Goal: Information Seeking & Learning: Learn about a topic

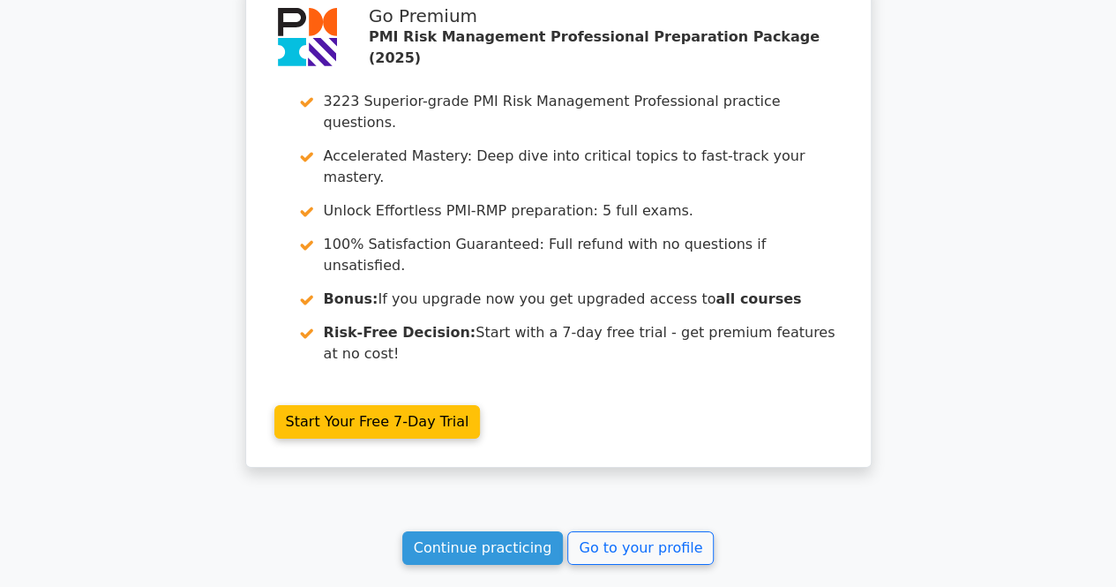
scroll to position [3177, 0]
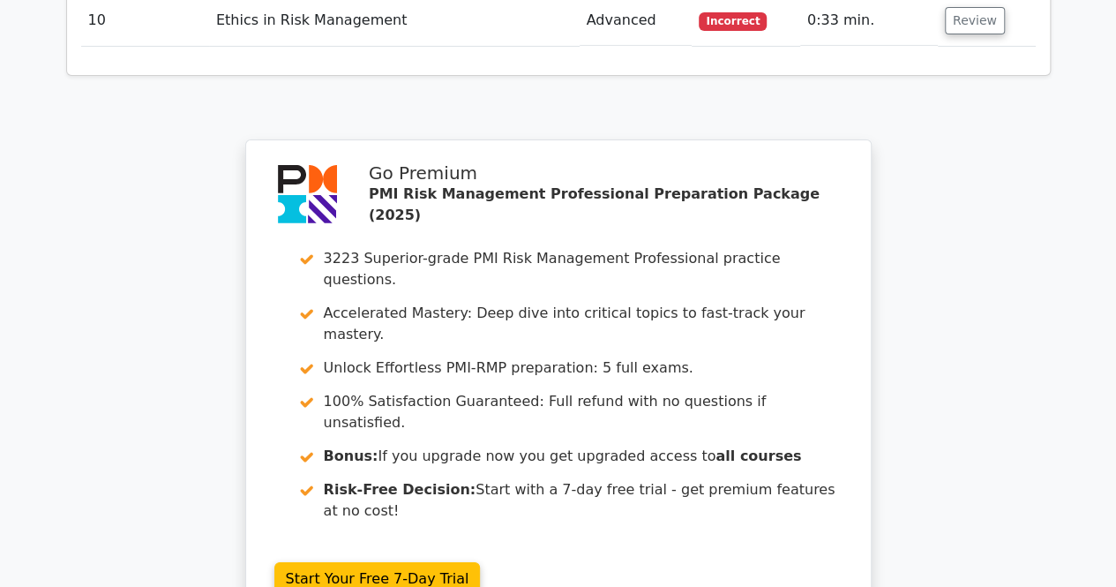
scroll to position [3089, 0]
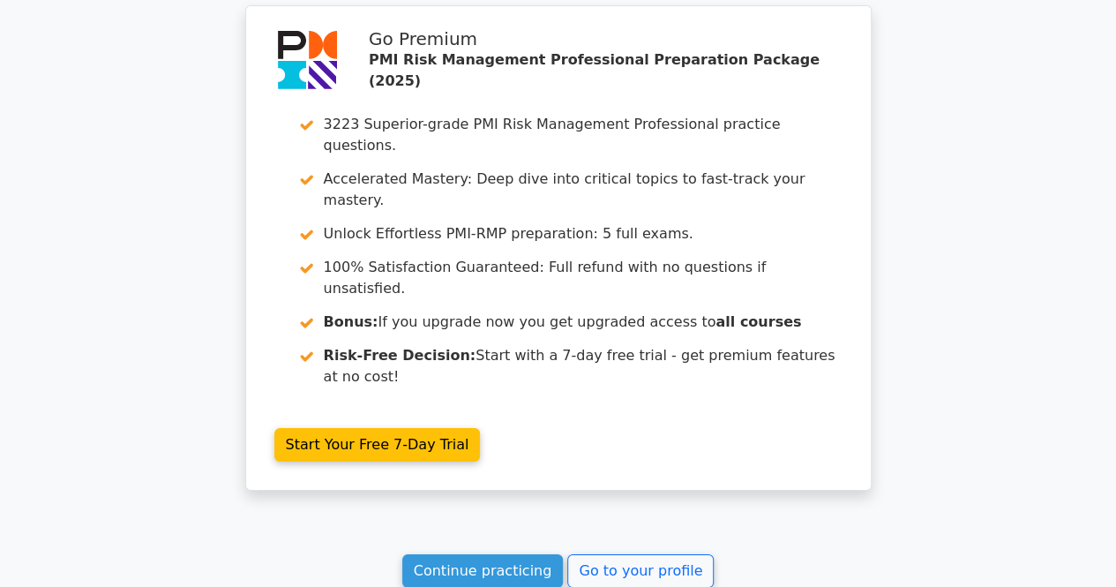
scroll to position [3177, 0]
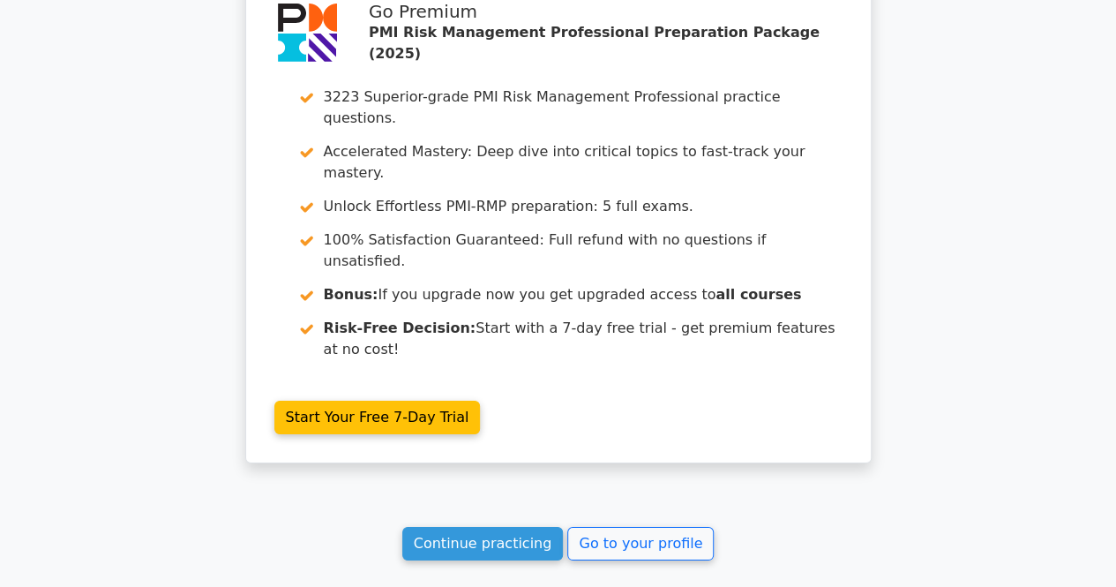
click at [472, 527] on link "Continue practicing" at bounding box center [482, 544] width 161 height 34
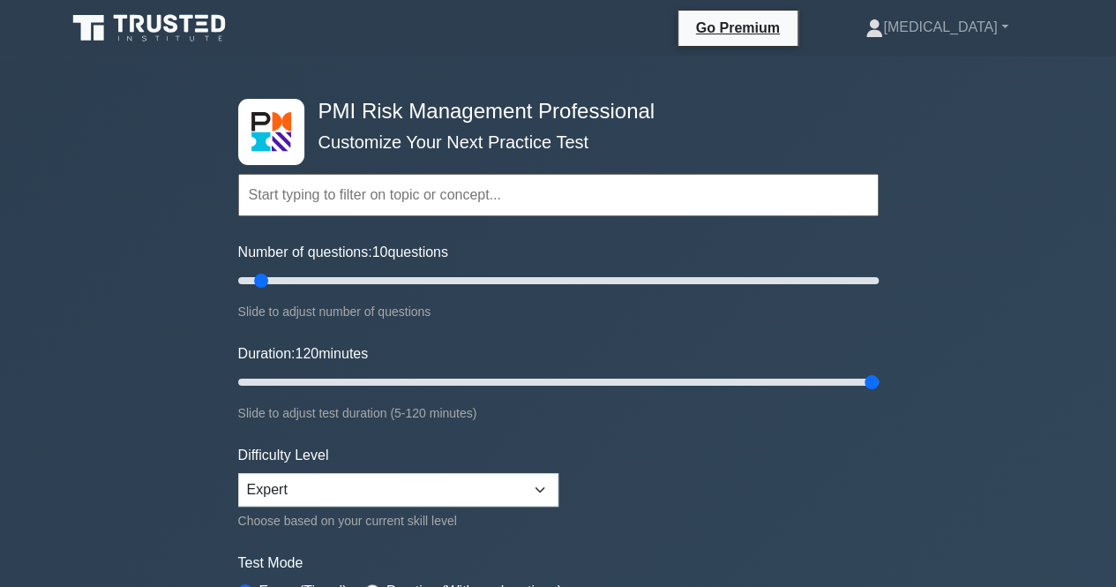
drag, startPoint x: 275, startPoint y: 381, endPoint x: 922, endPoint y: 377, distance: 646.7
type input "120"
click at [879, 377] on input "Duration: 120 minutes" at bounding box center [558, 381] width 641 height 21
drag, startPoint x: 261, startPoint y: 281, endPoint x: 542, endPoint y: 301, distance: 281.2
type input "100"
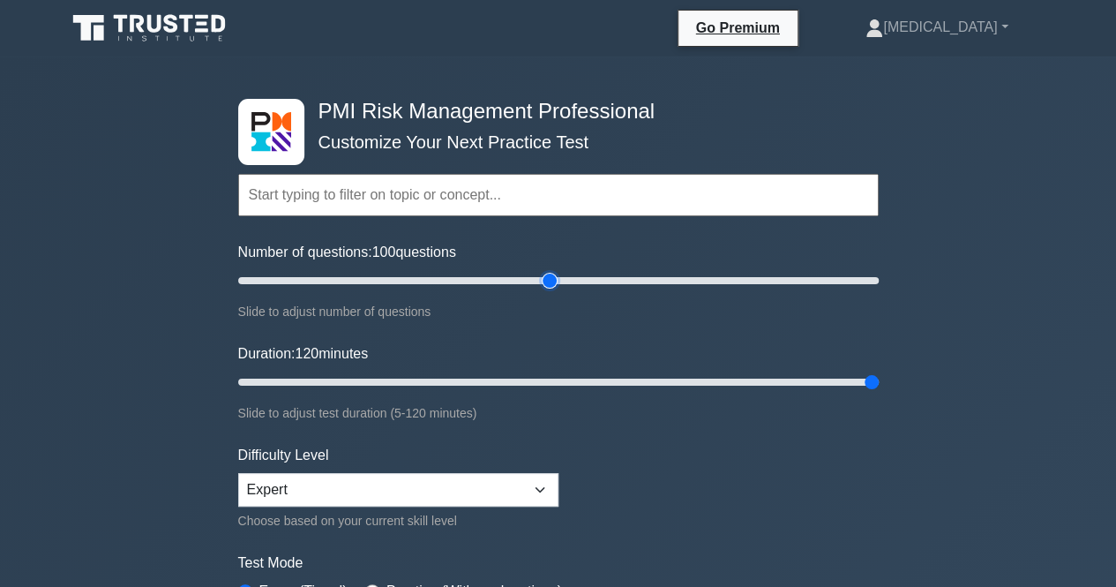
click at [542, 291] on input "Number of questions: 100 questions" at bounding box center [558, 280] width 641 height 21
drag, startPoint x: 871, startPoint y: 384, endPoint x: 623, endPoint y: 386, distance: 247.9
type input "75"
click at [623, 386] on input "Duration: 75 minutes" at bounding box center [558, 381] width 641 height 21
click at [978, 347] on div "PMI Risk Management Professional Customize Your Next Practice Test Topics Intro…" at bounding box center [558, 594] width 1116 height 1076
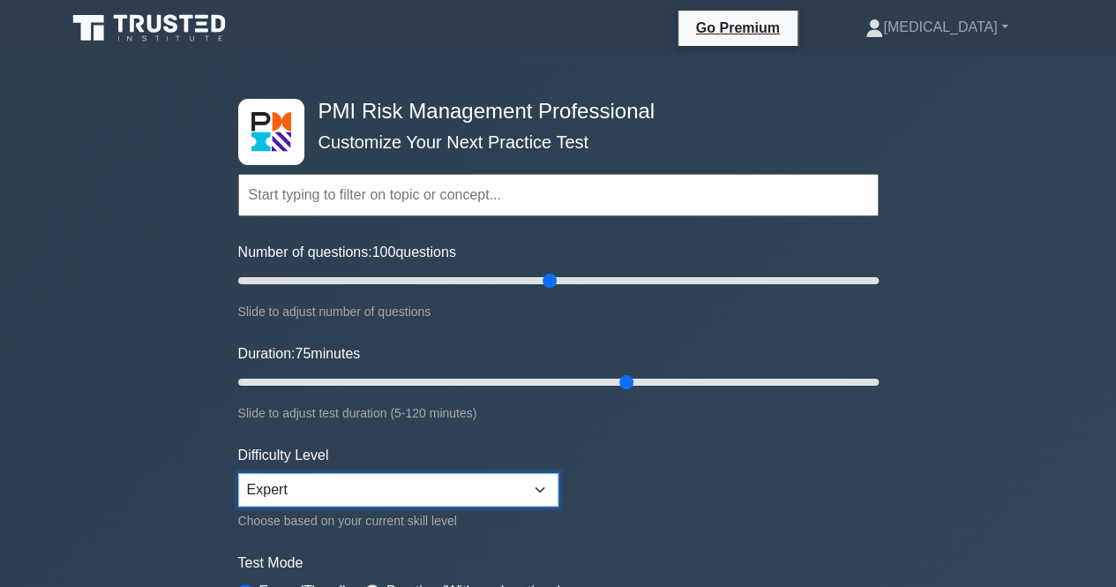
click at [546, 477] on select "Beginner Intermediate Expert" at bounding box center [398, 490] width 320 height 34
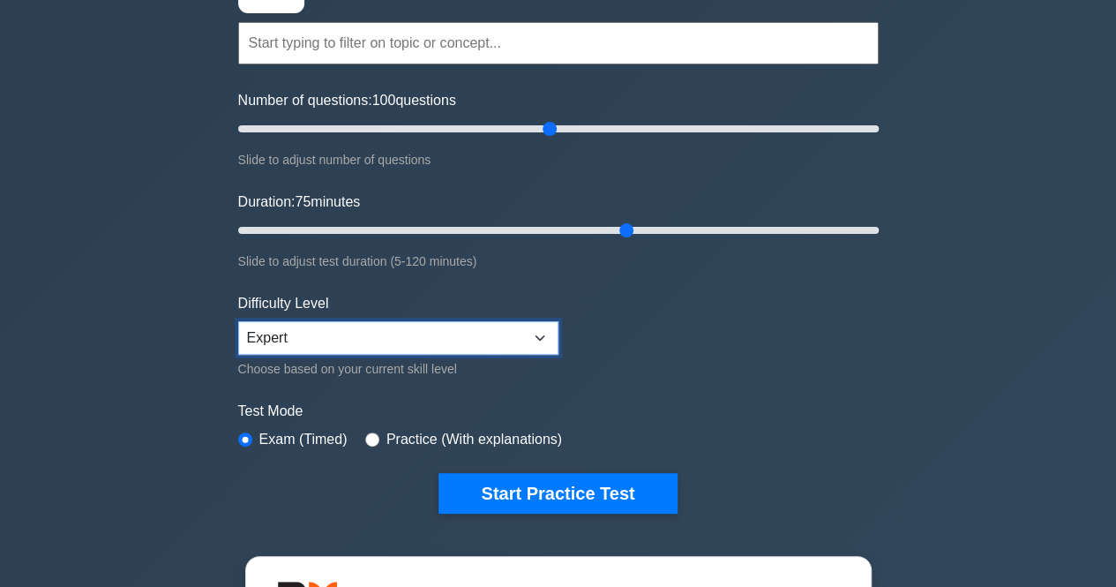
scroll to position [176, 0]
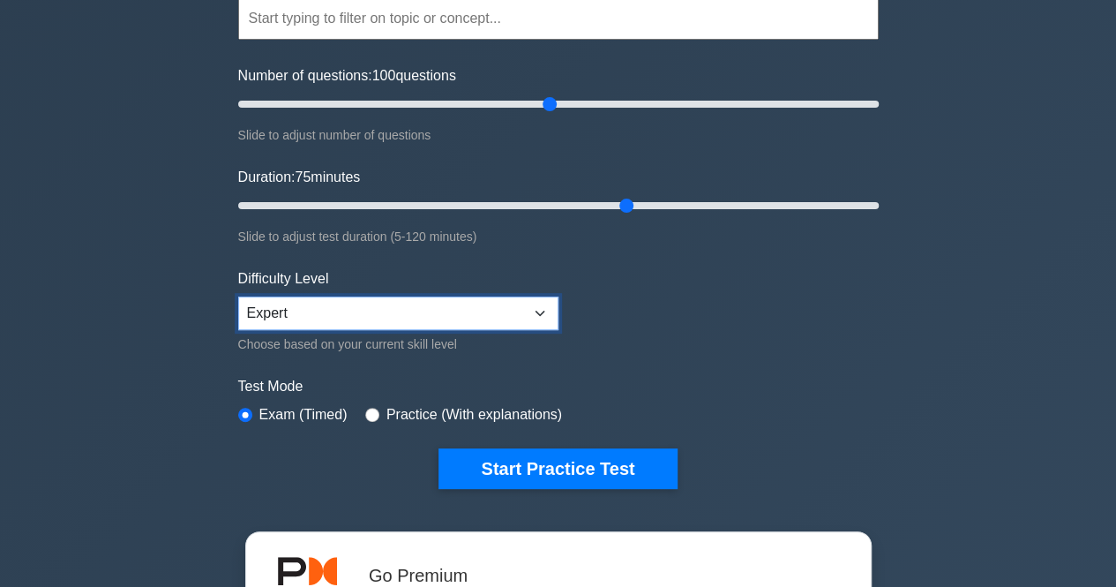
click at [528, 319] on select "Beginner Intermediate Expert" at bounding box center [398, 313] width 320 height 34
click at [238, 296] on select "Beginner Intermediate Expert" at bounding box center [398, 313] width 320 height 34
click at [953, 334] on div "PMI Risk Management Professional Customize Your Next Practice Test Topics Intro…" at bounding box center [558, 418] width 1116 height 1076
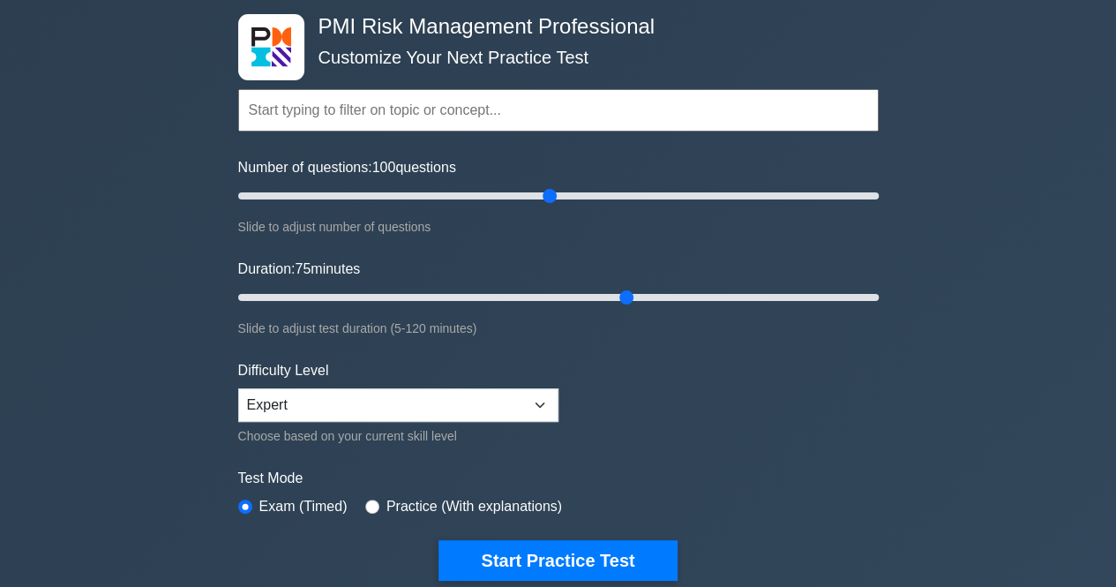
scroll to position [265, 0]
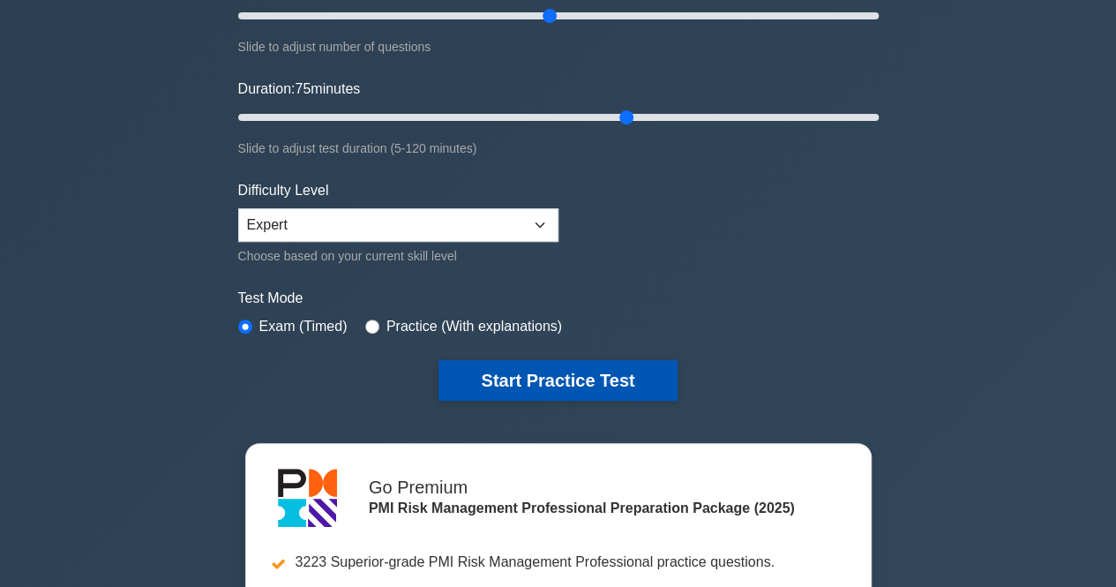
click at [554, 375] on button "Start Practice Test" at bounding box center [557, 380] width 238 height 41
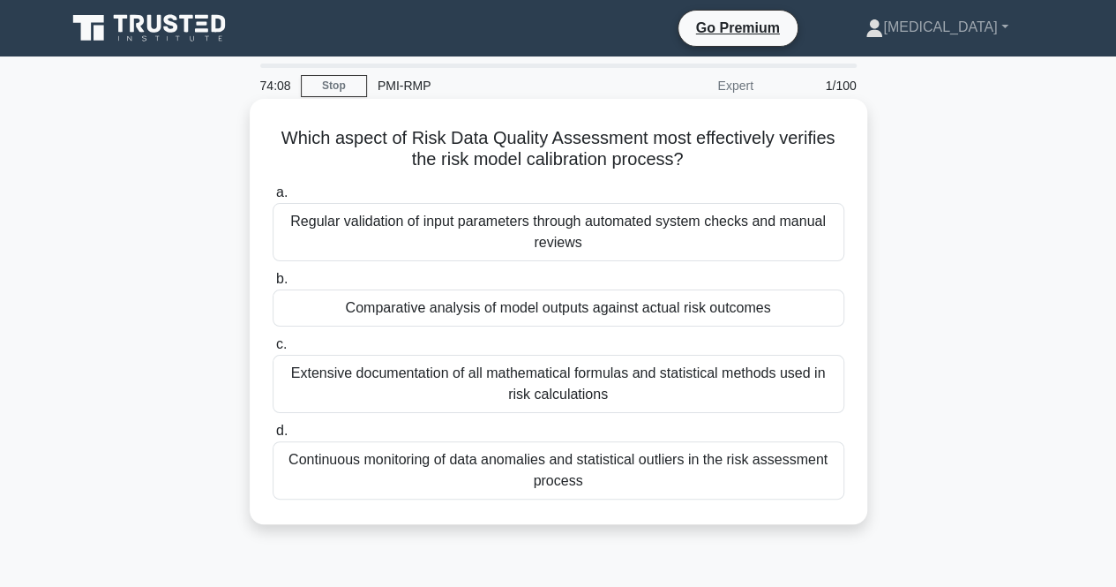
click at [418, 468] on div "Continuous monitoring of data anomalies and statistical outliers in the risk as…" at bounding box center [559, 470] width 572 height 58
click at [273, 437] on input "d. Continuous monitoring of data anomalies and statistical outliers in the risk…" at bounding box center [273, 430] width 0 height 11
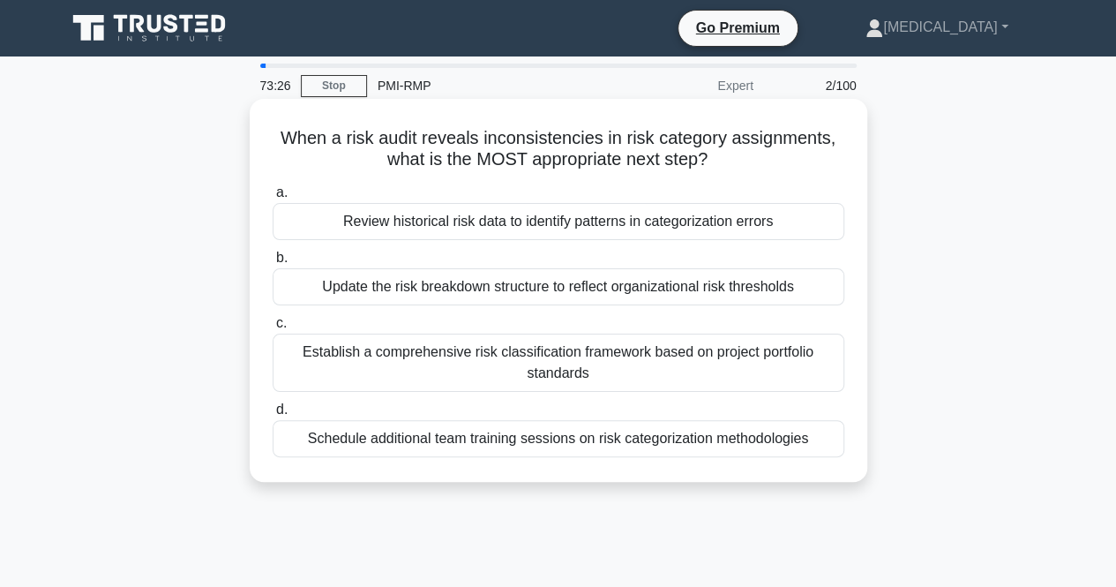
click at [466, 226] on div "Review historical risk data to identify patterns in categorization errors" at bounding box center [559, 221] width 572 height 37
click at [273, 199] on input "a. Review historical risk data to identify patterns in categorization errors" at bounding box center [273, 192] width 0 height 11
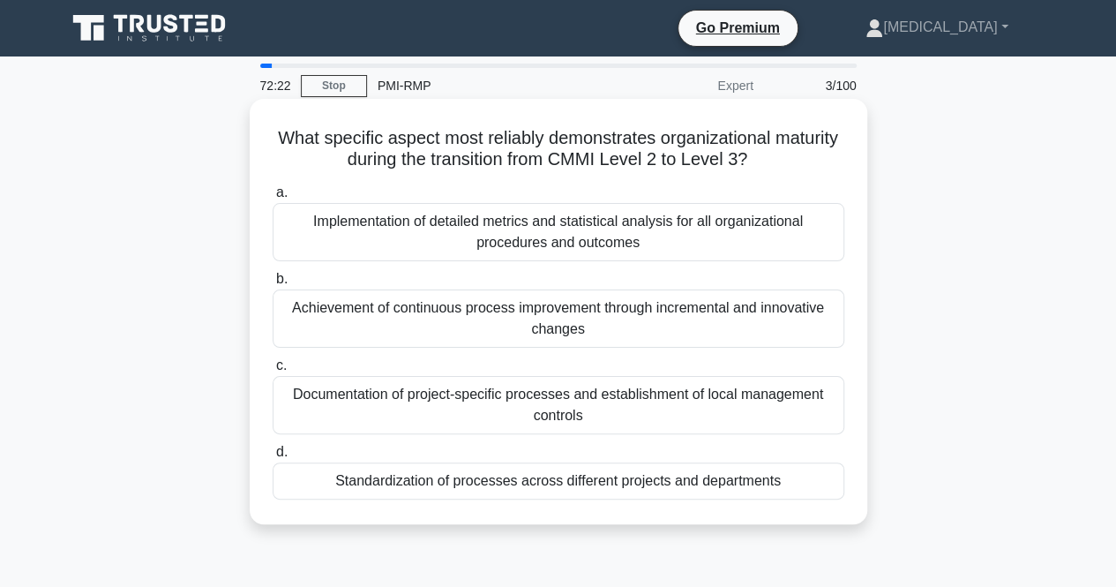
click at [533, 241] on div "Implementation of detailed metrics and statistical analysis for all organizatio…" at bounding box center [559, 232] width 572 height 58
click at [273, 199] on input "a. Implementation of detailed metrics and statistical analysis for all organiza…" at bounding box center [273, 192] width 0 height 11
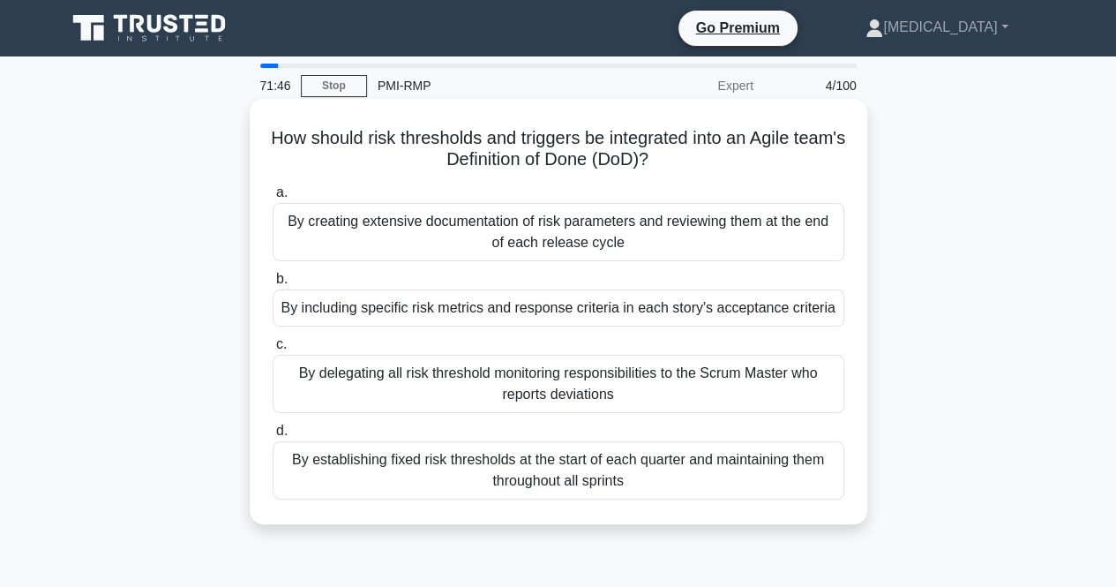
click at [438, 316] on div "By including specific risk metrics and response criteria in each story's accept…" at bounding box center [559, 307] width 572 height 37
click at [273, 285] on input "b. By including specific risk metrics and response criteria in each story's acc…" at bounding box center [273, 279] width 0 height 11
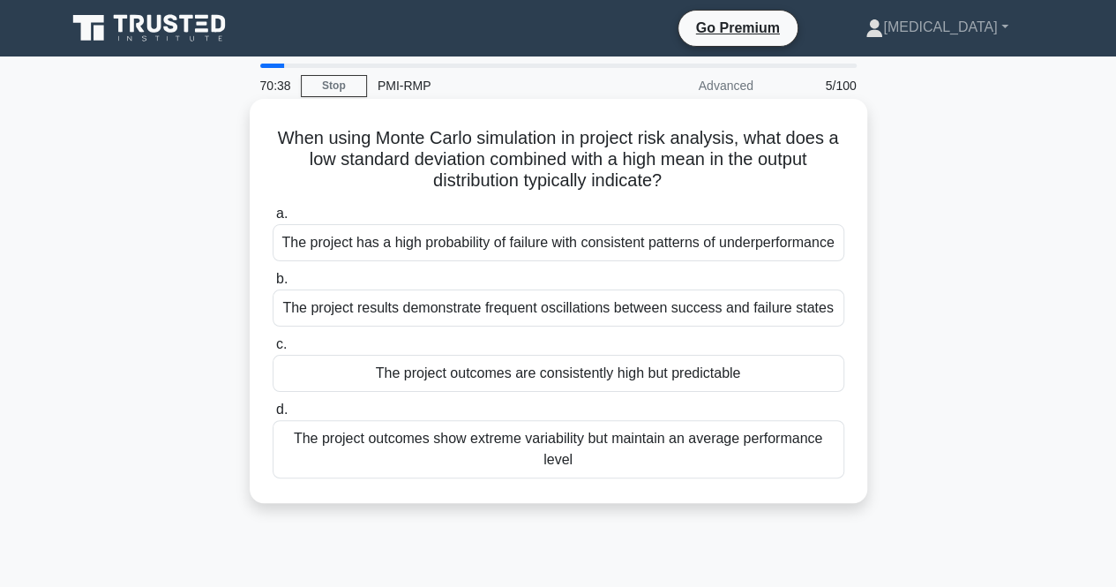
click at [515, 326] on div "The project results demonstrate frequent oscillations between success and failu…" at bounding box center [559, 307] width 572 height 37
click at [273, 285] on input "b. The project results demonstrate frequent oscillations between success and fa…" at bounding box center [273, 279] width 0 height 11
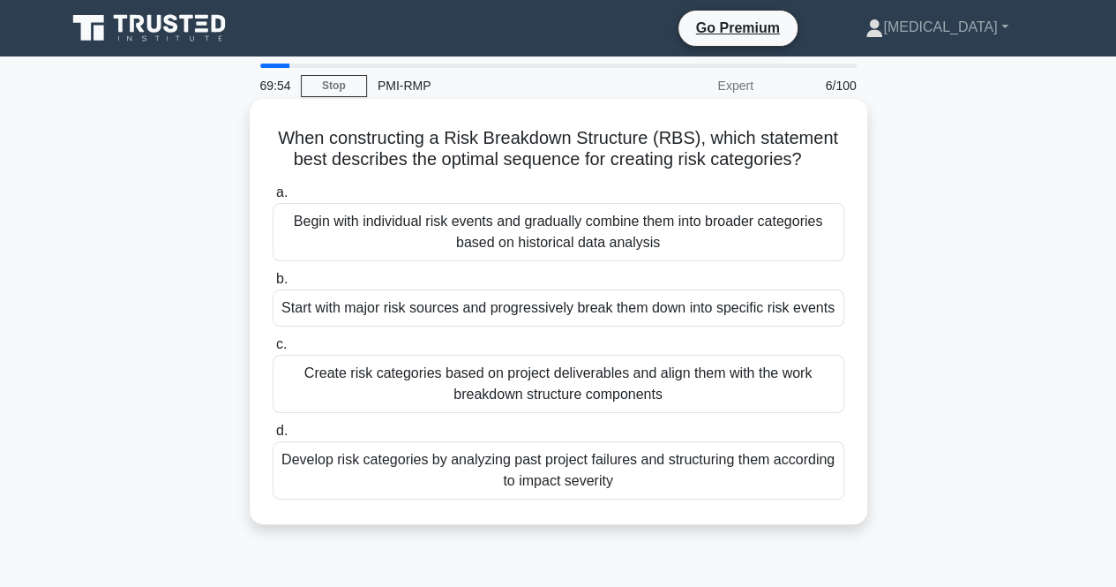
click at [551, 310] on div "Start with major risk sources and progressively break them down into specific r…" at bounding box center [559, 307] width 572 height 37
click at [273, 285] on input "b. Start with major risk sources and progressively break them down into specifi…" at bounding box center [273, 279] width 0 height 11
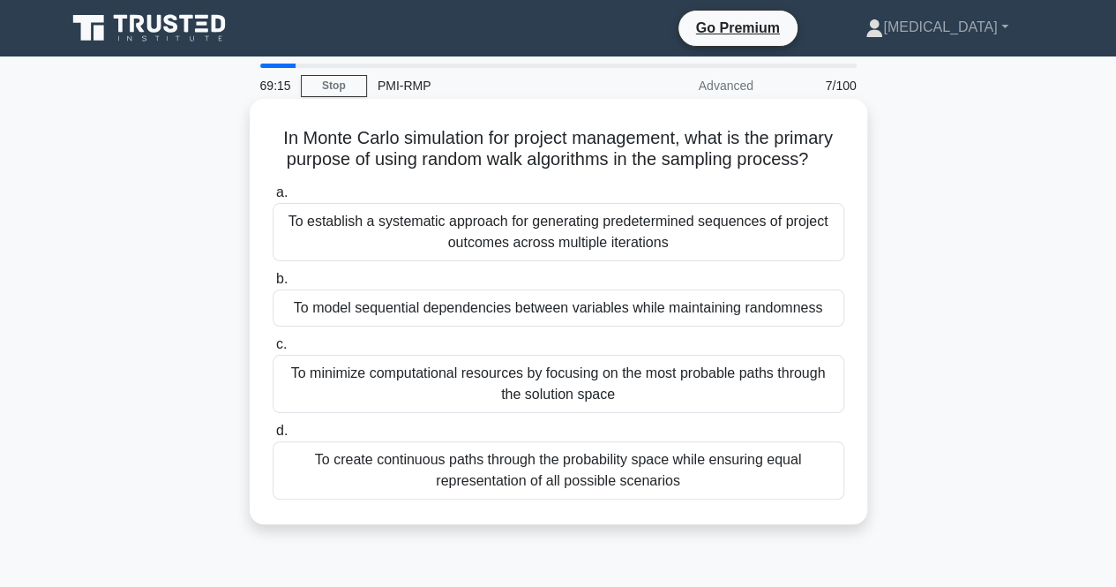
click at [498, 304] on div "To model sequential dependencies between variables while maintaining randomness" at bounding box center [559, 307] width 572 height 37
click at [273, 285] on input "b. To model sequential dependencies between variables while maintaining randomn…" at bounding box center [273, 279] width 0 height 11
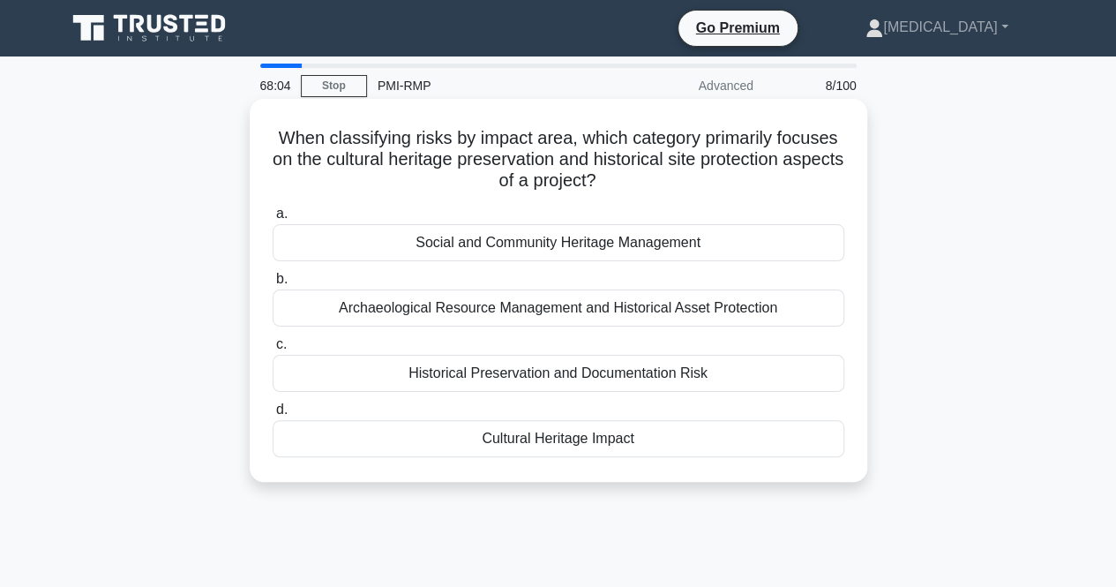
click at [551, 381] on div "Historical Preservation and Documentation Risk" at bounding box center [559, 373] width 572 height 37
click at [273, 350] on input "c. Historical Preservation and Documentation Risk" at bounding box center [273, 344] width 0 height 11
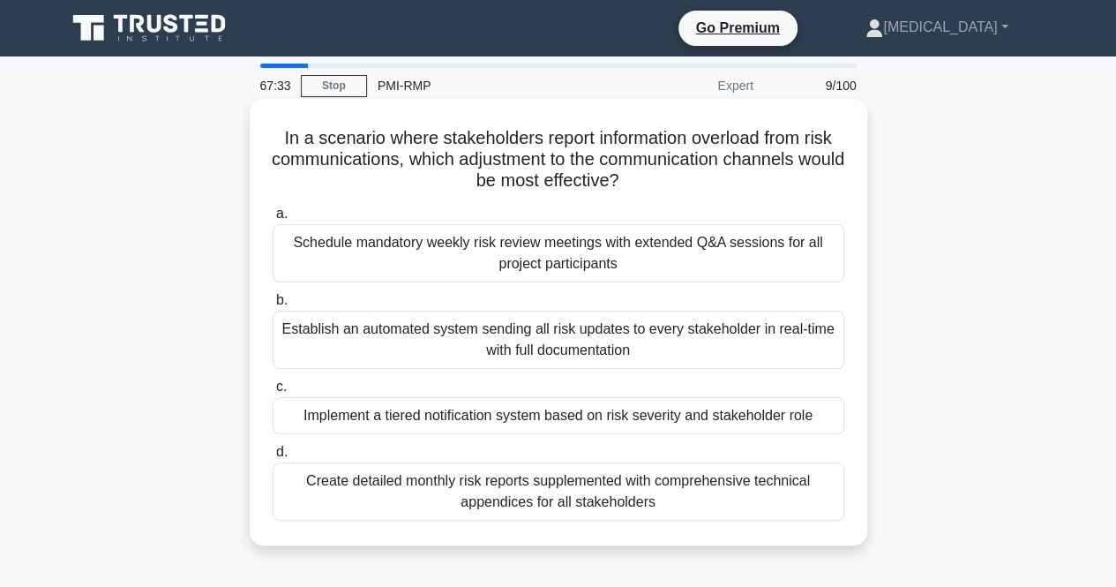
click at [529, 423] on div "Implement a tiered notification system based on risk severity and stakeholder r…" at bounding box center [559, 415] width 572 height 37
click at [273, 393] on input "c. Implement a tiered notification system based on risk severity and stakeholde…" at bounding box center [273, 386] width 0 height 11
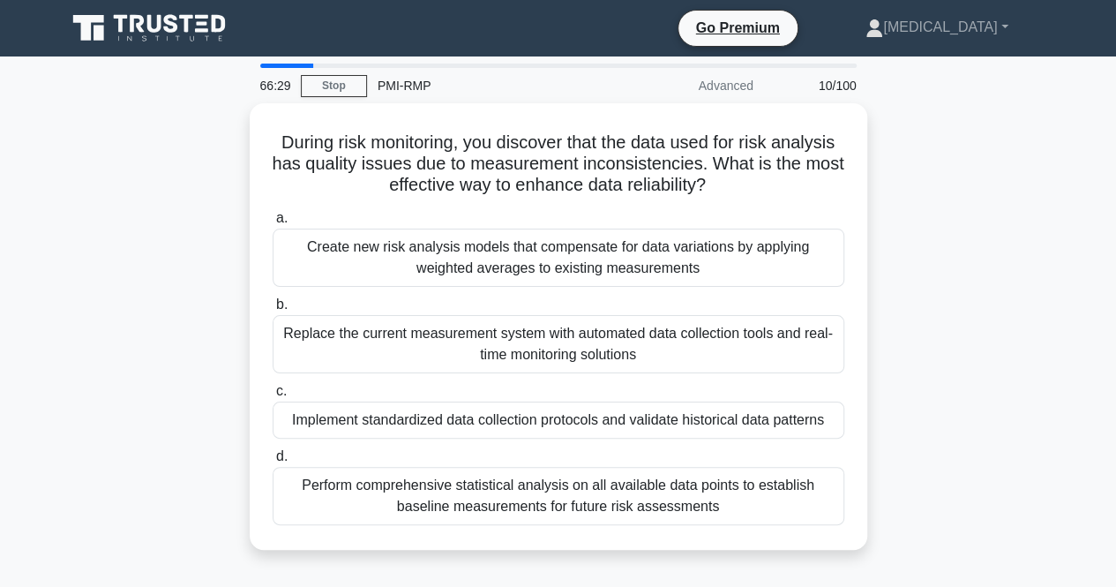
click at [529, 423] on div "Implement standardized data collection protocols and validate historical data p…" at bounding box center [559, 419] width 572 height 37
click at [273, 397] on input "c. Implement standardized data collection protocols and validate historical dat…" at bounding box center [273, 391] width 0 height 11
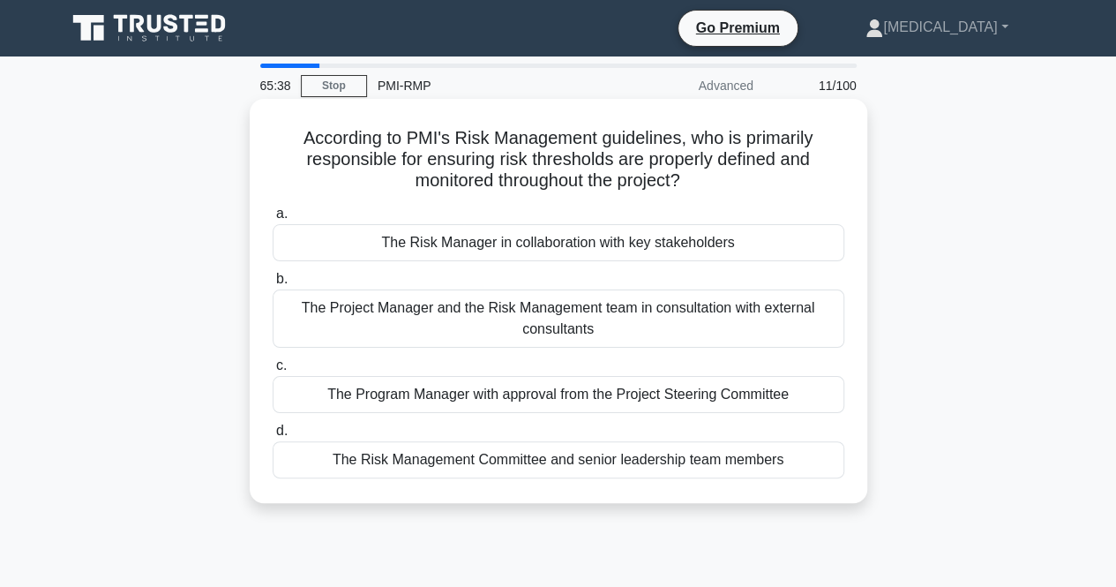
drag, startPoint x: 513, startPoint y: 247, endPoint x: 492, endPoint y: 246, distance: 21.2
click at [492, 246] on div "The Risk Manager in collaboration with key stakeholders" at bounding box center [559, 242] width 572 height 37
click at [273, 220] on input "a. The Risk Manager in collaboration with key stakeholders" at bounding box center [273, 213] width 0 height 11
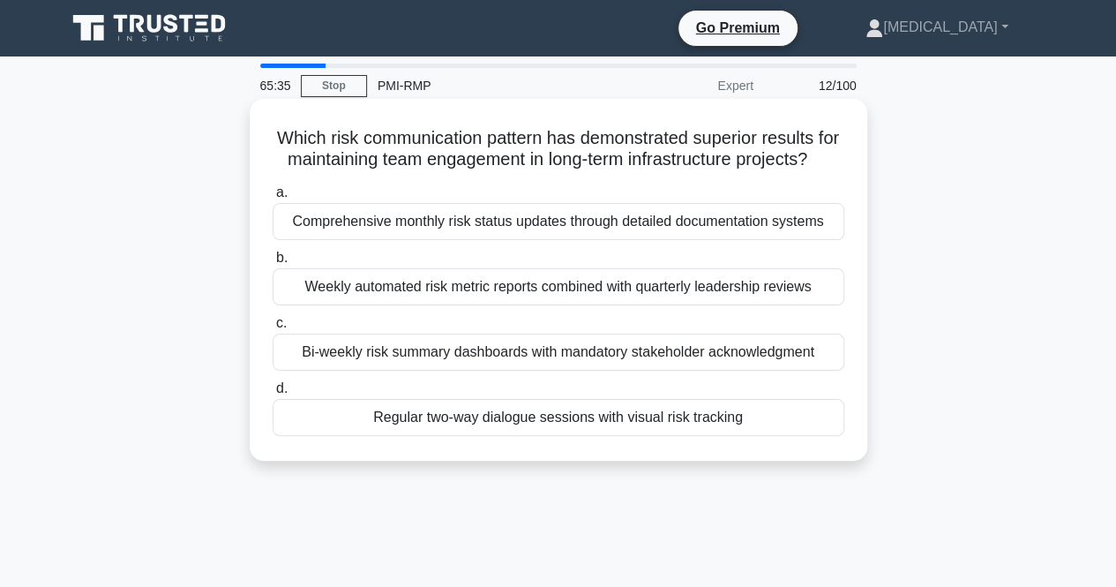
click at [559, 200] on div "a. Comprehensive monthly risk status updates through detailed documentation sys…" at bounding box center [558, 308] width 593 height 261
click at [491, 371] on div "Bi-weekly risk summary dashboards with mandatory stakeholder acknowledgment" at bounding box center [559, 352] width 572 height 37
click at [273, 329] on input "c. Bi-weekly risk summary dashboards with mandatory stakeholder acknowledgment" at bounding box center [273, 323] width 0 height 11
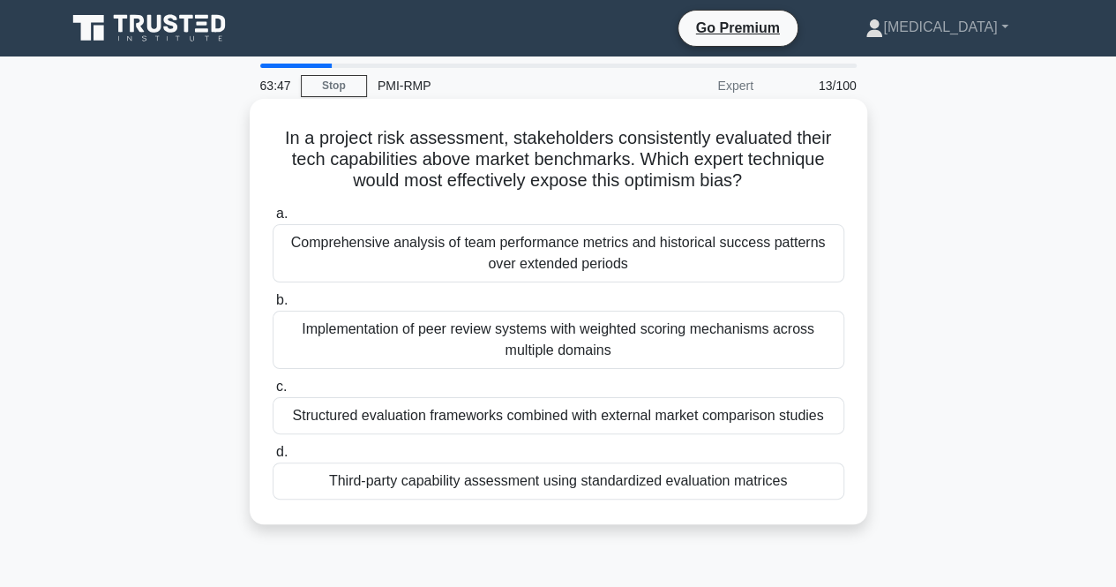
click at [363, 419] on div "Structured evaluation frameworks combined with external market comparison studi…" at bounding box center [559, 415] width 572 height 37
click at [273, 393] on input "c. Structured evaluation frameworks combined with external market comparison st…" at bounding box center [273, 386] width 0 height 11
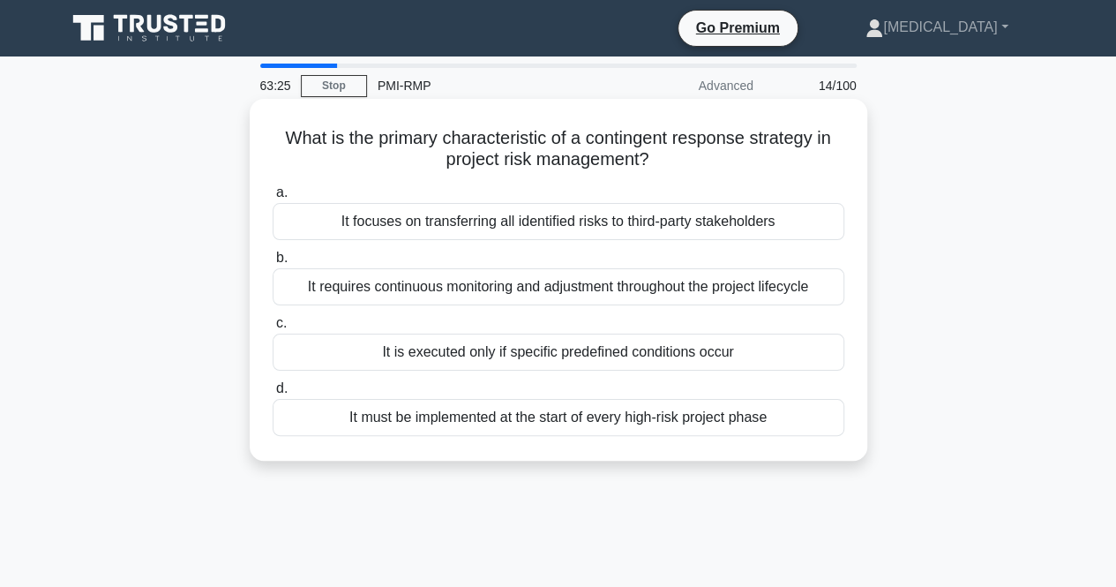
click at [447, 352] on div "It is executed only if specific predefined conditions occur" at bounding box center [559, 352] width 572 height 37
click at [273, 329] on input "c. It is executed only if specific predefined conditions occur" at bounding box center [273, 323] width 0 height 11
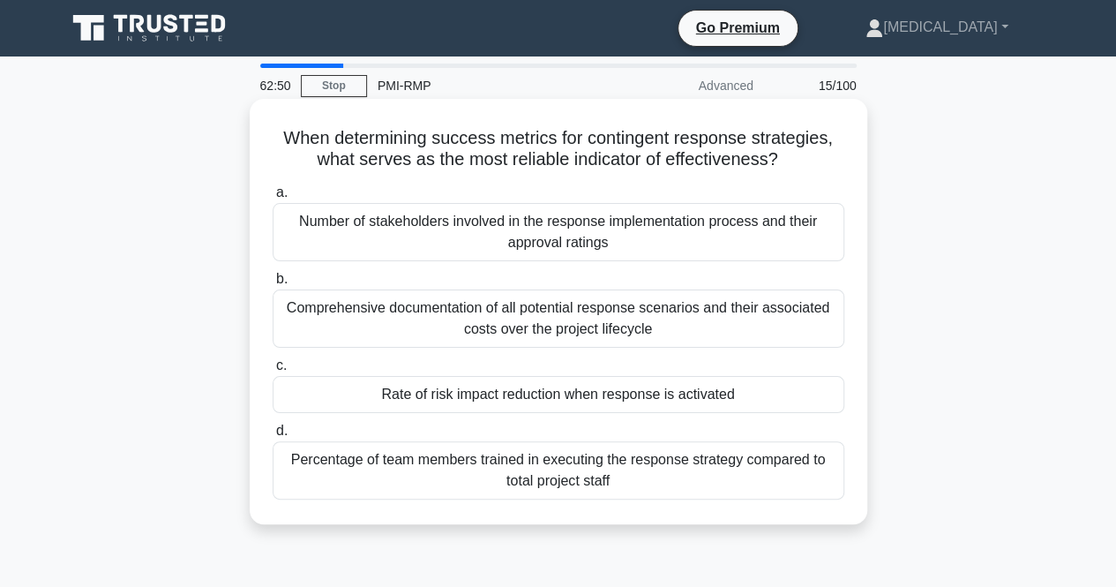
click at [448, 393] on div "Rate of risk impact reduction when response is activated" at bounding box center [559, 394] width 572 height 37
click at [273, 371] on input "c. Rate of risk impact reduction when response is activated" at bounding box center [273, 365] width 0 height 11
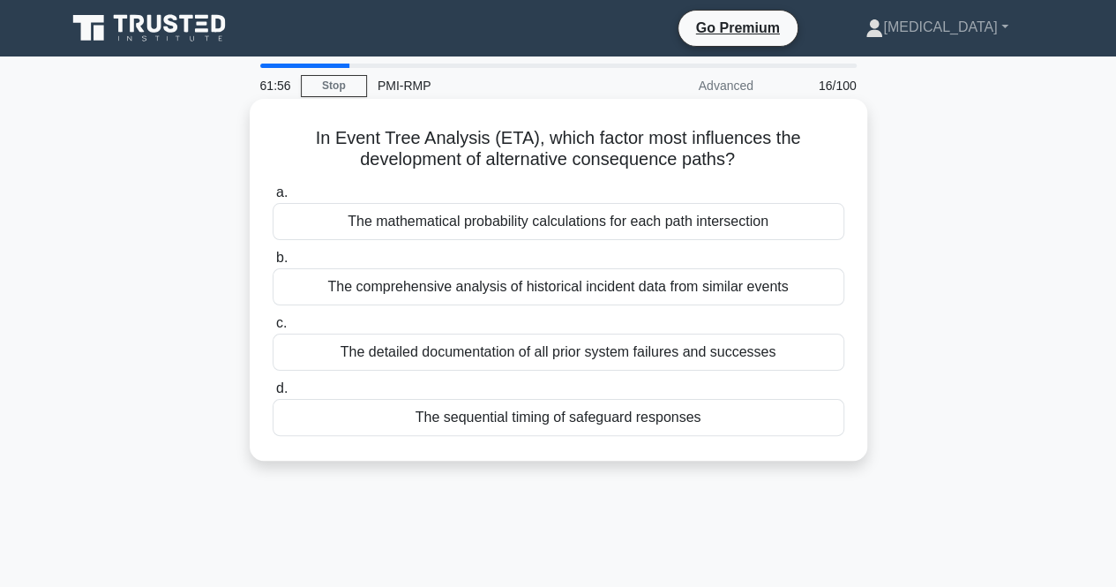
click at [581, 225] on div "The mathematical probability calculations for each path intersection" at bounding box center [559, 221] width 572 height 37
click at [273, 199] on input "a. The mathematical probability calculations for each path intersection" at bounding box center [273, 192] width 0 height 11
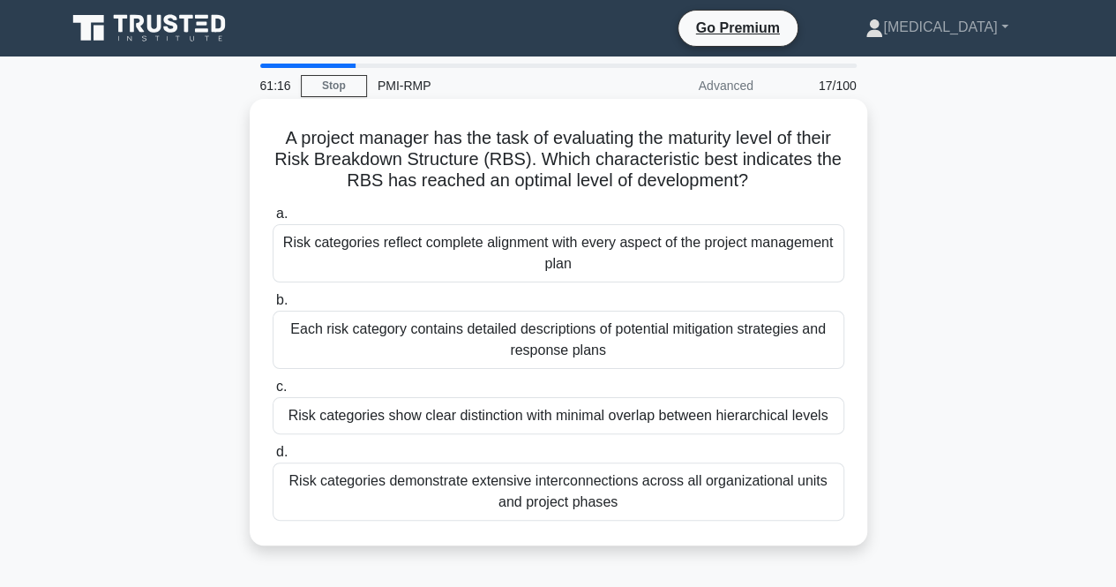
click at [444, 482] on div "Risk categories demonstrate extensive interconnections across all organizationa…" at bounding box center [559, 491] width 572 height 58
click at [273, 458] on input "d. Risk categories demonstrate extensive interconnections across all organizati…" at bounding box center [273, 451] width 0 height 11
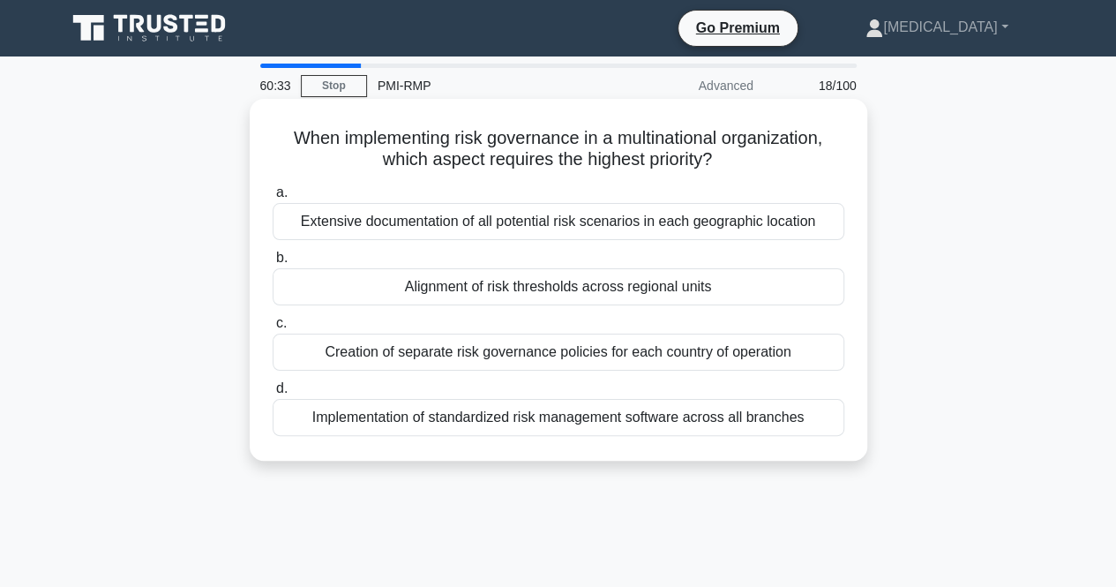
click at [566, 294] on div "Alignment of risk thresholds across regional units" at bounding box center [559, 286] width 572 height 37
click at [273, 264] on input "b. Alignment of risk thresholds across regional units" at bounding box center [273, 257] width 0 height 11
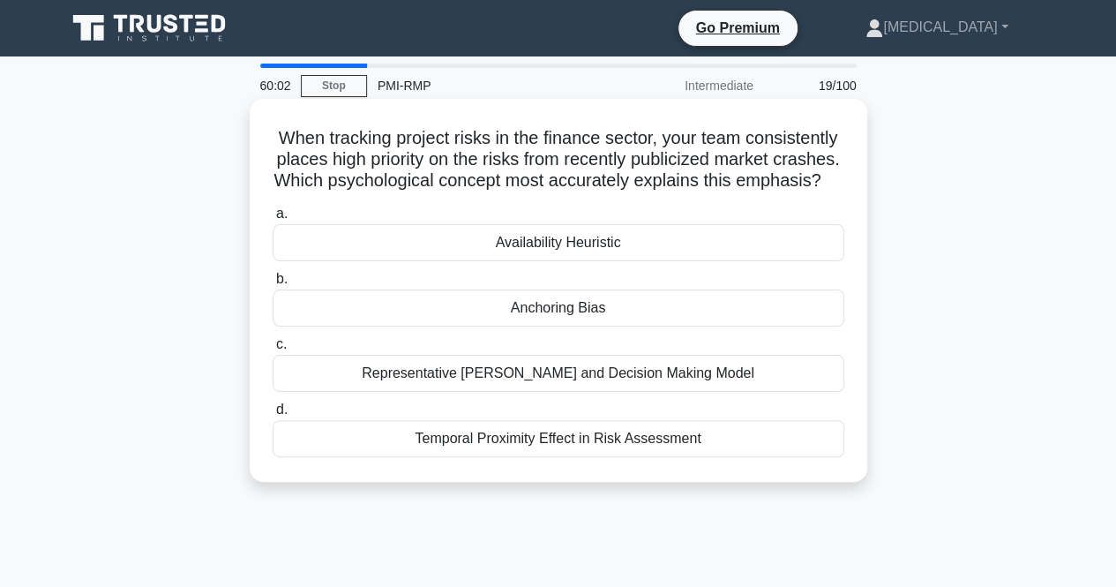
click at [547, 261] on div "Availability Heuristic" at bounding box center [559, 242] width 572 height 37
click at [273, 220] on input "a. Availability Heuristic" at bounding box center [273, 213] width 0 height 11
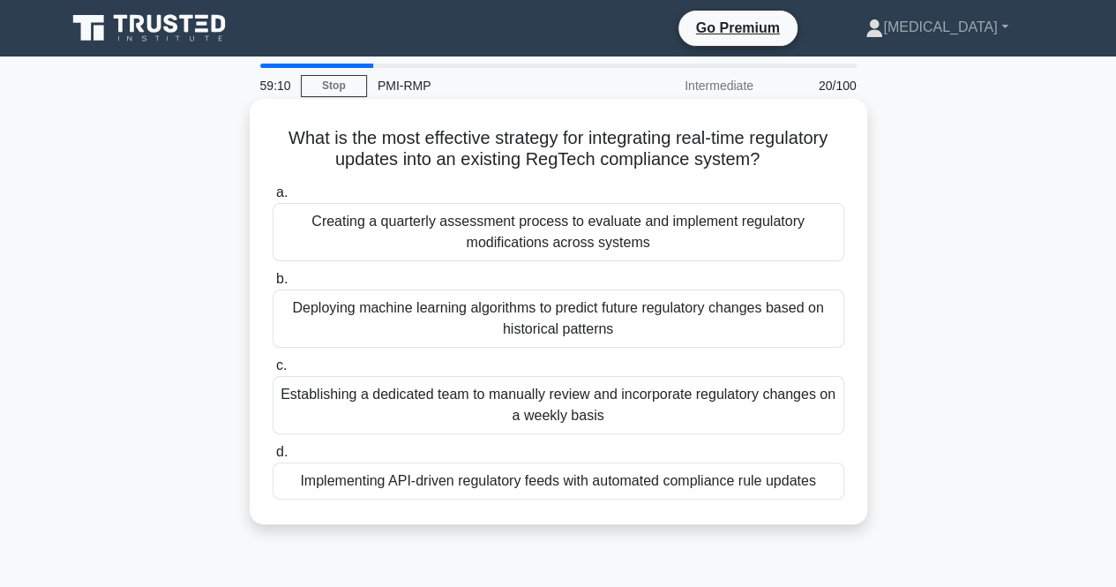
click at [460, 484] on div "Implementing API-driven regulatory feeds with automated compliance rule updates" at bounding box center [559, 480] width 572 height 37
click at [273, 458] on input "d. Implementing API-driven regulatory feeds with automated compliance rule upda…" at bounding box center [273, 451] width 0 height 11
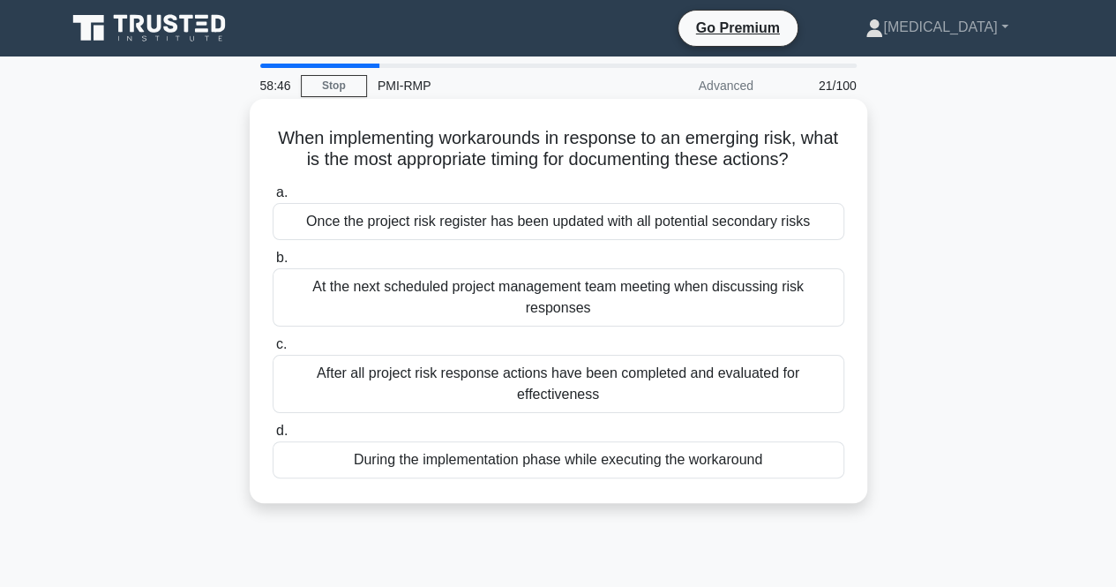
click at [502, 461] on div "During the implementation phase while executing the workaround" at bounding box center [559, 459] width 572 height 37
click at [273, 437] on input "d. During the implementation phase while executing the workaround" at bounding box center [273, 430] width 0 height 11
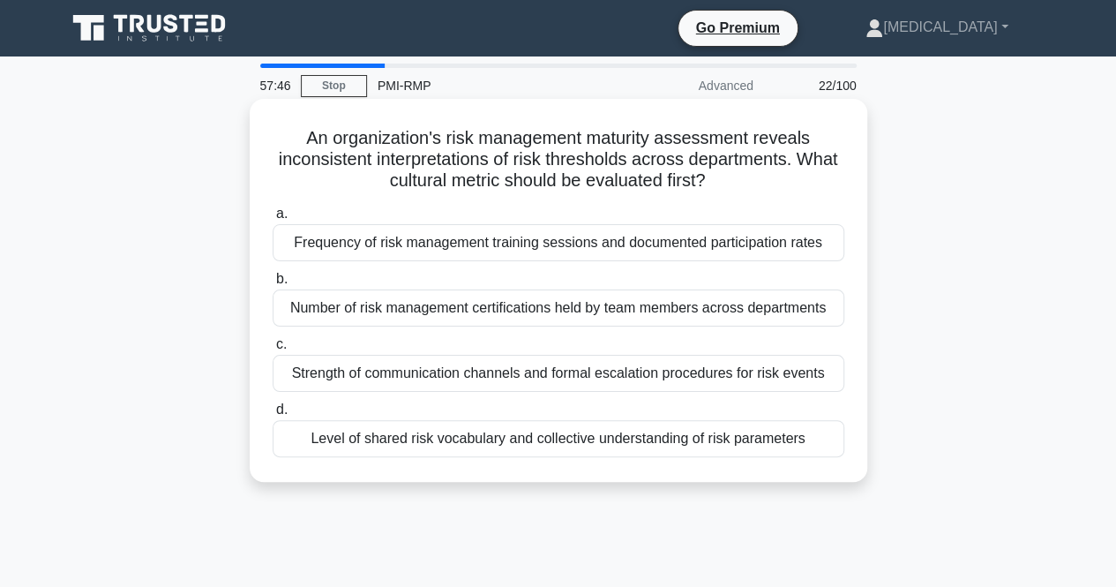
click at [489, 440] on div "Level of shared risk vocabulary and collective understanding of risk parameters" at bounding box center [559, 438] width 572 height 37
click at [273, 416] on input "d. Level of shared risk vocabulary and collective understanding of risk paramet…" at bounding box center [273, 409] width 0 height 11
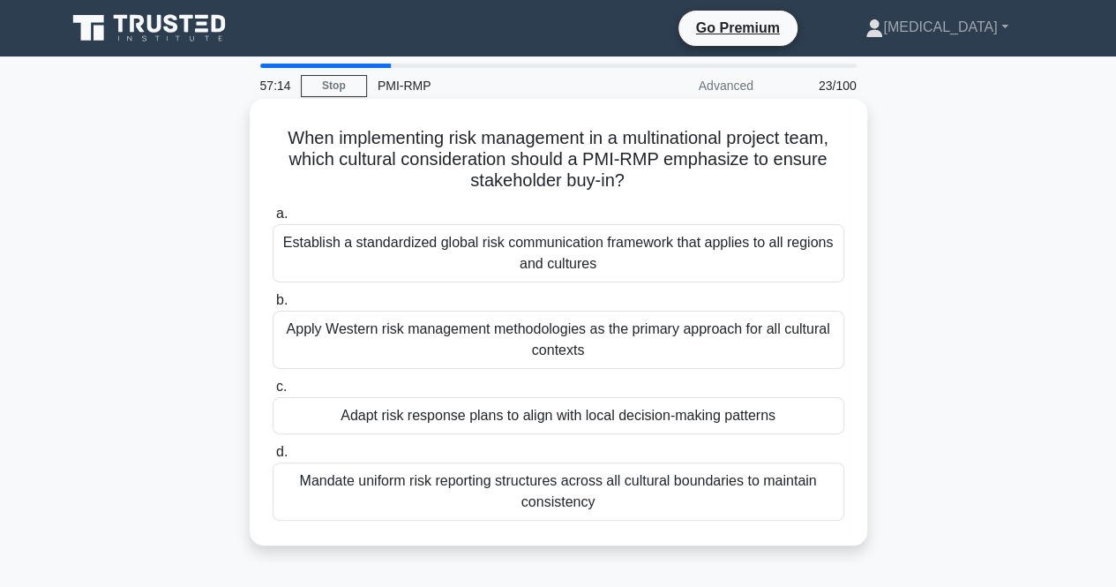
click at [464, 421] on div "Adapt risk response plans to align with local decision-making patterns" at bounding box center [559, 415] width 572 height 37
click at [273, 393] on input "c. Adapt risk response plans to align with local decision-making patterns" at bounding box center [273, 386] width 0 height 11
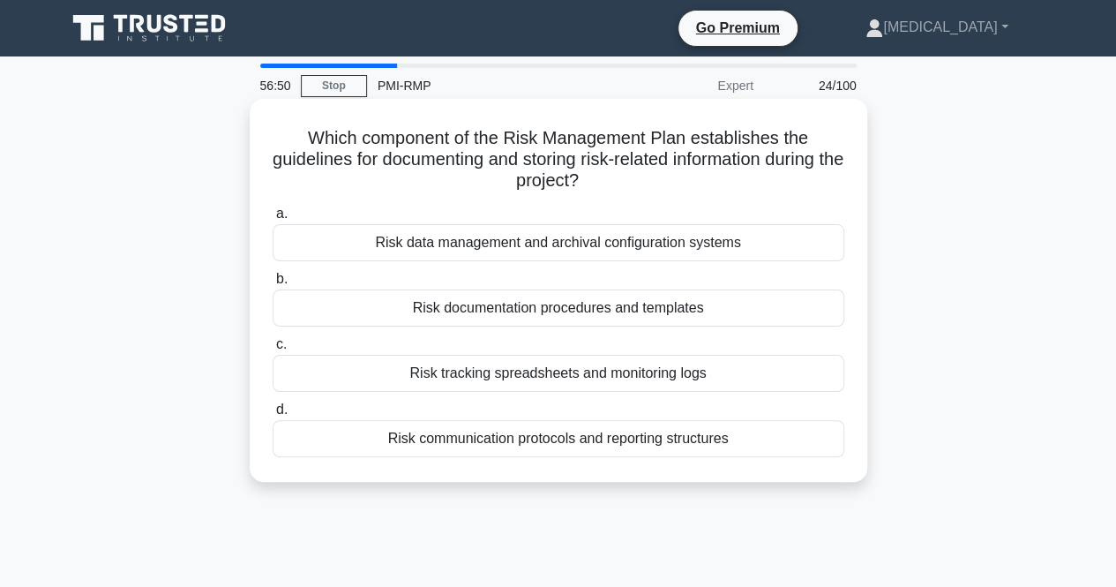
click at [514, 311] on div "Risk documentation procedures and templates" at bounding box center [559, 307] width 572 height 37
click at [273, 285] on input "b. Risk documentation procedures and templates" at bounding box center [273, 279] width 0 height 11
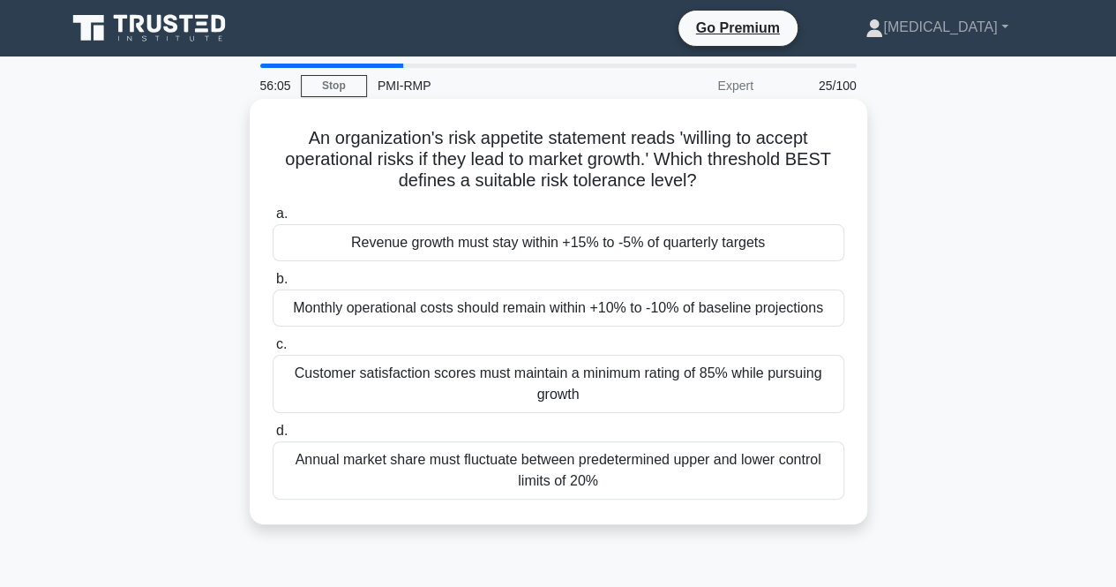
click at [475, 465] on div "Annual market share must fluctuate between predetermined upper and lower contro…" at bounding box center [559, 470] width 572 height 58
click at [273, 437] on input "d. Annual market share must fluctuate between predetermined upper and lower con…" at bounding box center [273, 430] width 0 height 11
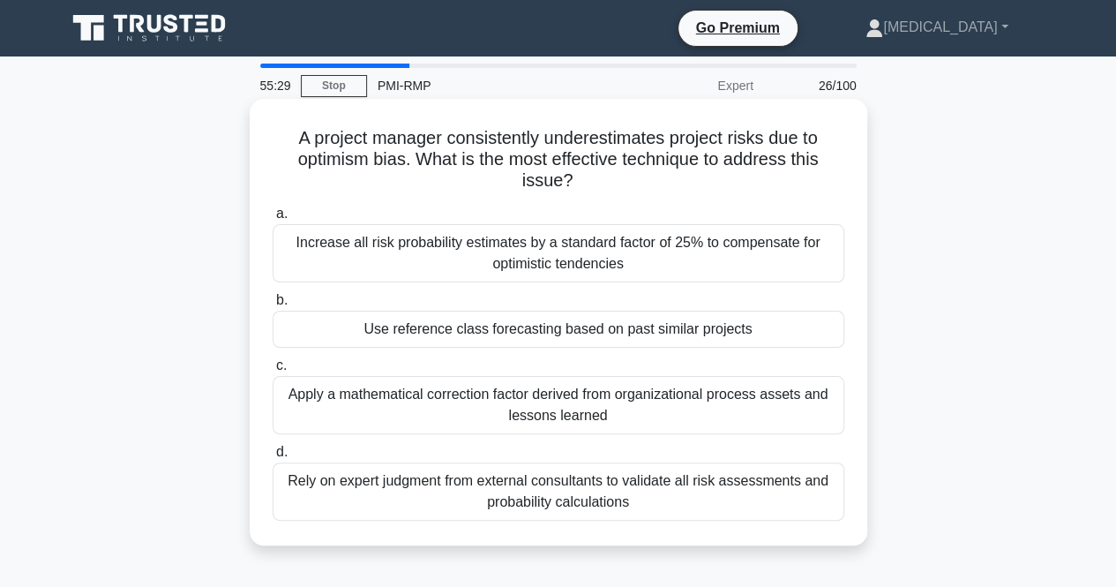
click at [556, 331] on div "Use reference class forecasting based on past similar projects" at bounding box center [559, 329] width 572 height 37
click at [273, 306] on input "b. Use reference class forecasting based on past similar projects" at bounding box center [273, 300] width 0 height 11
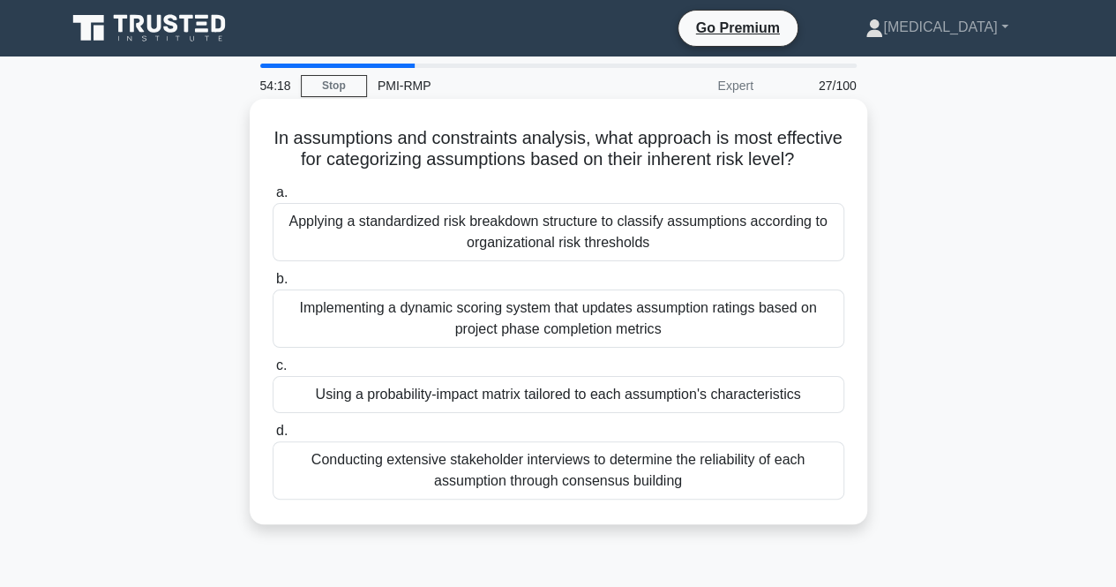
click at [482, 412] on div "Using a probability-impact matrix tailored to each assumption's characteristics" at bounding box center [559, 394] width 572 height 37
click at [273, 371] on input "c. Using a probability-impact matrix tailored to each assumption's characterist…" at bounding box center [273, 365] width 0 height 11
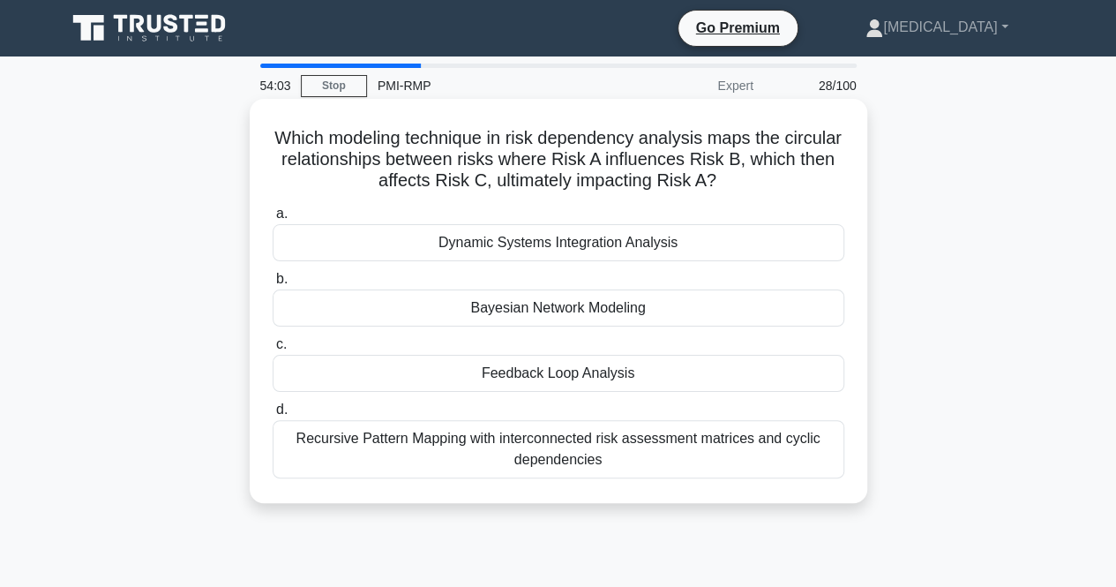
click at [504, 309] on div "Bayesian Network Modeling" at bounding box center [559, 307] width 572 height 37
click at [273, 285] on input "b. Bayesian Network Modeling" at bounding box center [273, 279] width 0 height 11
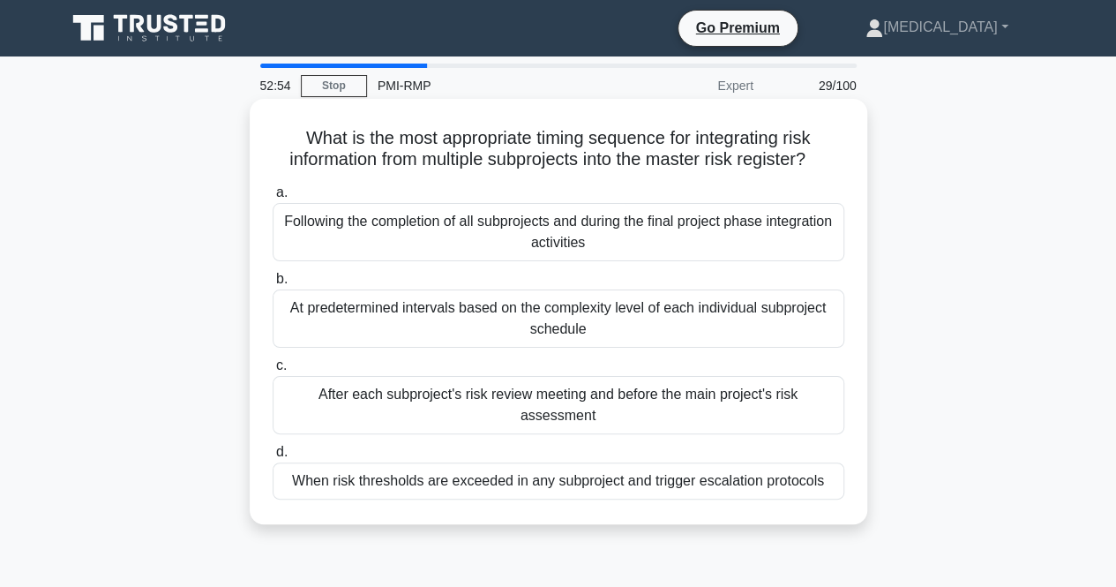
click at [466, 396] on div "After each subproject's risk review meeting and before the main project's risk …" at bounding box center [559, 405] width 572 height 58
click at [273, 371] on input "c. After each subproject's risk review meeting and before the main project's ri…" at bounding box center [273, 365] width 0 height 11
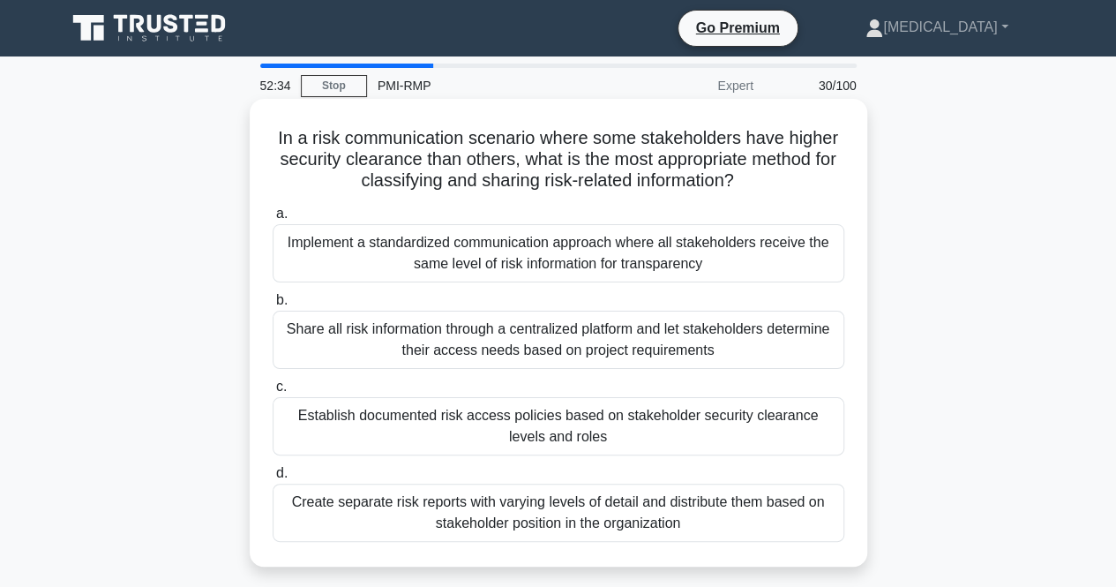
click at [510, 426] on div "Establish documented risk access policies based on stakeholder security clearan…" at bounding box center [559, 426] width 572 height 58
click at [273, 393] on input "c. Establish documented risk access policies based on stakeholder security clea…" at bounding box center [273, 386] width 0 height 11
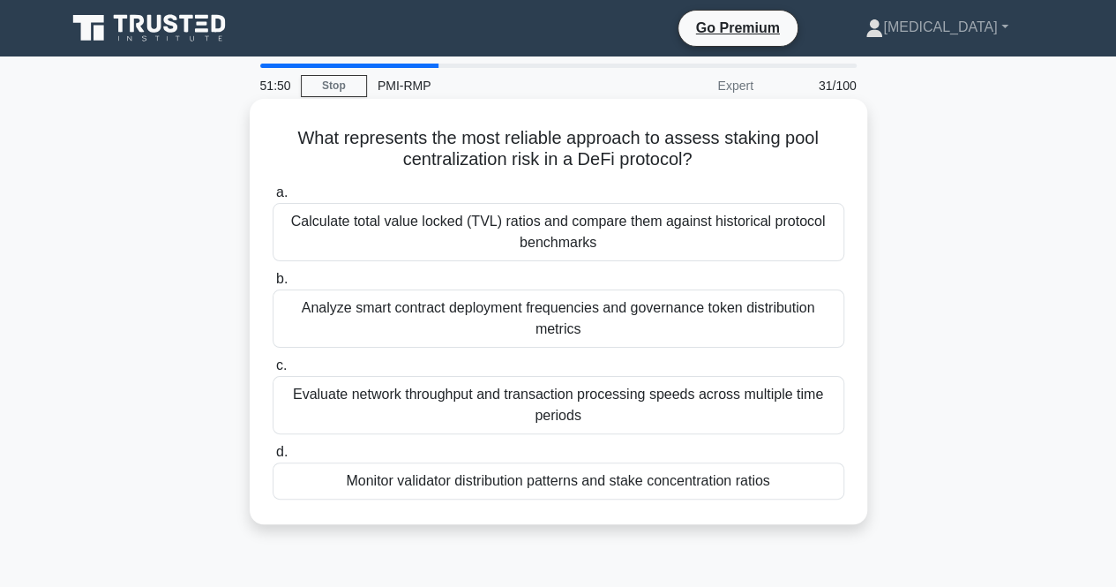
click at [444, 325] on div "Analyze smart contract deployment frequencies and governance token distribution…" at bounding box center [559, 318] width 572 height 58
click at [273, 285] on input "b. Analyze smart contract deployment frequencies and governance token distribut…" at bounding box center [273, 279] width 0 height 11
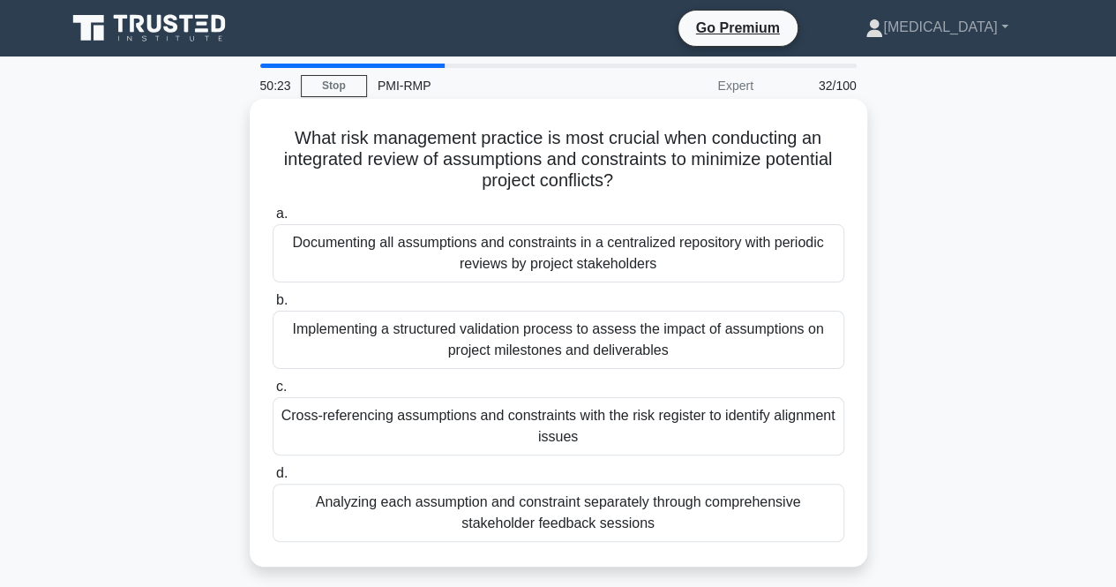
click at [534, 429] on div "Cross-referencing assumptions and constraints with the risk register to identif…" at bounding box center [559, 426] width 572 height 58
click at [273, 393] on input "c. Cross-referencing assumptions and constraints with the risk register to iden…" at bounding box center [273, 386] width 0 height 11
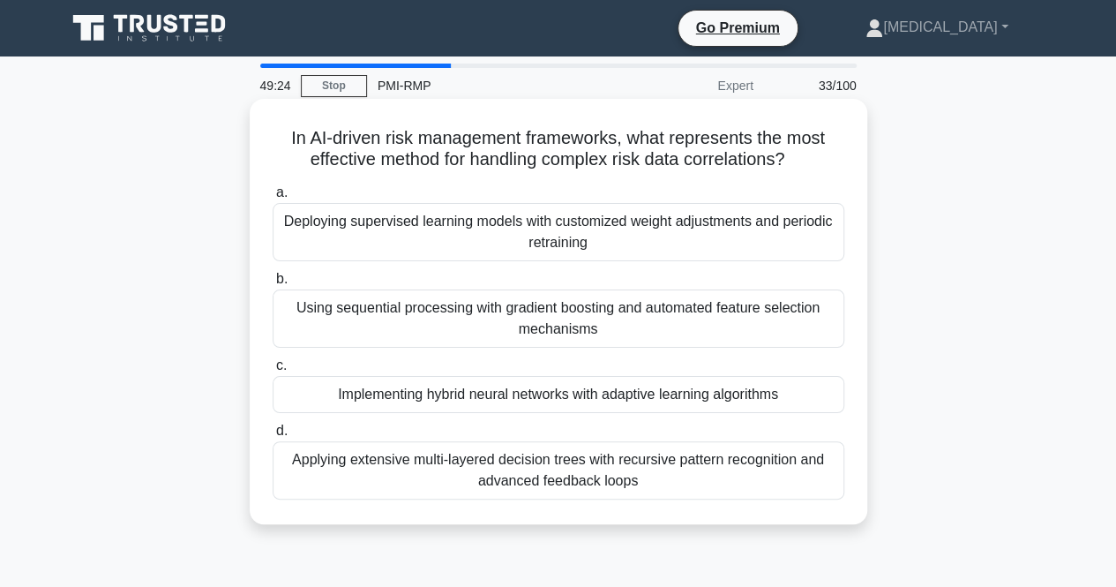
click at [570, 238] on div "Deploying supervised learning models with customized weight adjustments and per…" at bounding box center [559, 232] width 572 height 58
click at [273, 199] on input "a. Deploying supervised learning models with customized weight adjustments and …" at bounding box center [273, 192] width 0 height 11
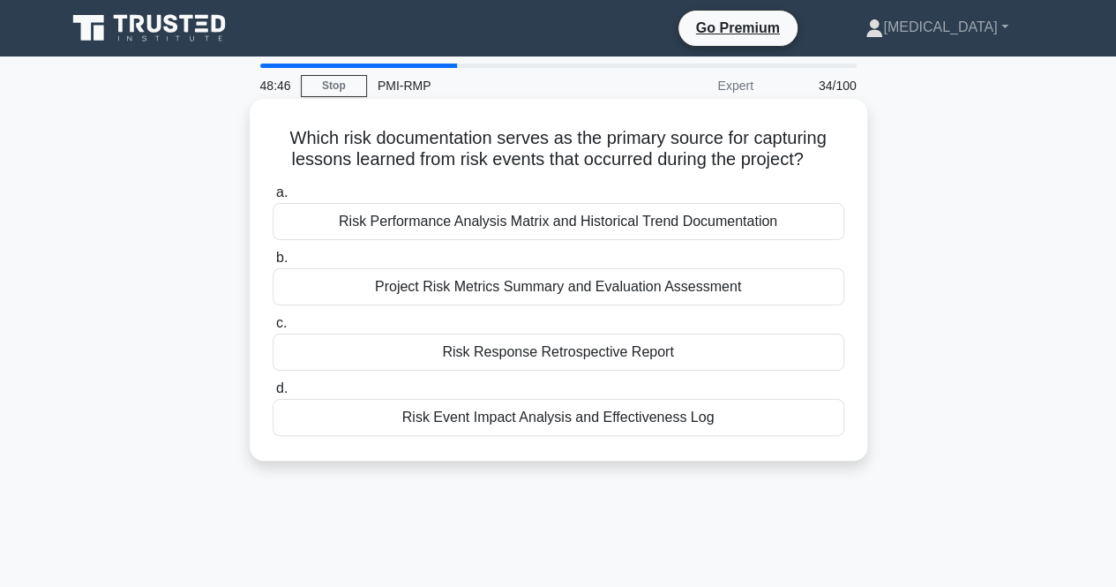
click at [542, 351] on div "Risk Response Retrospective Report" at bounding box center [559, 352] width 572 height 37
click at [273, 329] on input "c. Risk Response Retrospective Report" at bounding box center [273, 323] width 0 height 11
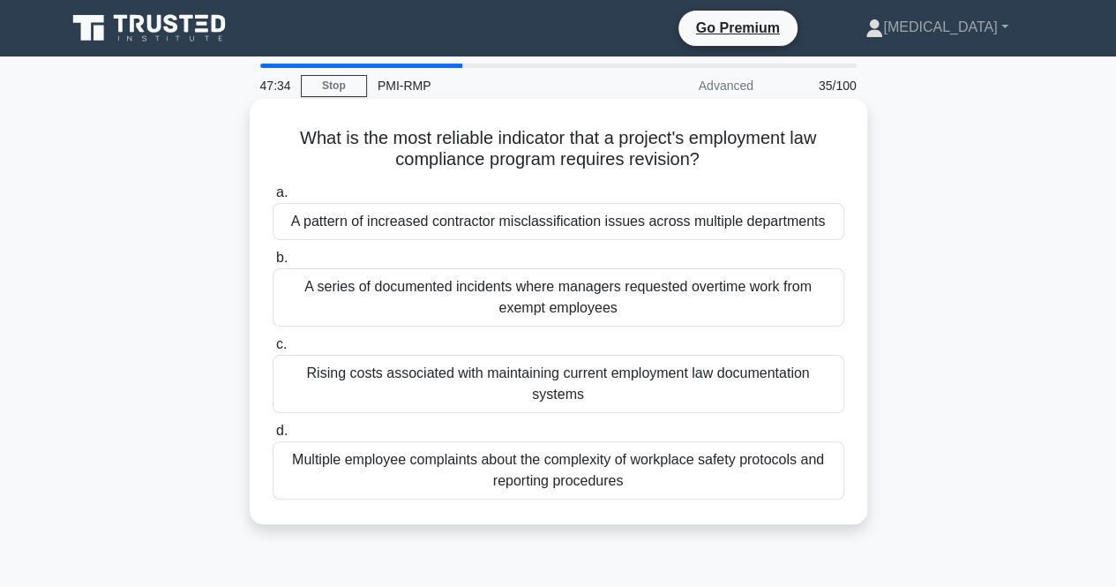
click at [443, 469] on div "Multiple employee complaints about the complexity of workplace safety protocols…" at bounding box center [559, 470] width 572 height 58
click at [273, 437] on input "d. Multiple employee complaints about the complexity of workplace safety protoc…" at bounding box center [273, 430] width 0 height 11
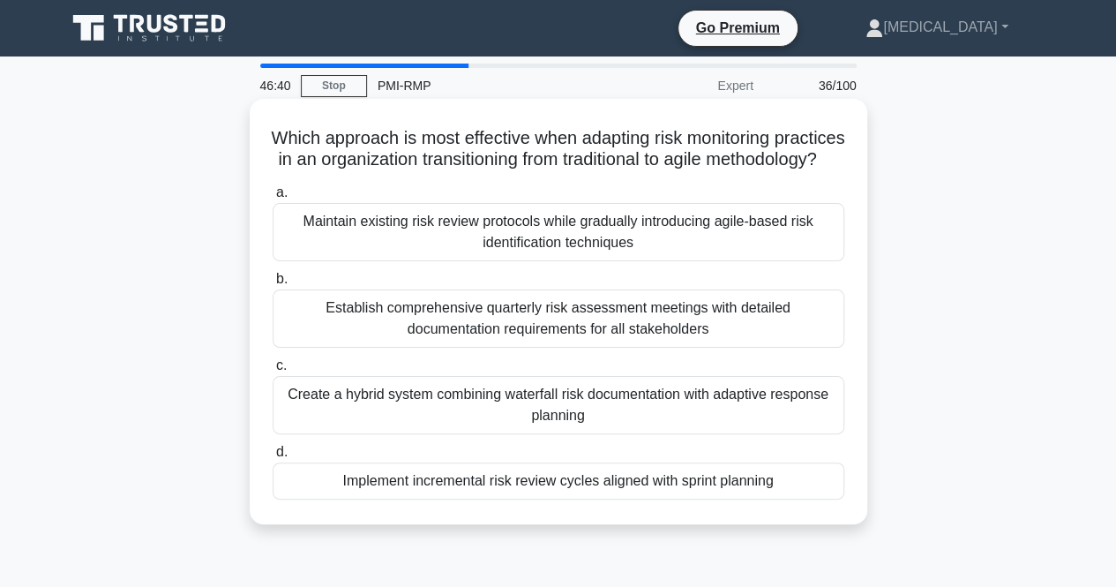
click at [499, 261] on div "Maintain existing risk review protocols while gradually introducing agile-based…" at bounding box center [559, 232] width 572 height 58
click at [273, 199] on input "a. Maintain existing risk review protocols while gradually introducing agile-ba…" at bounding box center [273, 192] width 0 height 11
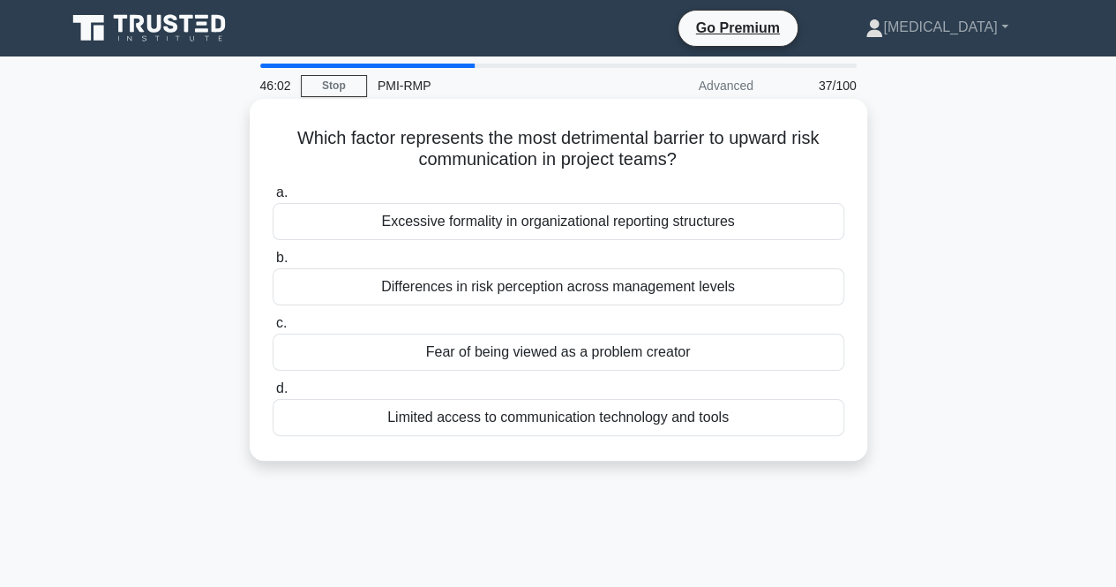
click at [582, 289] on div "Differences in risk perception across management levels" at bounding box center [559, 286] width 572 height 37
click at [273, 264] on input "b. Differences in risk perception across management levels" at bounding box center [273, 257] width 0 height 11
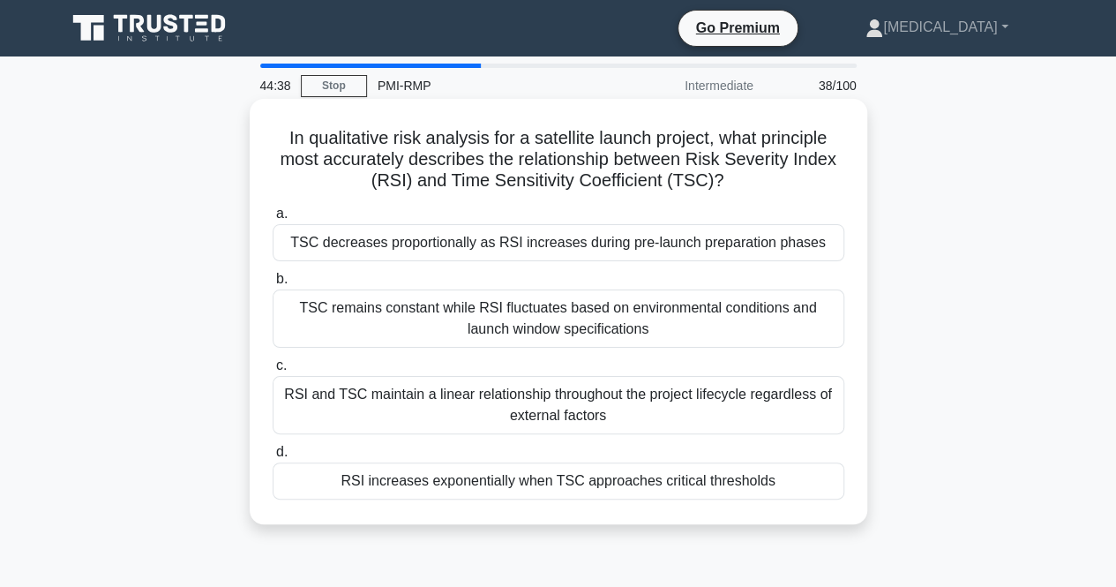
click at [509, 482] on div "RSI increases exponentially when TSC approaches critical thresholds" at bounding box center [559, 480] width 572 height 37
click at [273, 458] on input "d. RSI increases exponentially when TSC approaches critical thresholds" at bounding box center [273, 451] width 0 height 11
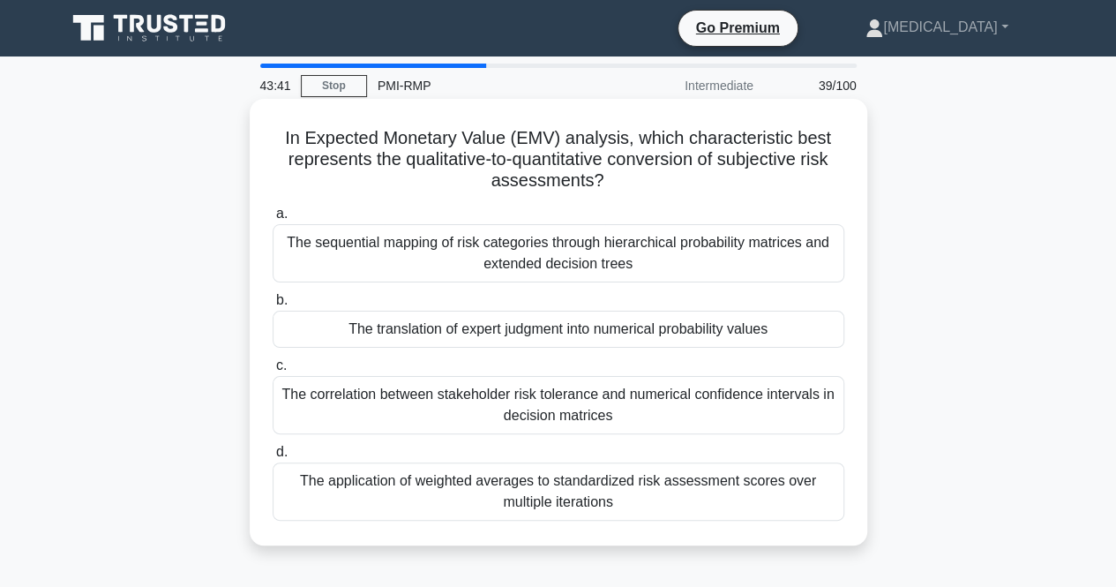
click at [505, 341] on div "The translation of expert judgment into numerical probability values" at bounding box center [559, 329] width 572 height 37
click at [273, 306] on input "b. The translation of expert judgment into numerical probability values" at bounding box center [273, 300] width 0 height 11
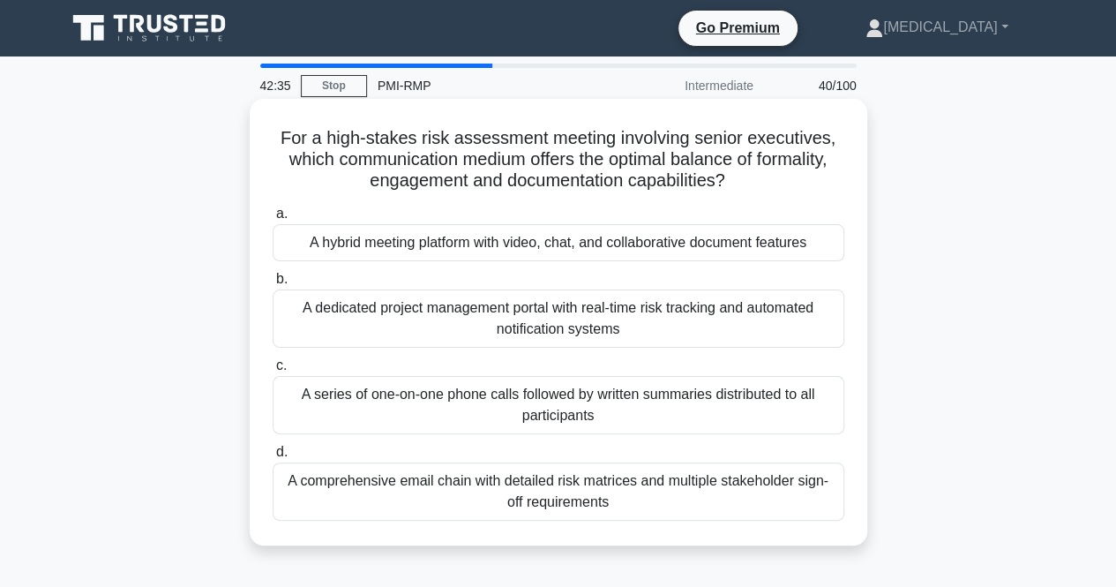
click at [503, 241] on div "A hybrid meeting platform with video, chat, and collaborative document features" at bounding box center [559, 242] width 572 height 37
click at [273, 220] on input "a. A hybrid meeting platform with video, chat, and collaborative document featu…" at bounding box center [273, 213] width 0 height 11
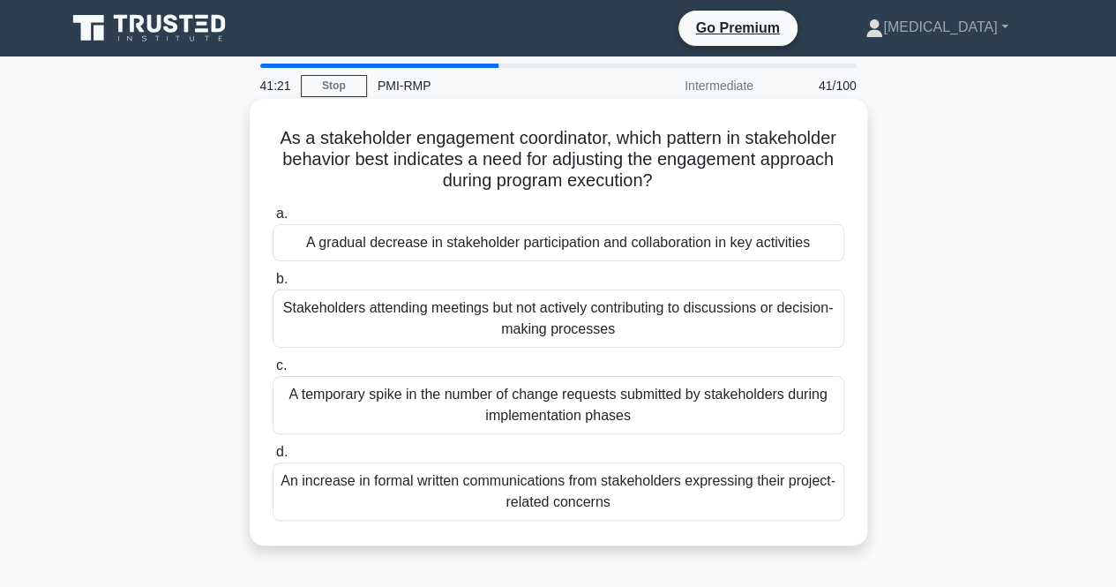
click at [443, 244] on div "A gradual decrease in stakeholder participation and collaboration in key activi…" at bounding box center [559, 242] width 572 height 37
click at [273, 220] on input "a. A gradual decrease in stakeholder participation and collaboration in key act…" at bounding box center [273, 213] width 0 height 11
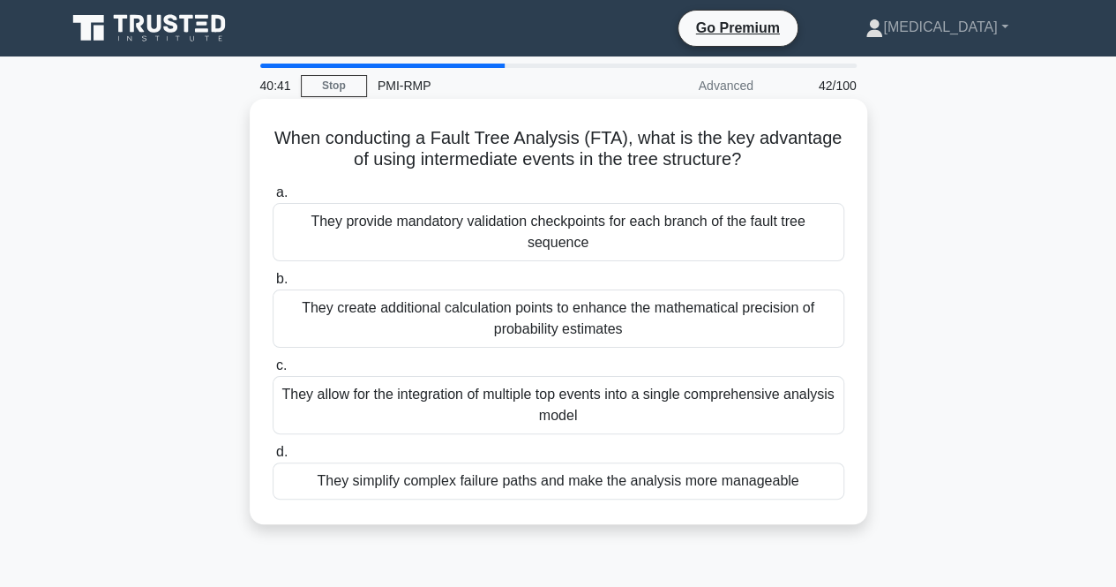
click at [548, 476] on div "They simplify complex failure paths and make the analysis more manageable" at bounding box center [559, 480] width 572 height 37
click at [273, 458] on input "d. They simplify complex failure paths and make the analysis more manageable" at bounding box center [273, 451] width 0 height 11
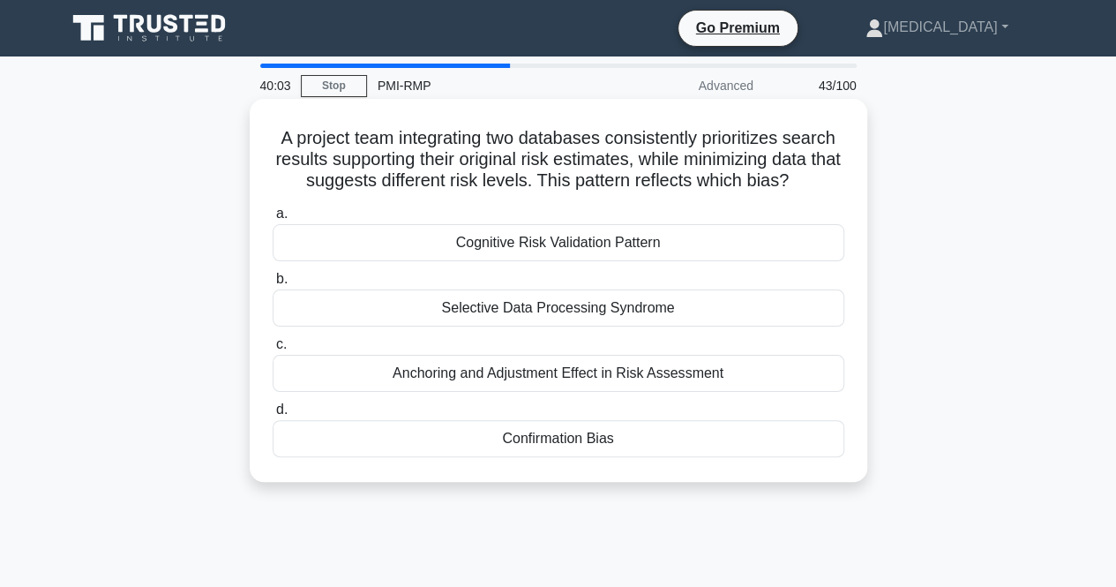
click at [551, 444] on div "Confirmation Bias" at bounding box center [559, 438] width 572 height 37
click at [273, 416] on input "d. Confirmation Bias" at bounding box center [273, 409] width 0 height 11
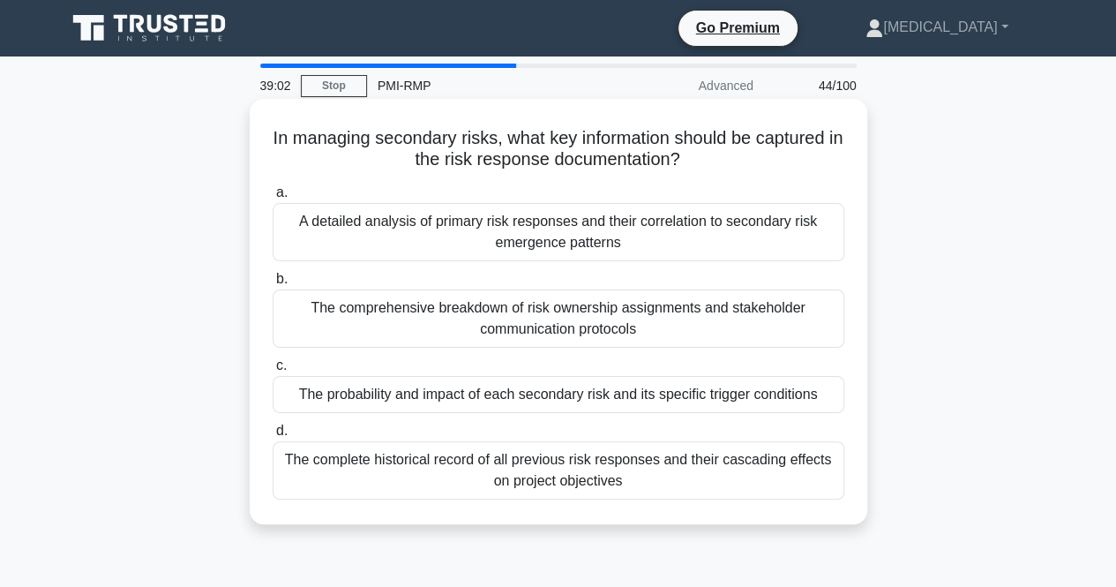
click at [626, 243] on div "A detailed analysis of primary risk responses and their correlation to secondar…" at bounding box center [559, 232] width 572 height 58
click at [273, 199] on input "a. A detailed analysis of primary risk responses and their correlation to secon…" at bounding box center [273, 192] width 0 height 11
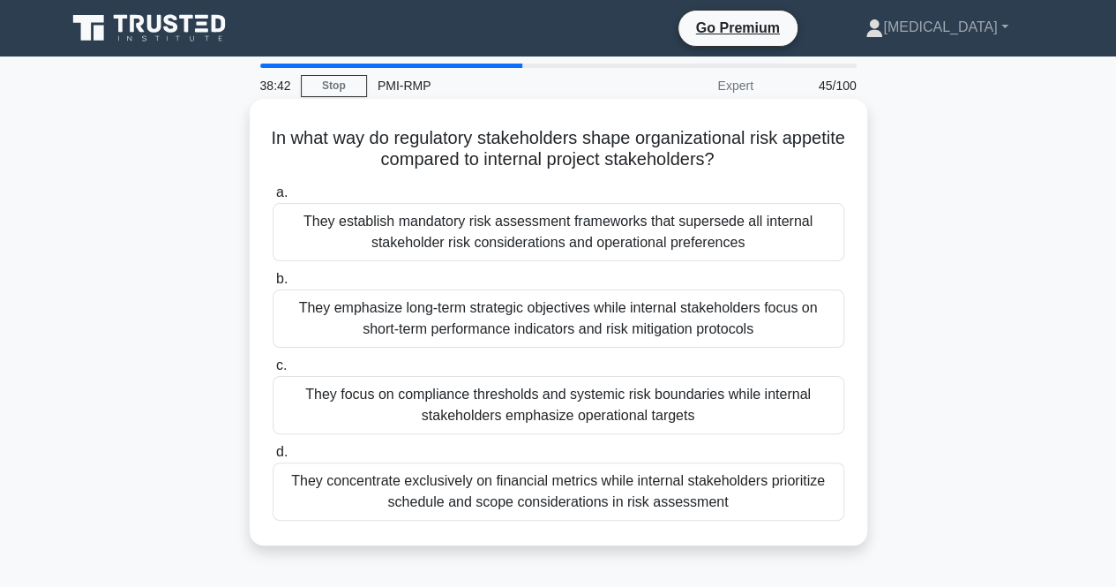
click at [499, 422] on div "They focus on compliance thresholds and systemic risk boundaries while internal…" at bounding box center [559, 405] width 572 height 58
click at [273, 371] on input "c. They focus on compliance thresholds and systemic risk boundaries while inter…" at bounding box center [273, 365] width 0 height 11
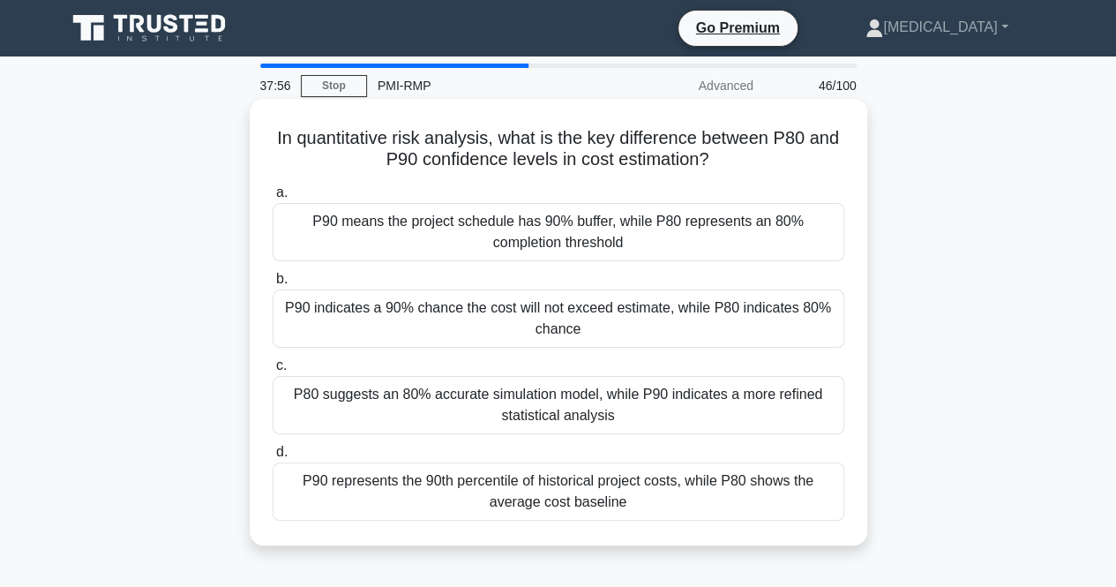
click at [582, 322] on div "P90 indicates a 90% chance the cost will not exceed estimate, while P80 indicat…" at bounding box center [559, 318] width 572 height 58
click at [273, 285] on input "b. P90 indicates a 90% chance the cost will not exceed estimate, while P80 indi…" at bounding box center [273, 279] width 0 height 11
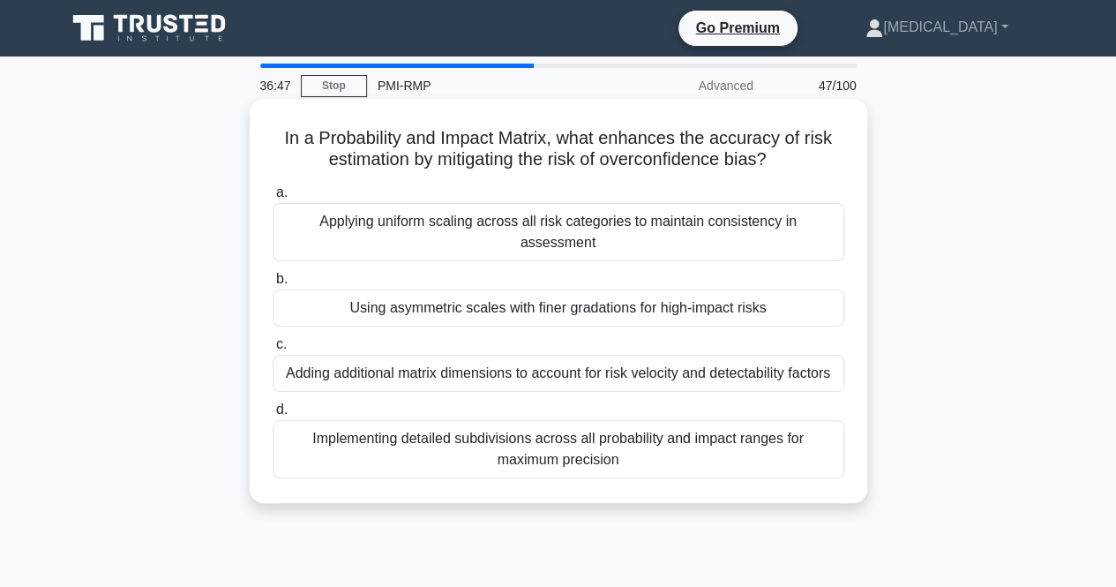
click at [656, 222] on div "Applying uniform scaling across all risk categories to maintain consistency in …" at bounding box center [559, 232] width 572 height 58
click at [273, 199] on input "a. Applying uniform scaling across all risk categories to maintain consistency …" at bounding box center [273, 192] width 0 height 11
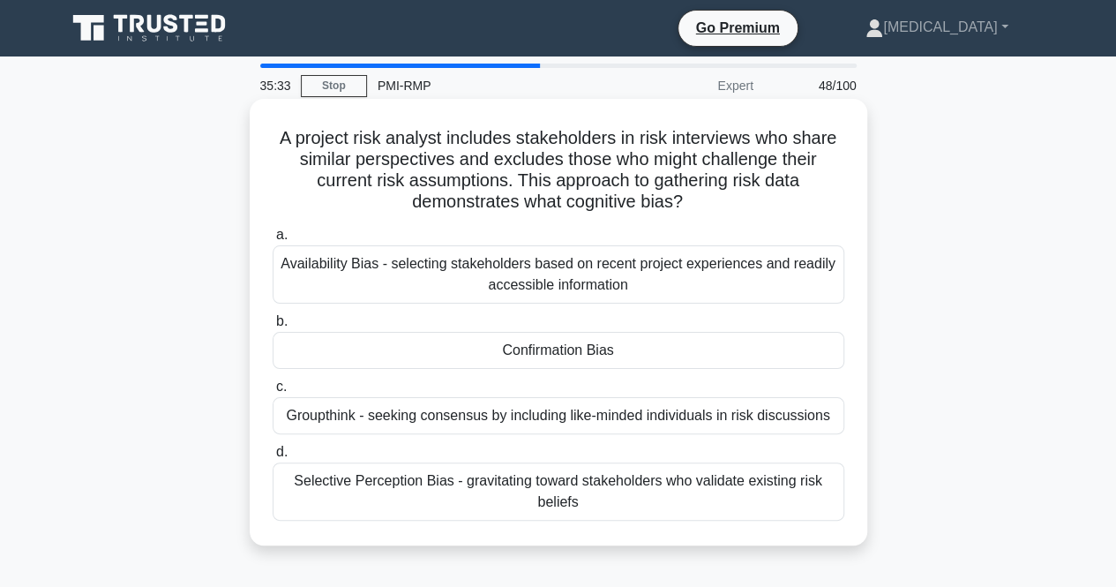
click at [537, 408] on div "Groupthink - seeking consensus by including like-minded individuals in risk dis…" at bounding box center [559, 415] width 572 height 37
click at [273, 393] on input "c. Groupthink - seeking consensus by including like-minded individuals in risk …" at bounding box center [273, 386] width 0 height 11
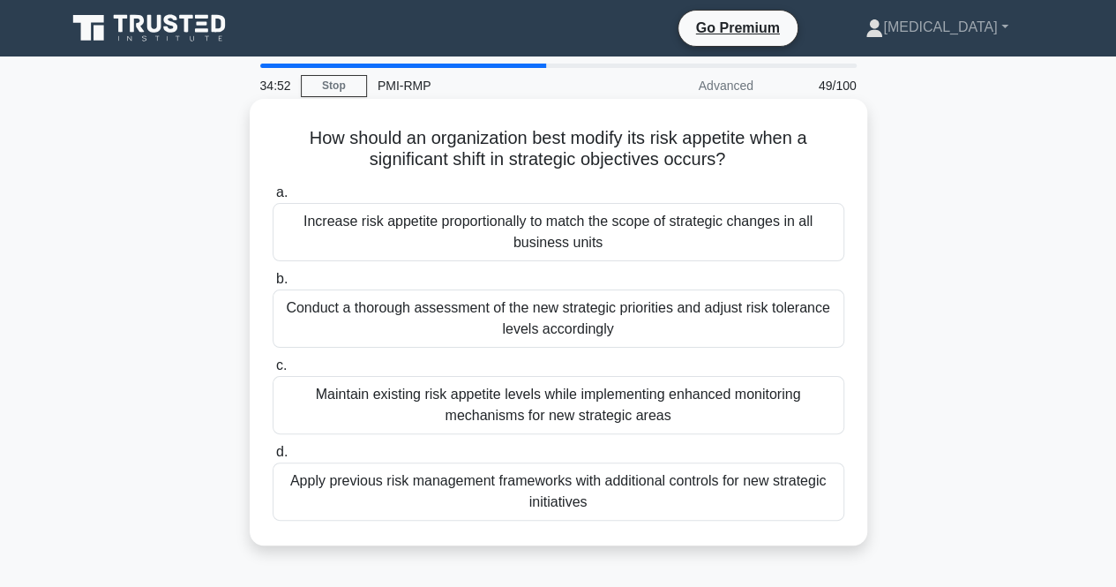
click at [620, 322] on div "Conduct a thorough assessment of the new strategic priorities and adjust risk t…" at bounding box center [559, 318] width 572 height 58
click at [273, 285] on input "b. Conduct a thorough assessment of the new strategic priorities and adjust ris…" at bounding box center [273, 279] width 0 height 11
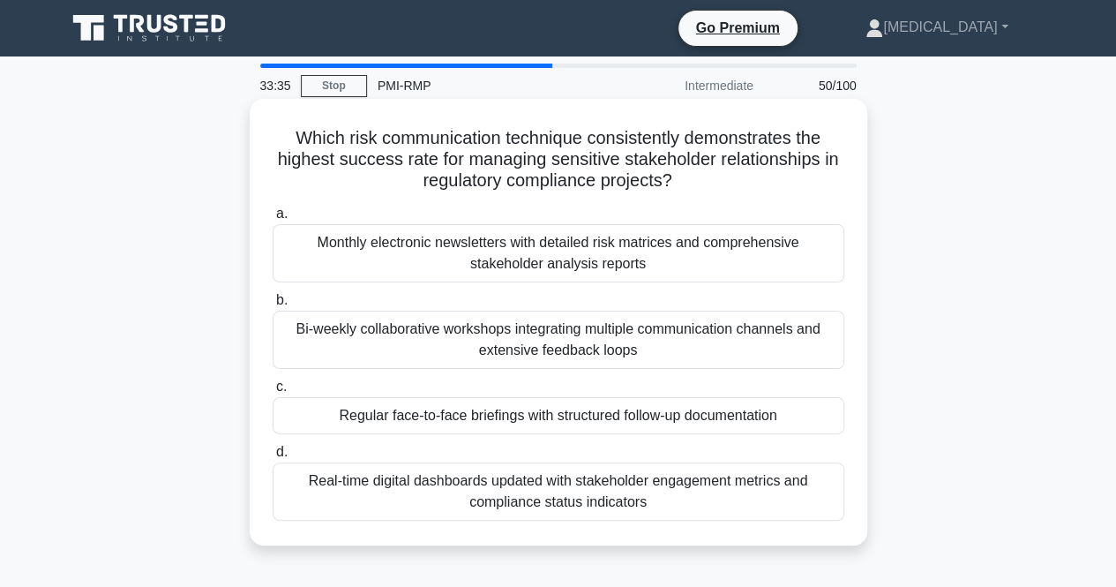
click at [555, 493] on div "Real-time digital dashboards updated with stakeholder engagement metrics and co…" at bounding box center [559, 491] width 572 height 58
click at [273, 458] on input "d. Real-time digital dashboards updated with stakeholder engagement metrics and…" at bounding box center [273, 451] width 0 height 11
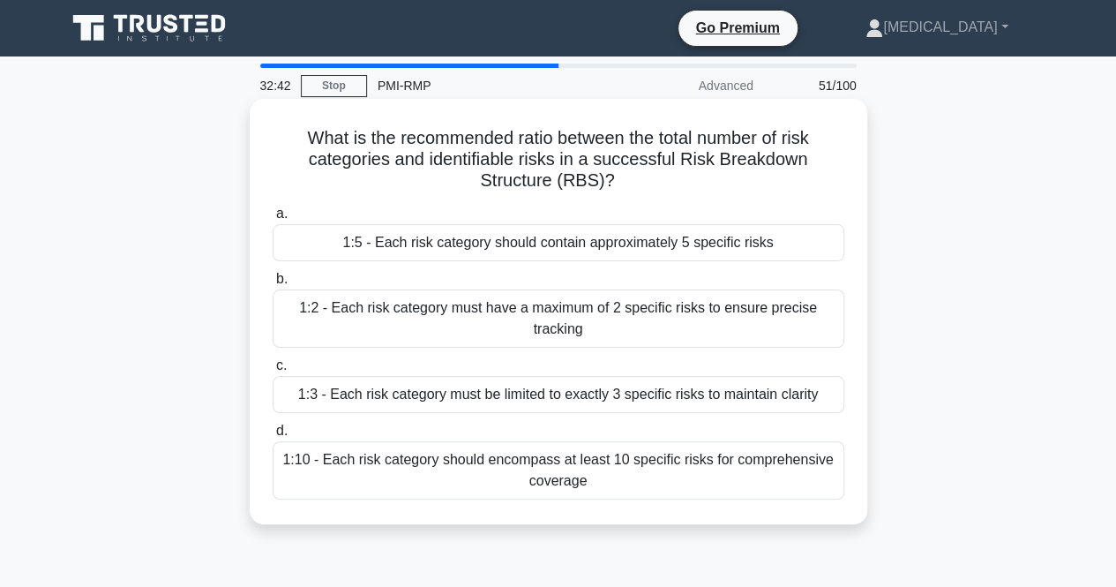
click at [506, 244] on div "1:5 - Each risk category should contain approximately 5 specific risks" at bounding box center [559, 242] width 572 height 37
click at [273, 220] on input "a. 1:5 - Each risk category should contain approximately 5 specific risks" at bounding box center [273, 213] width 0 height 11
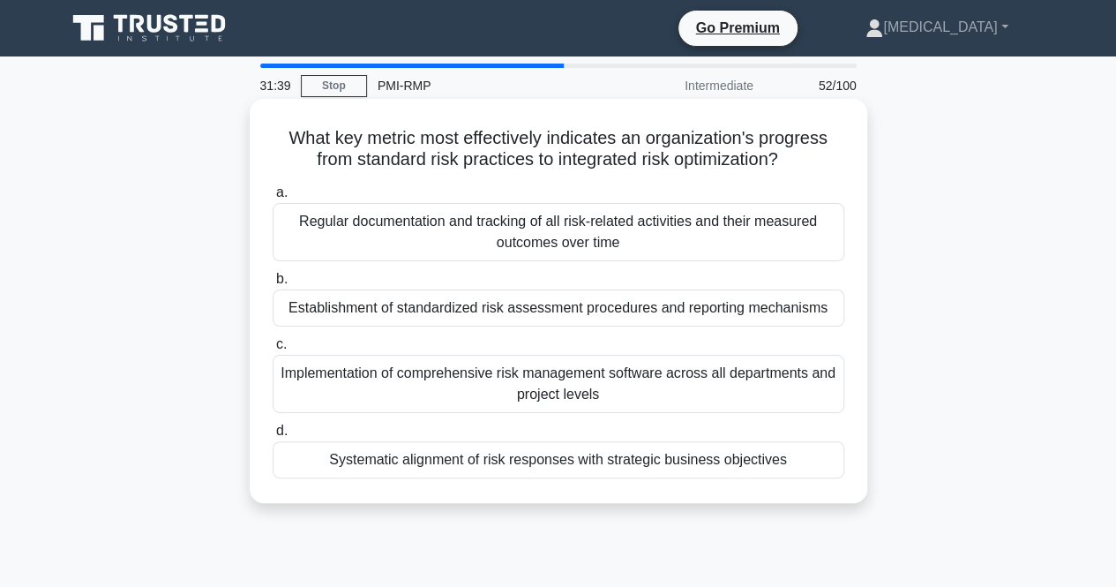
click at [543, 307] on div "Establishment of standardized risk assessment procedures and reporting mechanis…" at bounding box center [559, 307] width 572 height 37
click at [273, 285] on input "b. Establishment of standardized risk assessment procedures and reporting mecha…" at bounding box center [273, 279] width 0 height 11
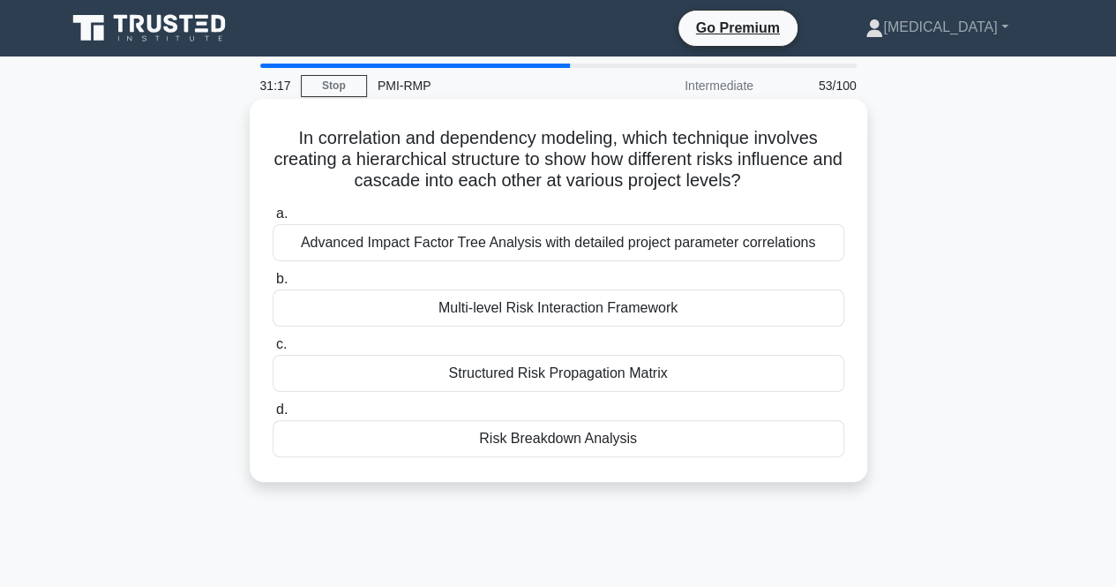
click at [570, 450] on div "Risk Breakdown Analysis" at bounding box center [559, 438] width 572 height 37
click at [273, 416] on input "d. Risk Breakdown Analysis" at bounding box center [273, 409] width 0 height 11
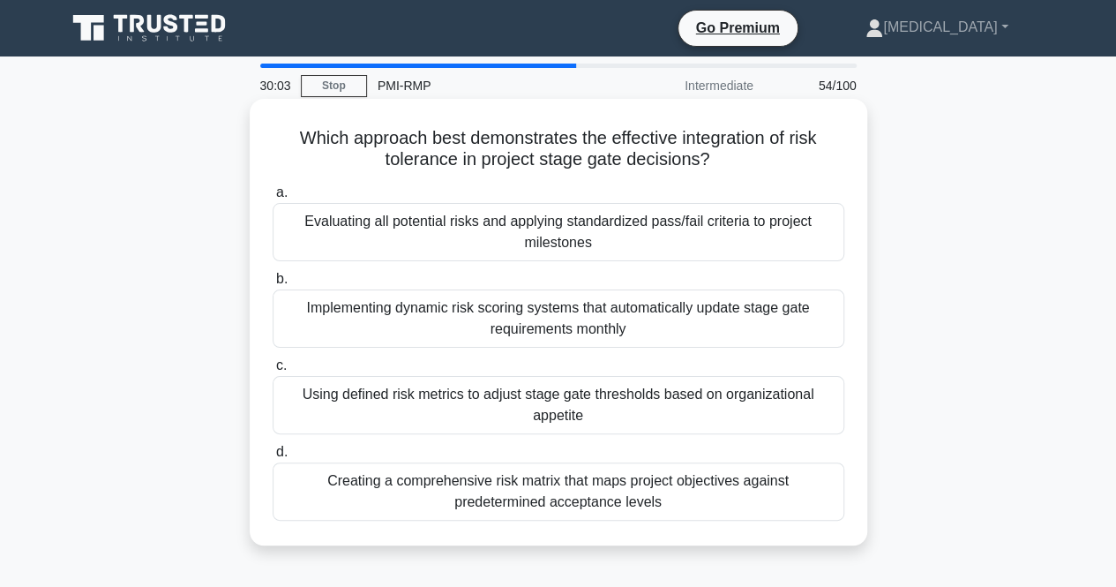
click at [509, 405] on div "Using defined risk metrics to adjust stage gate thresholds based on organizatio…" at bounding box center [559, 405] width 572 height 58
click at [273, 371] on input "c. Using defined risk metrics to adjust stage gate thresholds based on organiza…" at bounding box center [273, 365] width 0 height 11
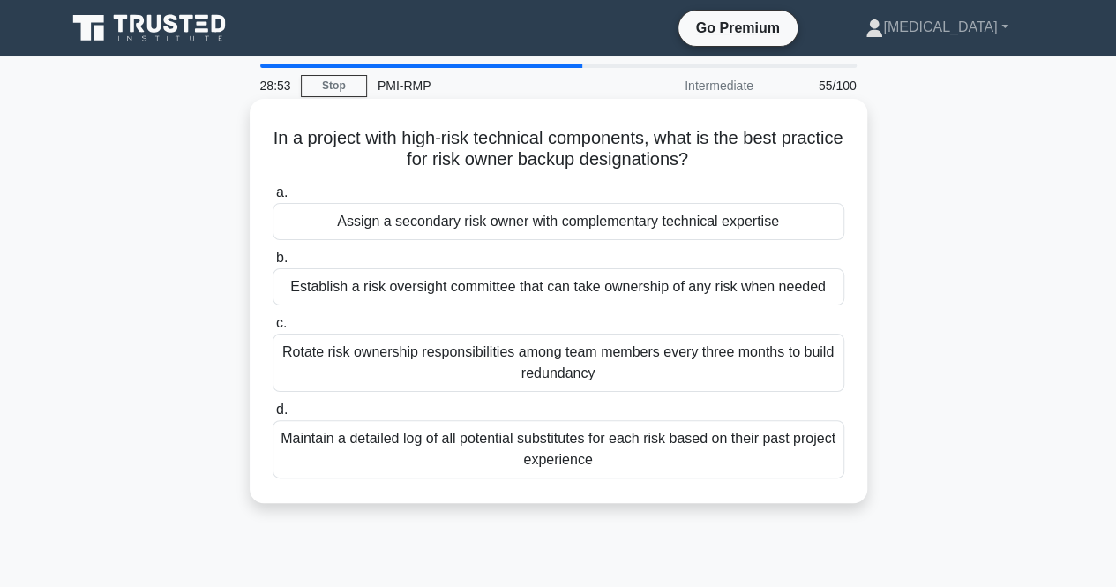
click at [525, 370] on div "Rotate risk ownership responsibilities among team members every three months to…" at bounding box center [559, 363] width 572 height 58
click at [273, 329] on input "c. Rotate risk ownership responsibilities among team members every three months…" at bounding box center [273, 323] width 0 height 11
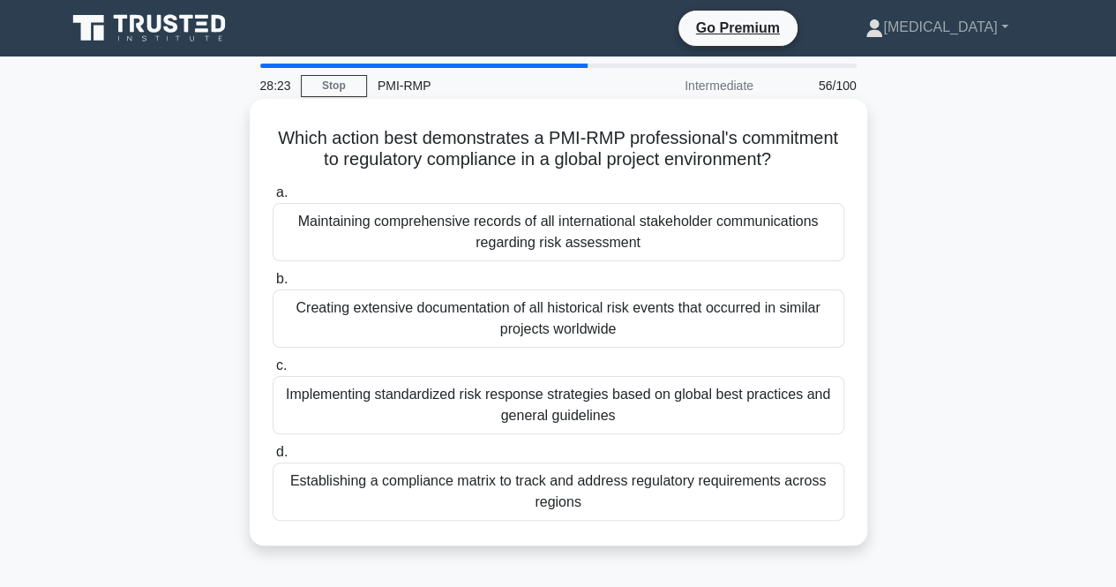
click at [559, 504] on div "Establishing a compliance matrix to track and address regulatory requirements a…" at bounding box center [559, 491] width 572 height 58
click at [273, 458] on input "d. Establishing a compliance matrix to track and address regulatory requirement…" at bounding box center [273, 451] width 0 height 11
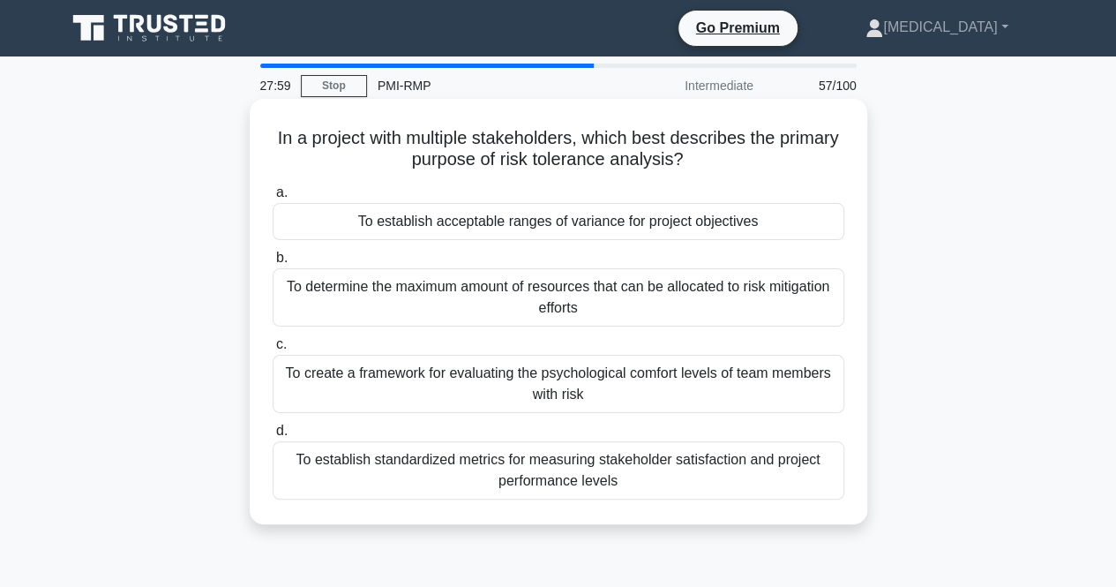
click at [592, 211] on div "To establish acceptable ranges of variance for project objectives" at bounding box center [559, 221] width 572 height 37
click at [273, 199] on input "a. To establish acceptable ranges of variance for project objectives" at bounding box center [273, 192] width 0 height 11
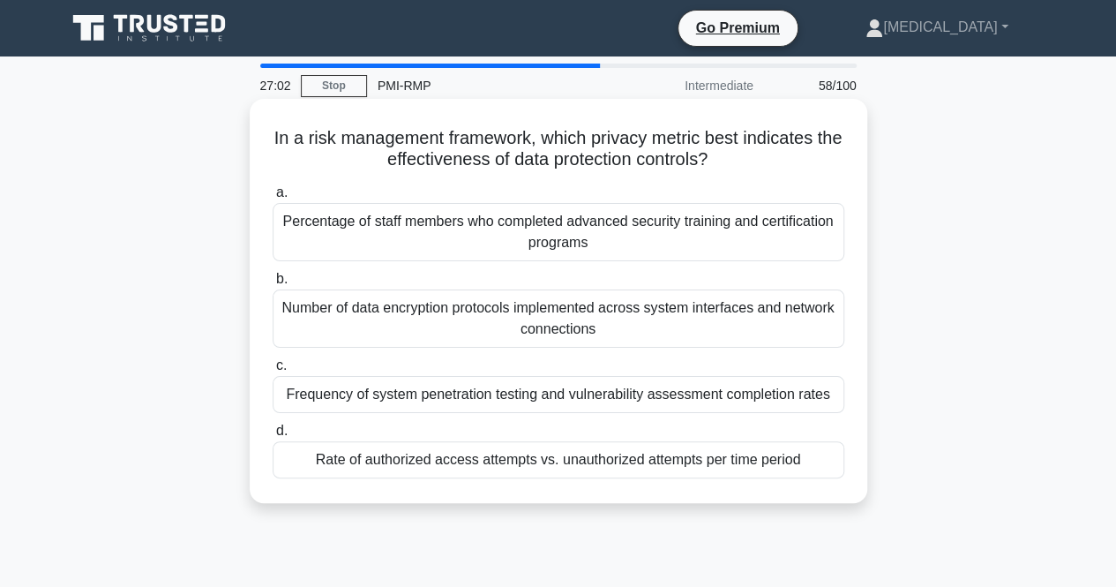
click at [493, 460] on div "Rate of authorized access attempts vs. unauthorized attempts per time period" at bounding box center [559, 459] width 572 height 37
click at [273, 437] on input "d. Rate of authorized access attempts vs. unauthorized attempts per time period" at bounding box center [273, 430] width 0 height 11
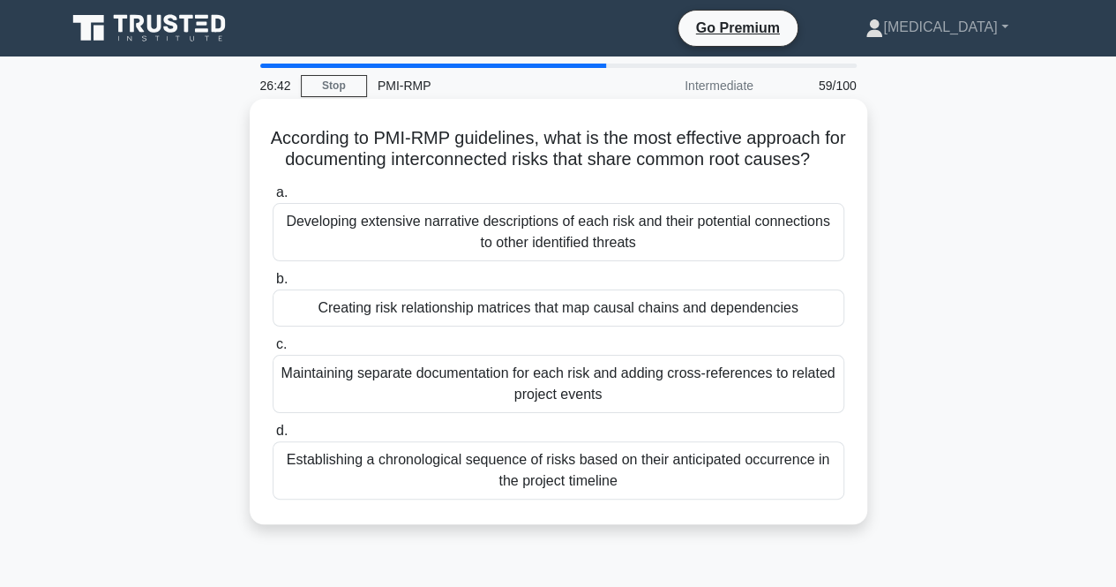
drag, startPoint x: 632, startPoint y: 319, endPoint x: 654, endPoint y: 331, distance: 24.9
click at [633, 320] on div "Creating risk relationship matrices that map causal chains and dependencies" at bounding box center [559, 307] width 572 height 37
click at [443, 323] on div "Creating risk relationship matrices that map causal chains and dependencies" at bounding box center [559, 307] width 572 height 37
click at [273, 285] on input "b. Creating risk relationship matrices that map causal chains and dependencies" at bounding box center [273, 279] width 0 height 11
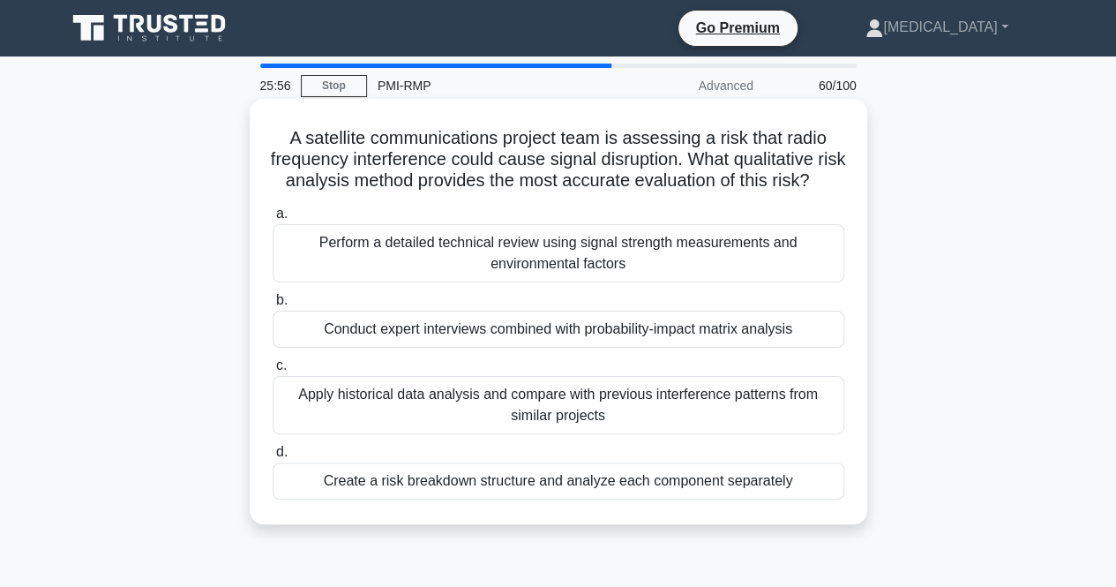
click at [568, 348] on div "Conduct expert interviews combined with probability-impact matrix analysis" at bounding box center [559, 329] width 572 height 37
click at [273, 306] on input "b. Conduct expert interviews combined with probability-impact matrix analysis" at bounding box center [273, 300] width 0 height 11
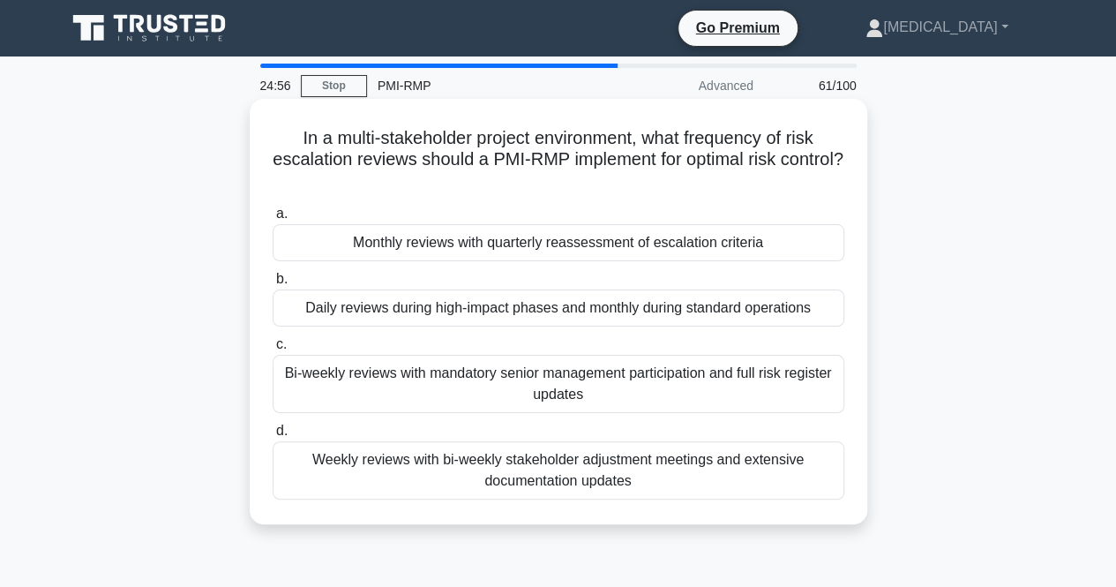
click at [505, 386] on div "Bi-weekly reviews with mandatory senior management participation and full risk …" at bounding box center [559, 384] width 572 height 58
click at [273, 350] on input "c. Bi-weekly reviews with mandatory senior management participation and full ri…" at bounding box center [273, 344] width 0 height 11
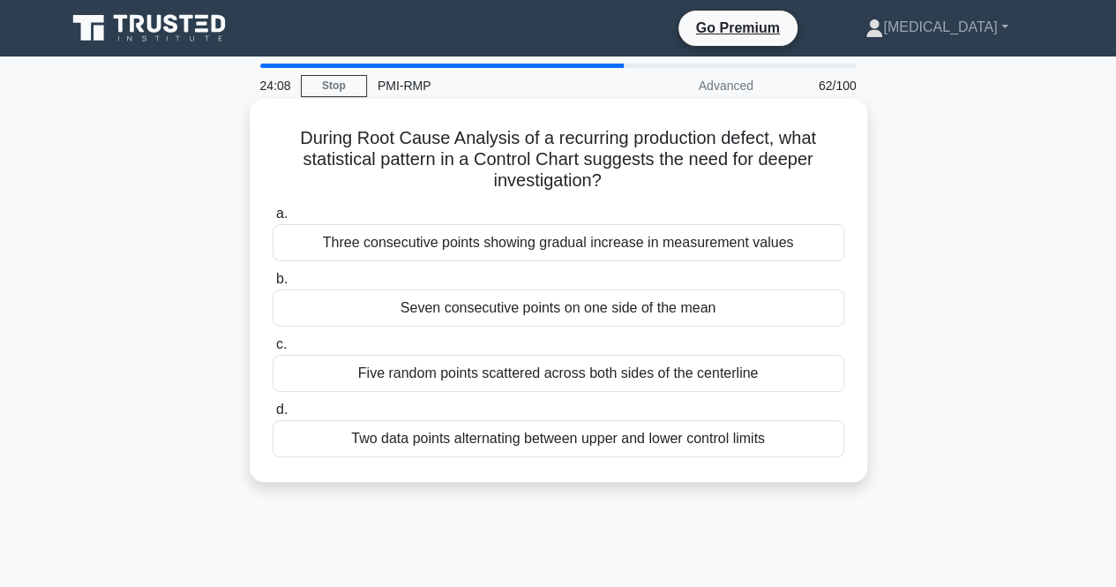
click at [530, 375] on div "Five random points scattered across both sides of the centerline" at bounding box center [559, 373] width 572 height 37
click at [273, 350] on input "c. Five random points scattered across both sides of the centerline" at bounding box center [273, 344] width 0 height 11
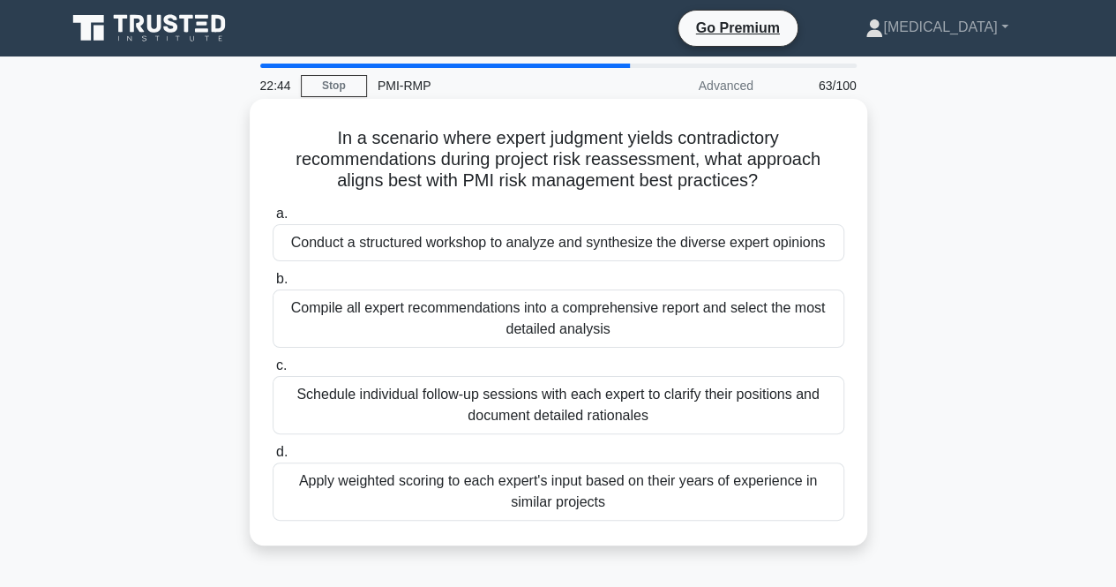
click at [487, 248] on div "Conduct a structured workshop to analyze and synthesize the diverse expert opin…" at bounding box center [559, 242] width 572 height 37
click at [273, 220] on input "a. Conduct a structured workshop to analyze and synthesize the diverse expert o…" at bounding box center [273, 213] width 0 height 11
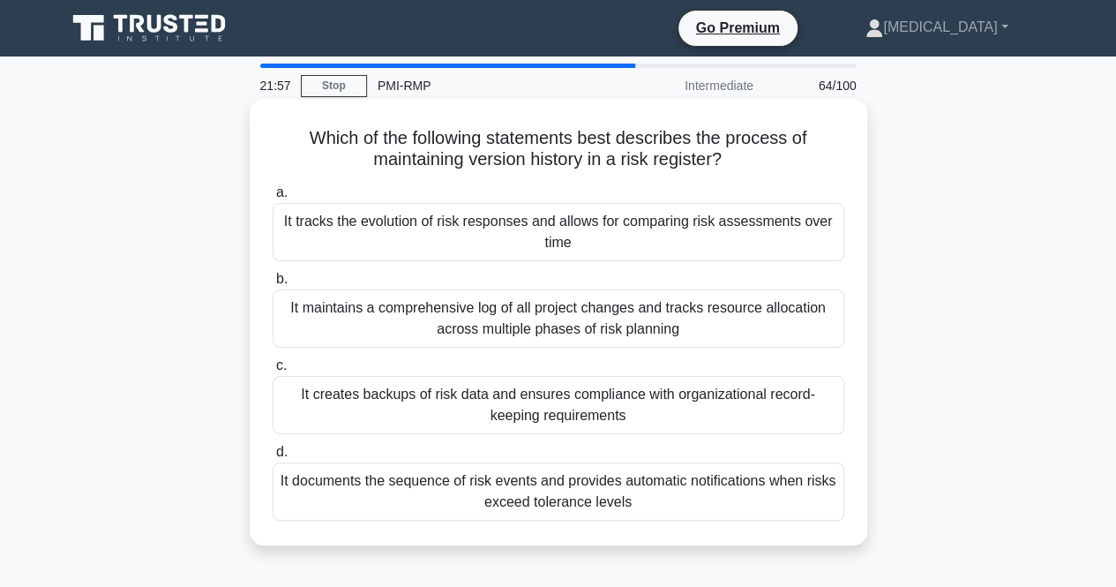
click at [507, 403] on div "It creates backups of risk data and ensures compliance with organizational reco…" at bounding box center [559, 405] width 572 height 58
click at [273, 371] on input "c. It creates backups of risk data and ensures compliance with organizational r…" at bounding box center [273, 365] width 0 height 11
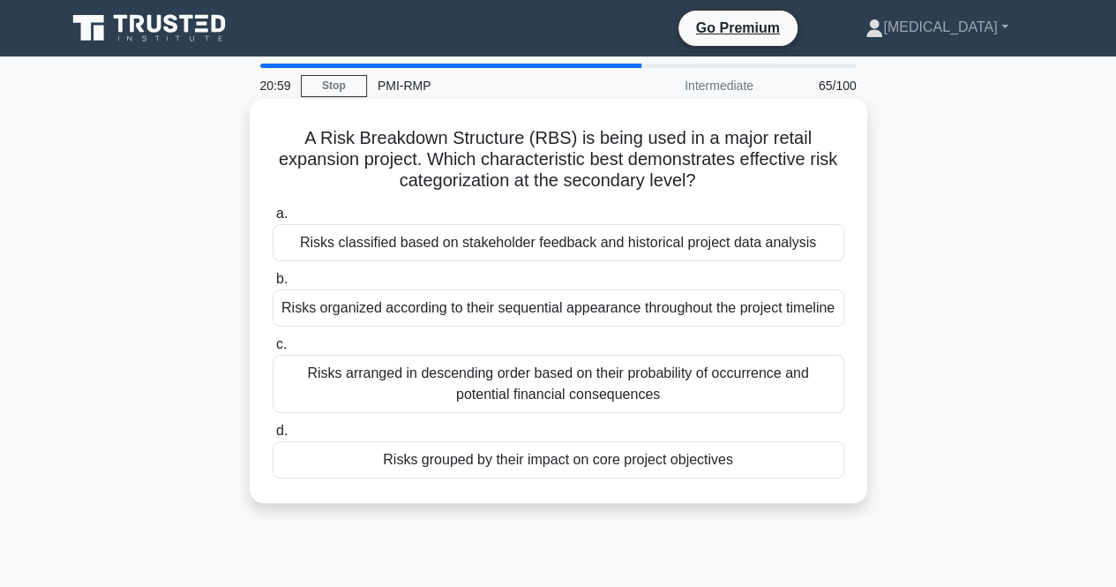
click at [573, 387] on div "Risks arranged in descending order based on their probability of occurrence and…" at bounding box center [559, 384] width 572 height 58
click at [273, 350] on input "c. Risks arranged in descending order based on their probability of occurrence …" at bounding box center [273, 344] width 0 height 11
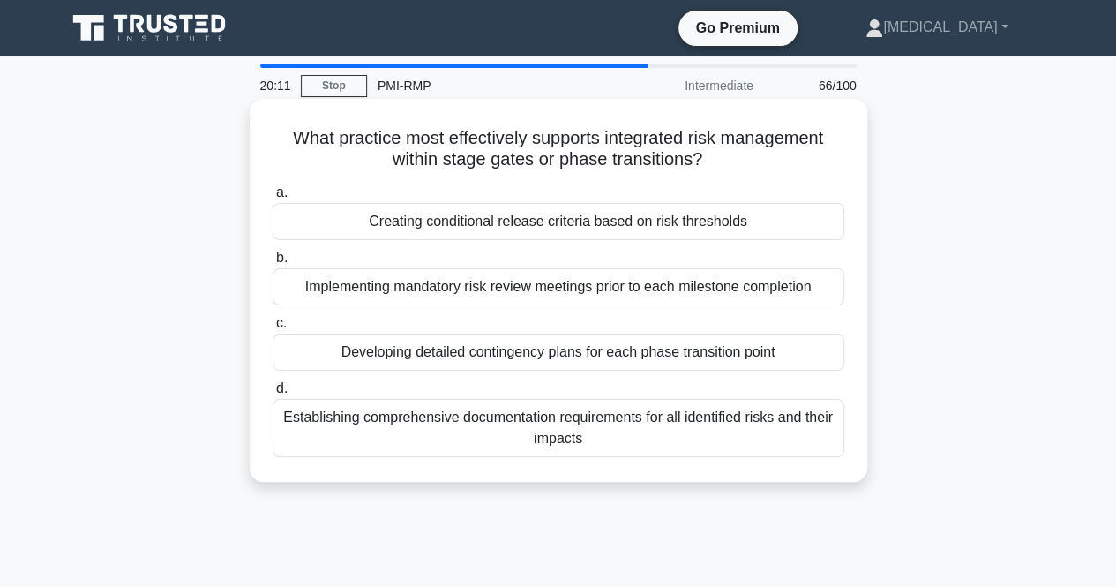
click at [511, 292] on div "Implementing mandatory risk review meetings prior to each milestone completion" at bounding box center [559, 286] width 572 height 37
click at [273, 264] on input "b. Implementing mandatory risk review meetings prior to each milestone completi…" at bounding box center [273, 257] width 0 height 11
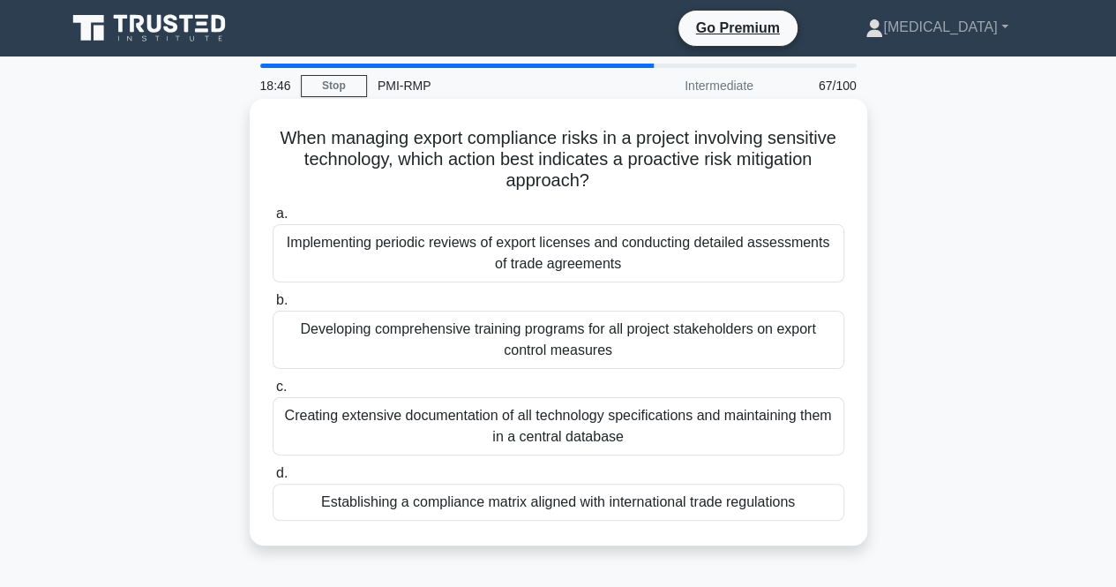
click at [538, 260] on div "Implementing periodic reviews of export licenses and conducting detailed assess…" at bounding box center [559, 253] width 572 height 58
click at [273, 220] on input "a. Implementing periodic reviews of export licenses and conducting detailed ass…" at bounding box center [273, 213] width 0 height 11
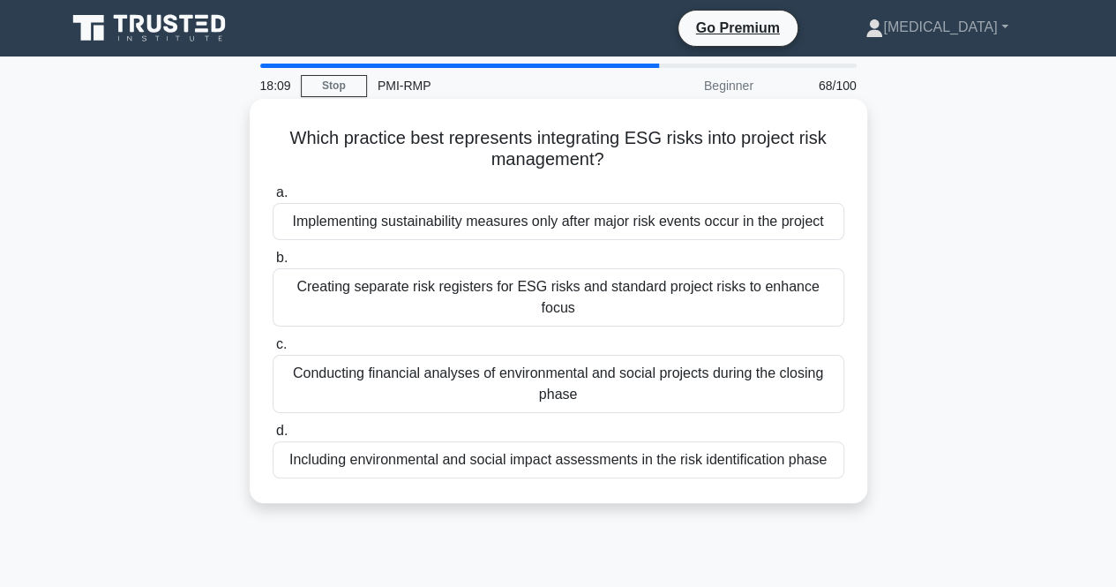
click at [457, 441] on div "Including environmental and social impact assessments in the risk identificatio…" at bounding box center [559, 459] width 572 height 37
click at [273, 428] on input "d. Including environmental and social impact assessments in the risk identifica…" at bounding box center [273, 430] width 0 height 11
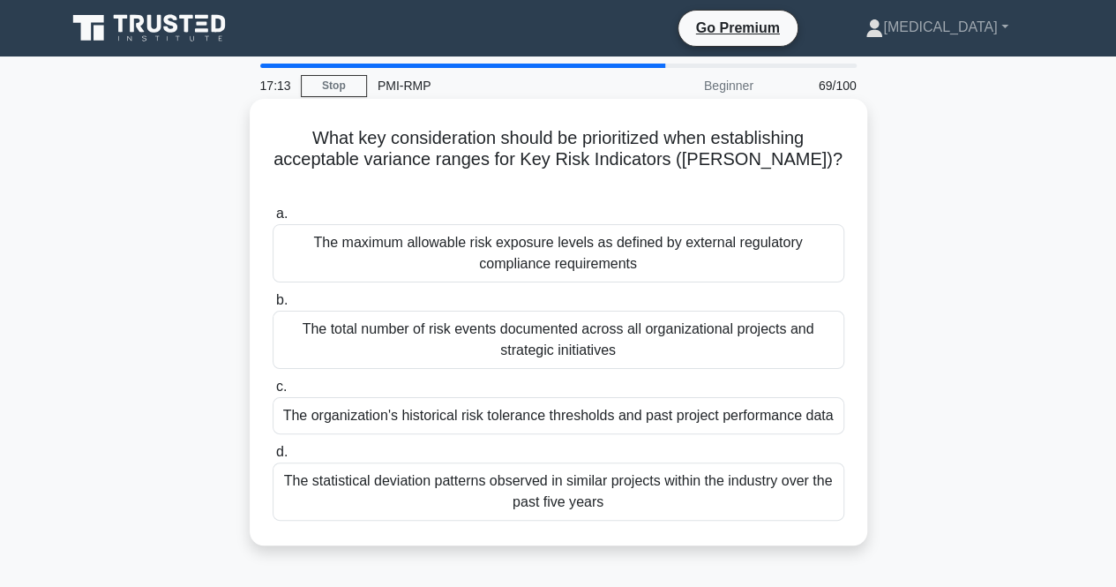
click at [434, 397] on div "The organization's historical risk tolerance thresholds and past project perfor…" at bounding box center [559, 415] width 572 height 37
click at [273, 393] on input "c. The organization's historical risk tolerance thresholds and past project per…" at bounding box center [273, 386] width 0 height 11
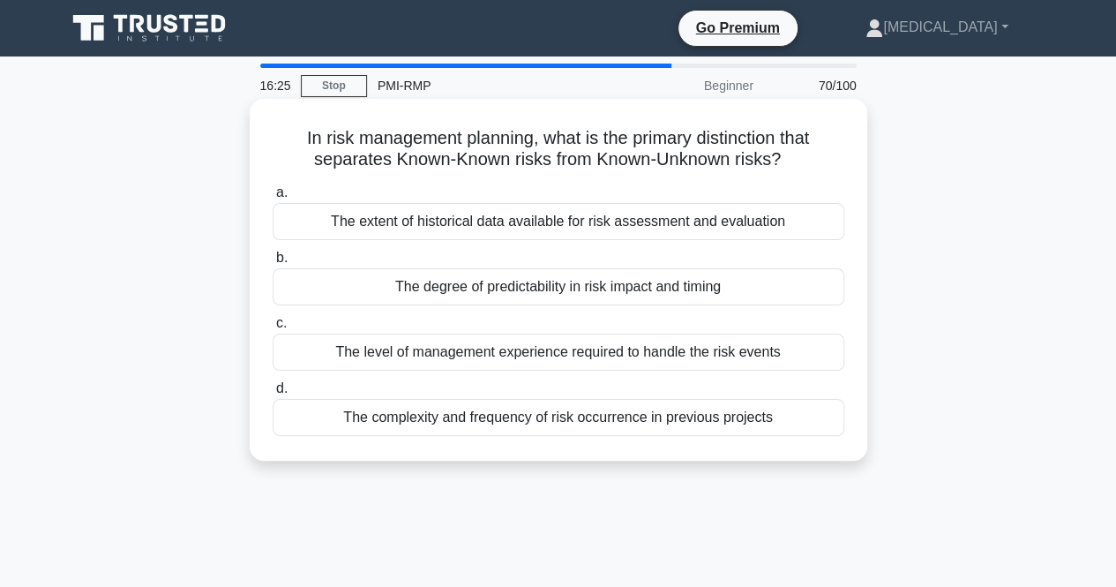
click at [514, 291] on div "The degree of predictability in risk impact and timing" at bounding box center [559, 286] width 572 height 37
click at [273, 264] on input "b. The degree of predictability in risk impact and timing" at bounding box center [273, 257] width 0 height 11
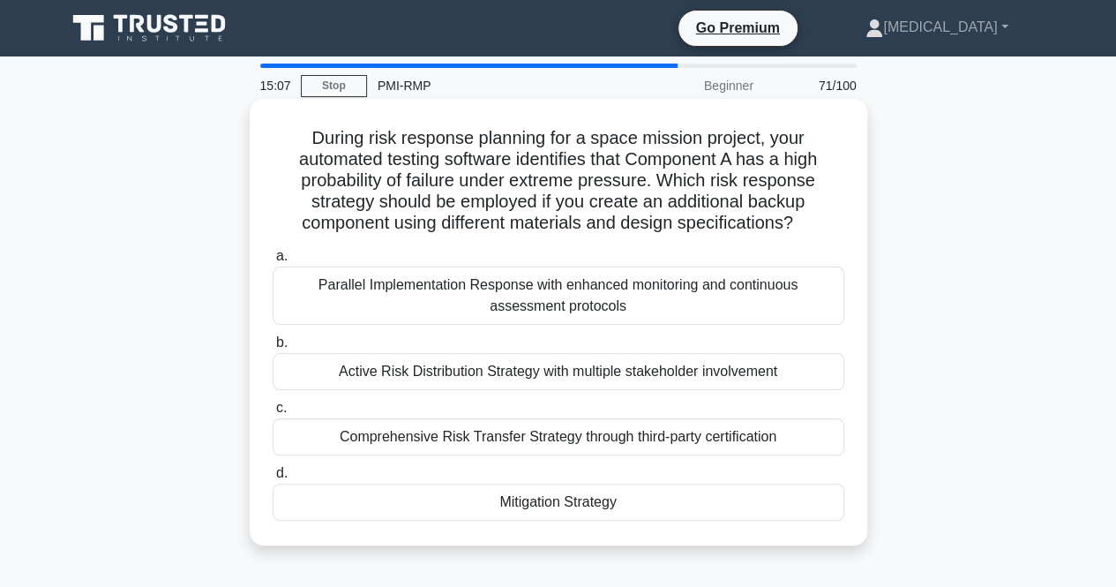
click at [619, 303] on div "Parallel Implementation Response with enhanced monitoring and continuous assess…" at bounding box center [559, 295] width 572 height 58
click at [273, 262] on input "a. Parallel Implementation Response with enhanced monitoring and continuous ass…" at bounding box center [273, 256] width 0 height 11
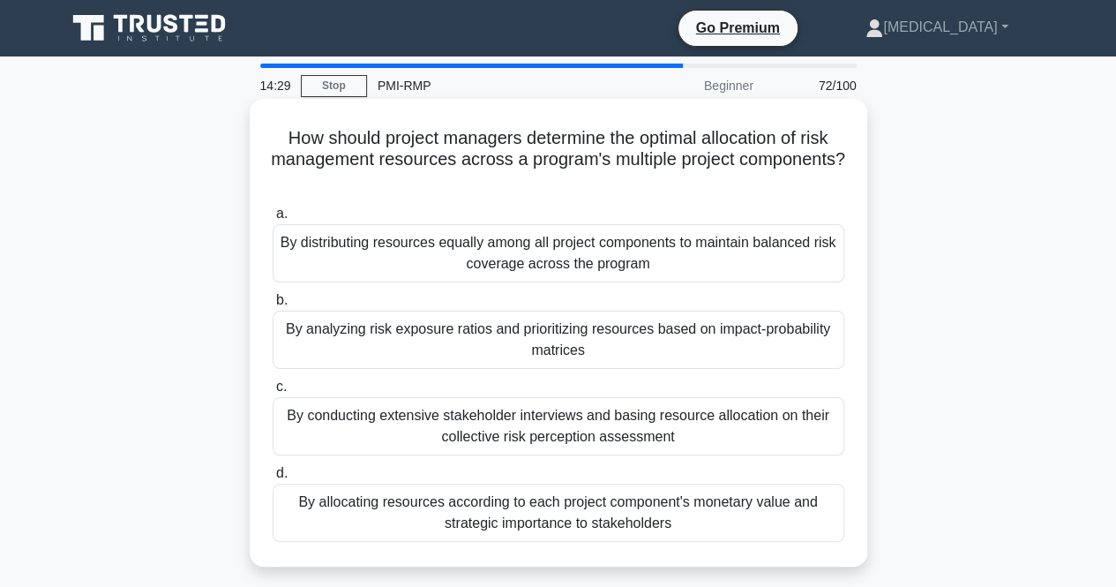
click at [595, 334] on div "By analyzing risk exposure ratios and prioritizing resources based on impact-pr…" at bounding box center [559, 340] width 572 height 58
click at [273, 306] on input "b. By analyzing risk exposure ratios and prioritizing resources based on impact…" at bounding box center [273, 300] width 0 height 11
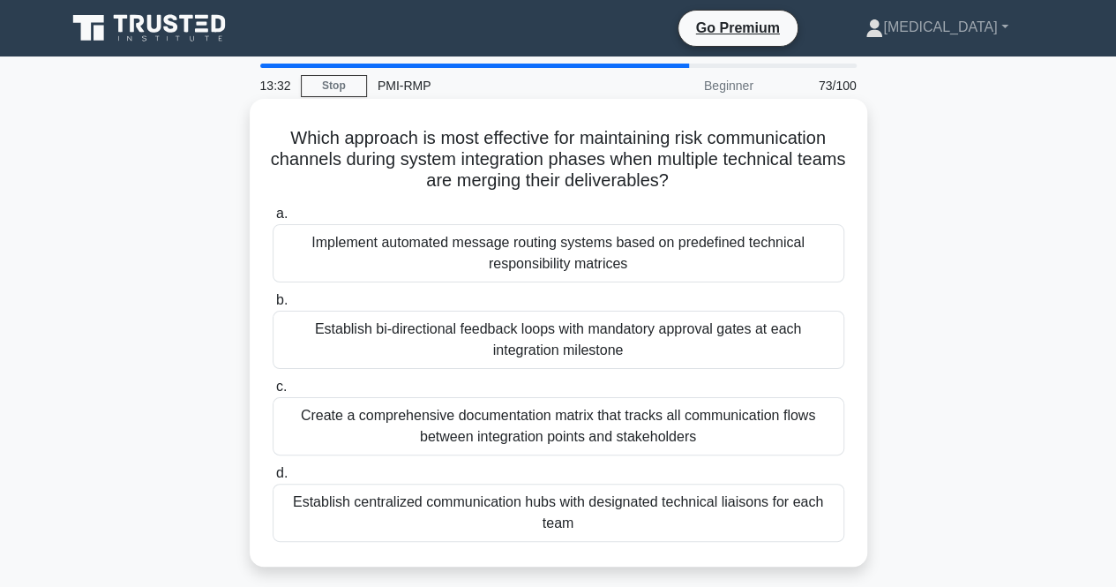
click at [661, 261] on div "Implement automated message routing systems based on predefined technical respo…" at bounding box center [559, 253] width 572 height 58
click at [273, 220] on input "a. Implement automated message routing systems based on predefined technical re…" at bounding box center [273, 213] width 0 height 11
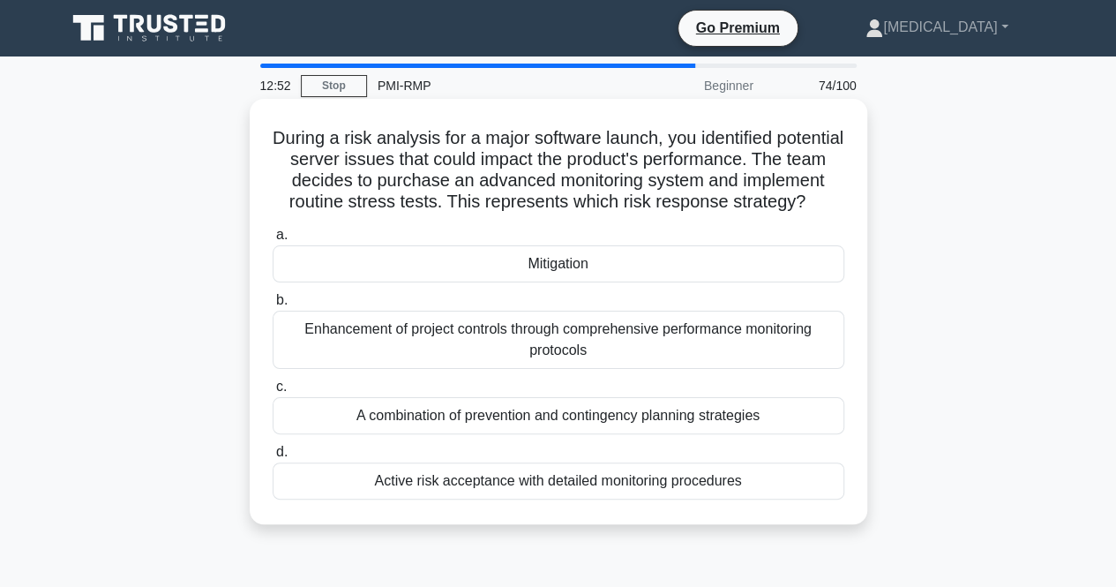
click at [549, 282] on div "Mitigation" at bounding box center [559, 263] width 572 height 37
click at [273, 241] on input "a. Mitigation" at bounding box center [273, 234] width 0 height 11
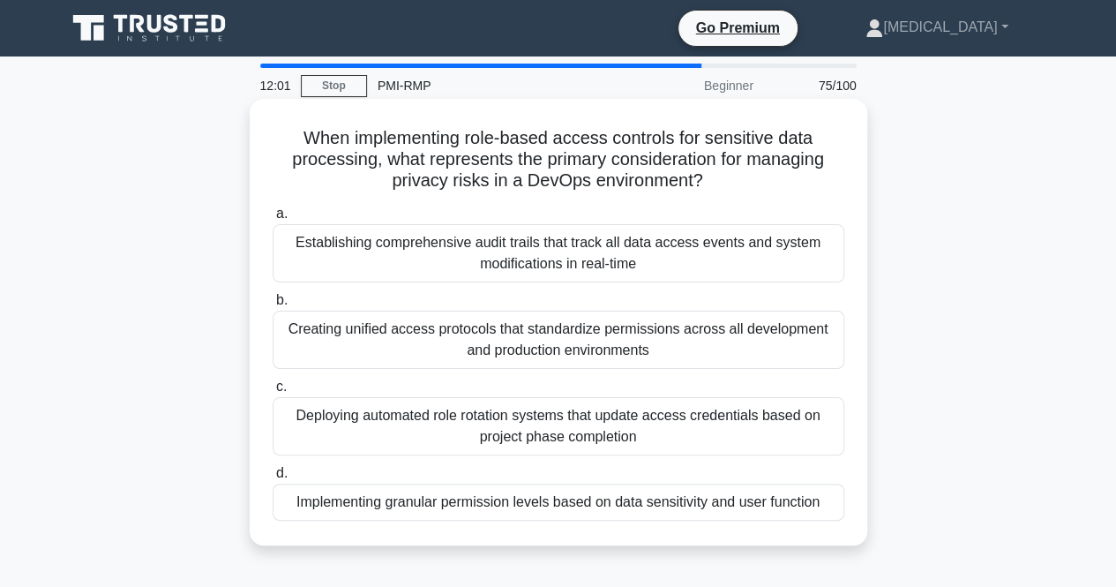
click at [550, 504] on div "Implementing granular permission levels based on data sensitivity and user func…" at bounding box center [559, 501] width 572 height 37
click at [273, 479] on input "d. Implementing granular permission levels based on data sensitivity and user f…" at bounding box center [273, 473] width 0 height 11
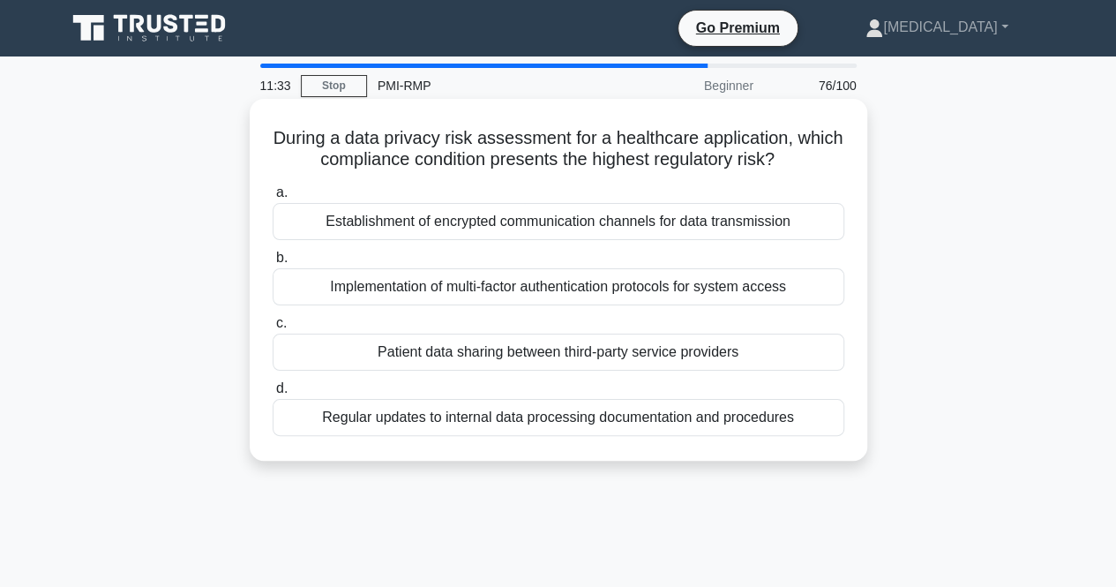
click at [558, 358] on div "Patient data sharing between third-party service providers" at bounding box center [559, 352] width 572 height 37
click at [273, 329] on input "c. Patient data sharing between third-party service providers" at bounding box center [273, 323] width 0 height 11
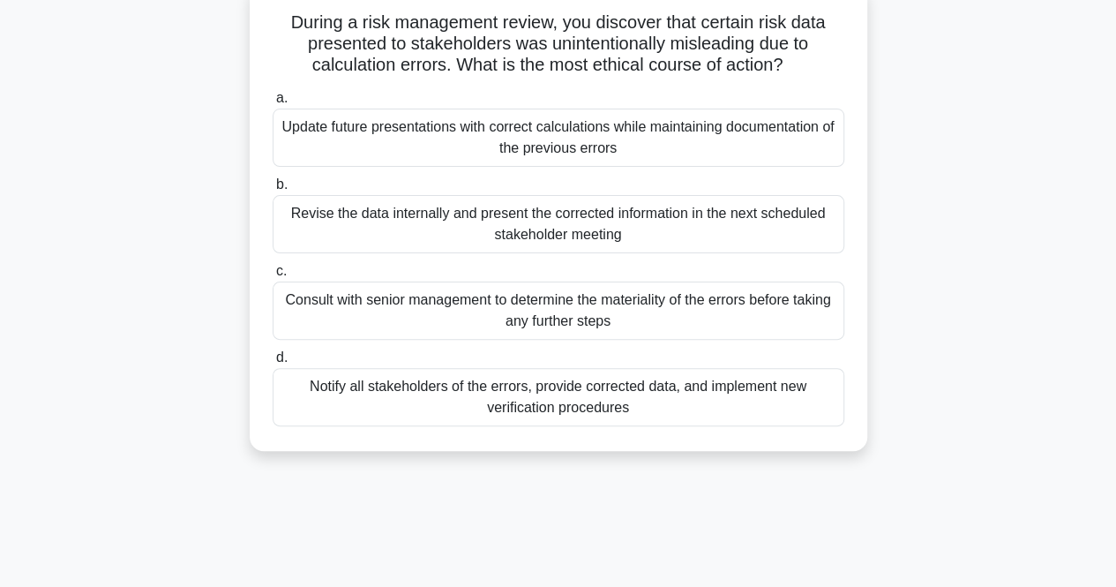
scroll to position [88, 0]
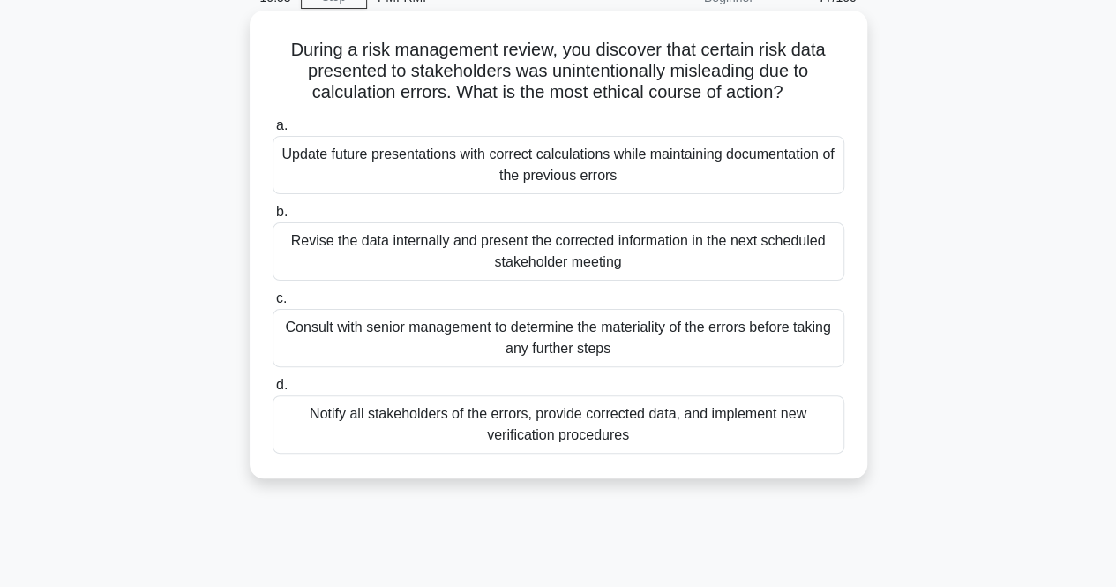
click at [606, 337] on div "Consult with senior management to determine the materiality of the errors befor…" at bounding box center [559, 338] width 572 height 58
click at [273, 304] on input "c. Consult with senior management to determine the materiality of the errors be…" at bounding box center [273, 298] width 0 height 11
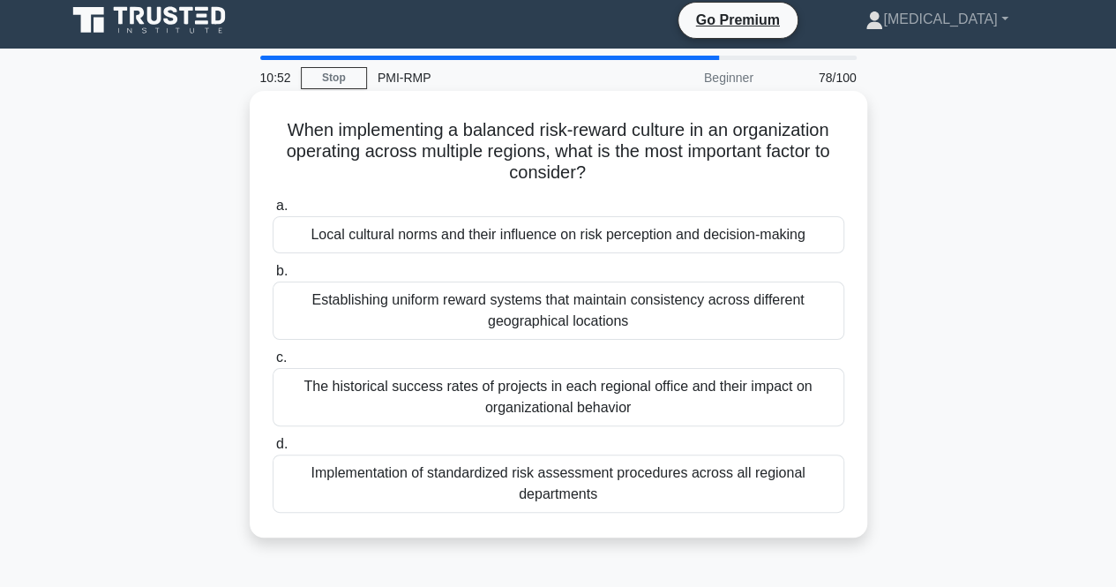
scroll to position [0, 0]
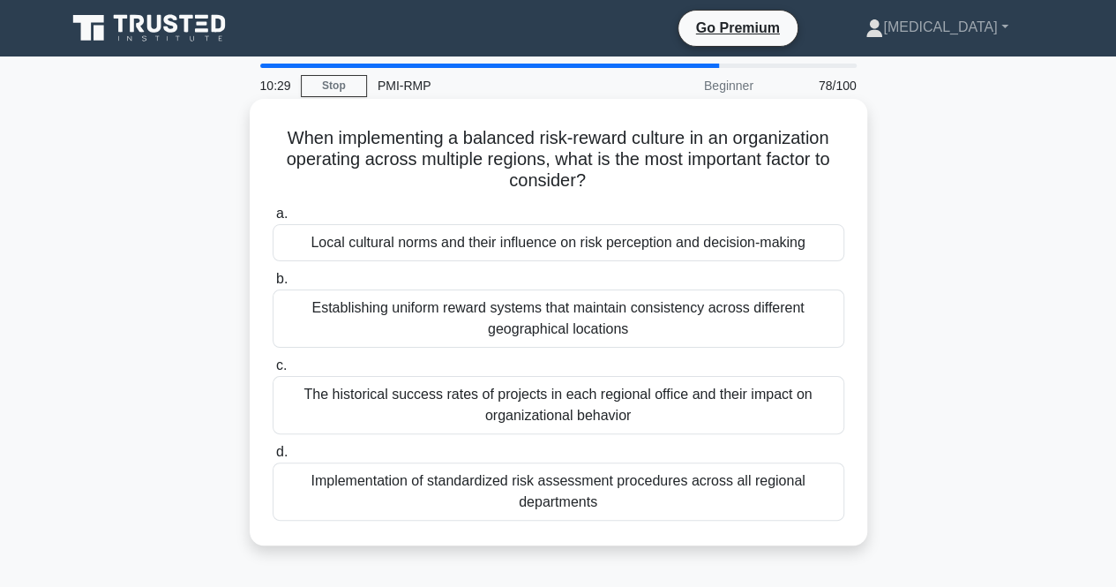
click at [539, 244] on div "Local cultural norms and their influence on risk perception and decision-making" at bounding box center [559, 242] width 572 height 37
click at [273, 220] on input "a. Local cultural norms and their influence on risk perception and decision-mak…" at bounding box center [273, 213] width 0 height 11
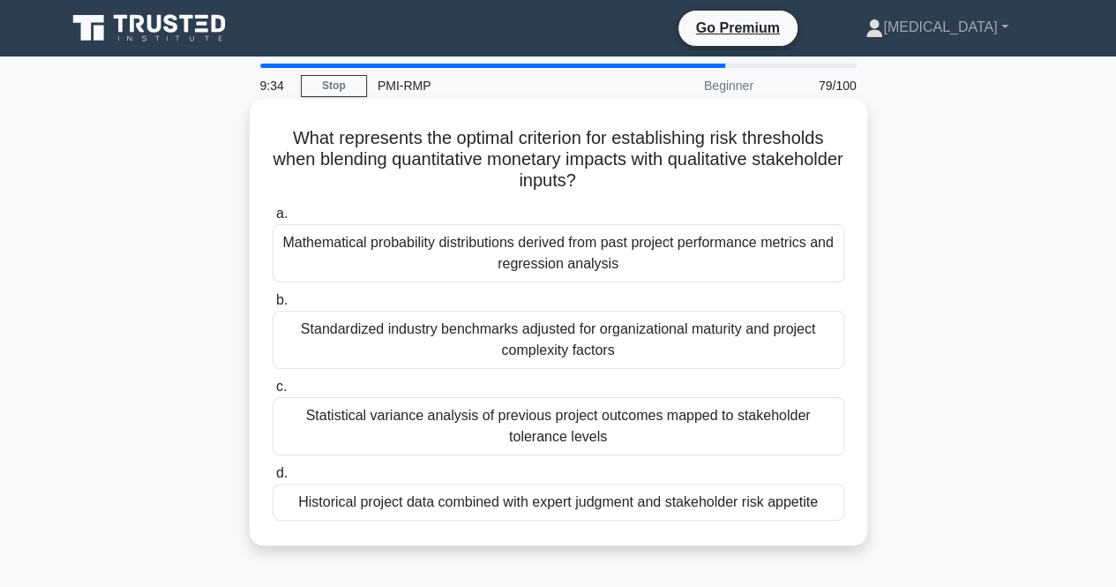
click at [513, 504] on div "Historical project data combined with expert judgment and stakeholder risk appe…" at bounding box center [559, 501] width 572 height 37
click at [273, 479] on input "d. Historical project data combined with expert judgment and stakeholder risk a…" at bounding box center [273, 473] width 0 height 11
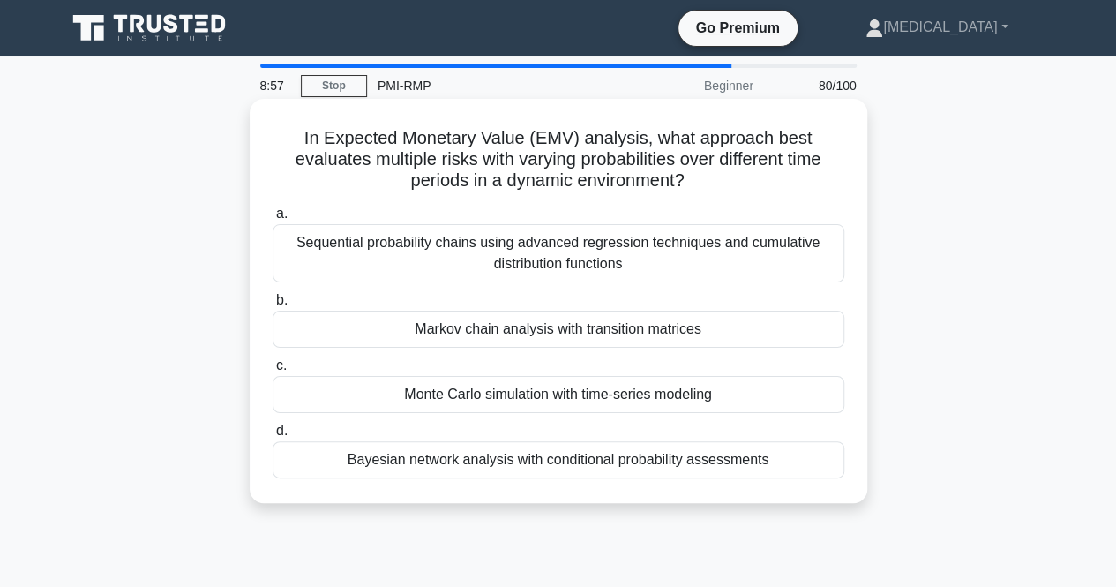
click at [526, 254] on div "Sequential probability chains using advanced regression techniques and cumulati…" at bounding box center [559, 253] width 572 height 58
click at [273, 220] on input "a. Sequential probability chains using advanced regression techniques and cumul…" at bounding box center [273, 213] width 0 height 11
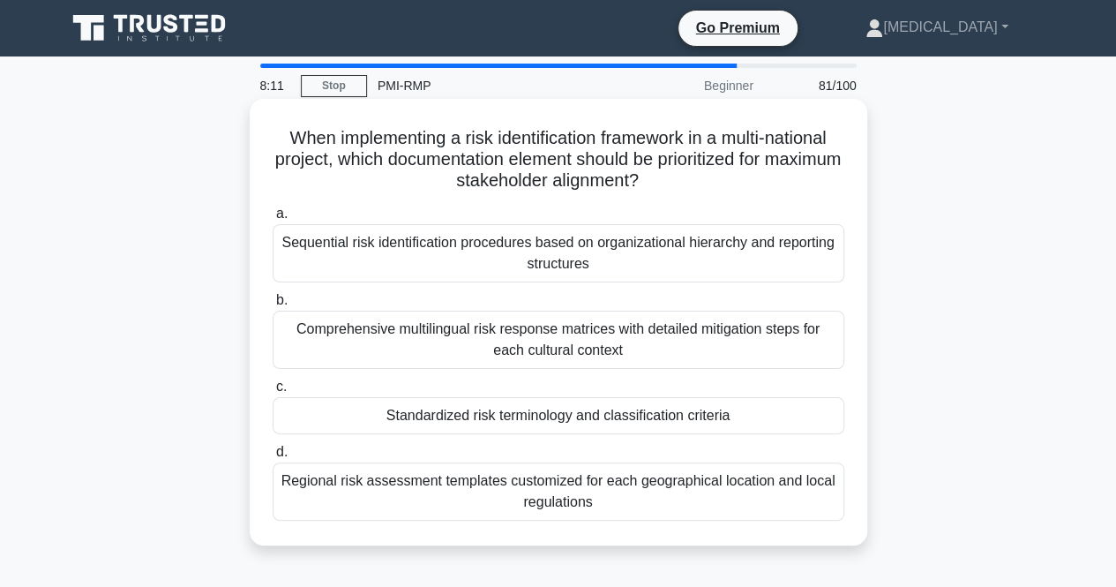
click at [593, 410] on div "Standardized risk terminology and classification criteria" at bounding box center [559, 415] width 572 height 37
click at [273, 393] on input "c. Standardized risk terminology and classification criteria" at bounding box center [273, 386] width 0 height 11
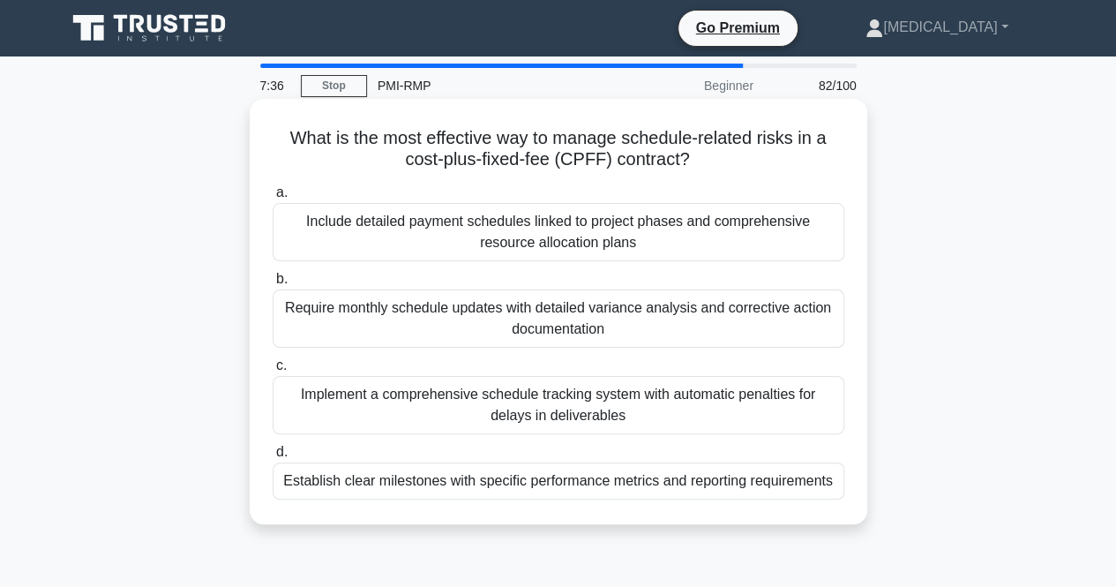
click at [713, 234] on div "Include detailed payment schedules linked to project phases and comprehensive r…" at bounding box center [559, 232] width 572 height 58
click at [273, 199] on input "a. Include detailed payment schedules linked to project phases and comprehensiv…" at bounding box center [273, 192] width 0 height 11
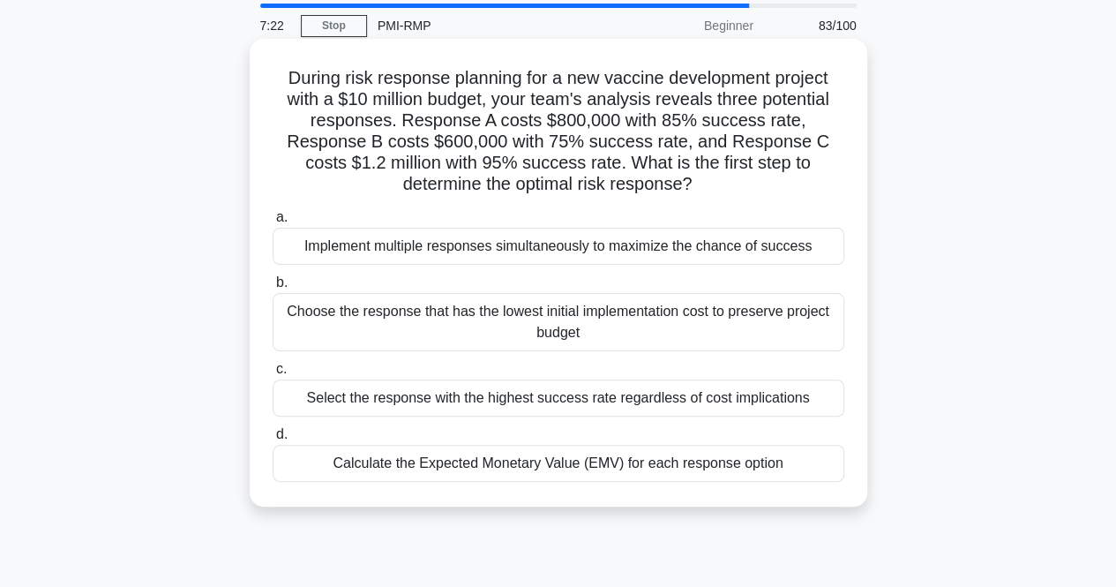
scroll to position [88, 0]
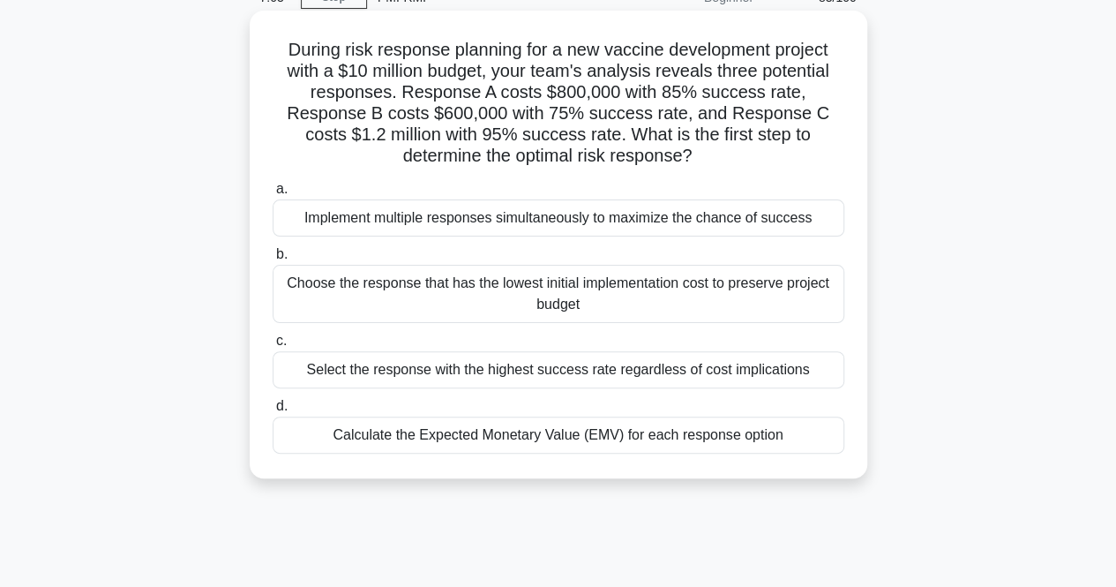
click at [515, 438] on div "Calculate the Expected Monetary Value (EMV) for each response option" at bounding box center [559, 434] width 572 height 37
click at [273, 412] on input "d. Calculate the Expected Monetary Value (EMV) for each response option" at bounding box center [273, 406] width 0 height 11
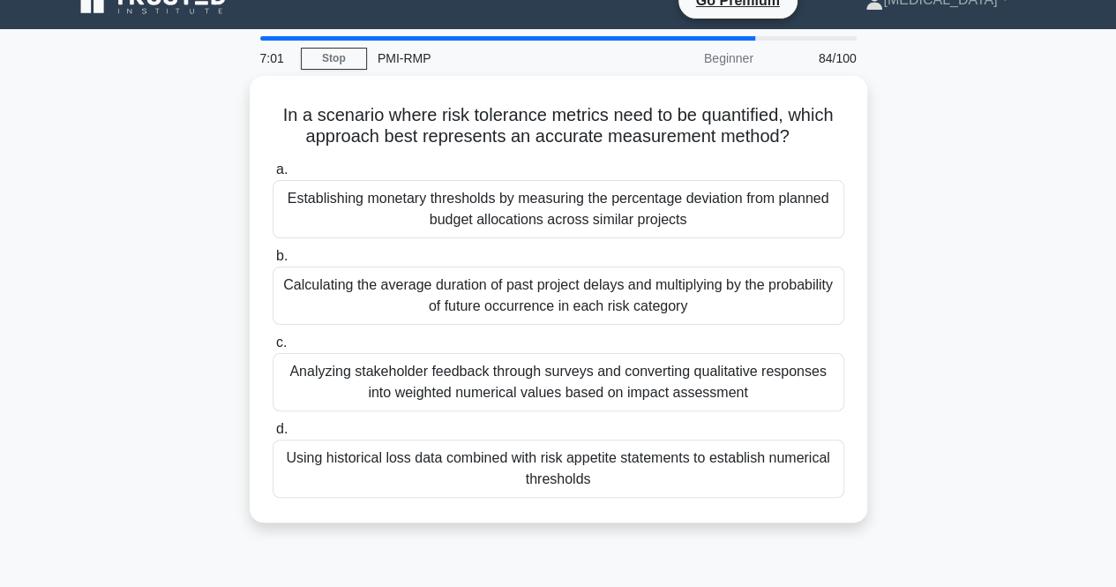
scroll to position [0, 0]
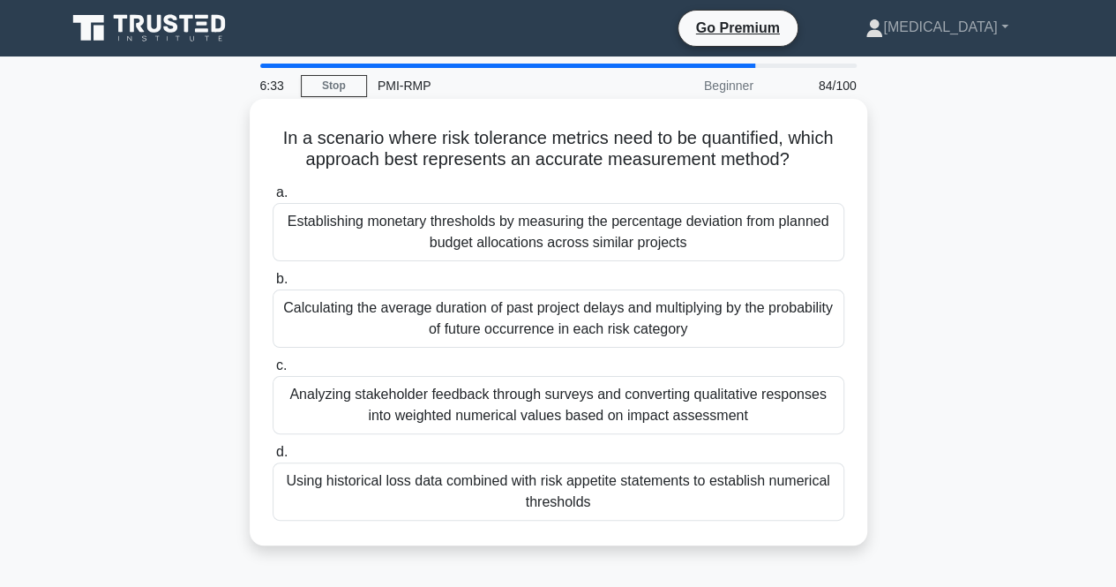
click at [502, 411] on div "Analyzing stakeholder feedback through surveys and converting qualitative respo…" at bounding box center [559, 405] width 572 height 58
click at [273, 371] on input "c. Analyzing stakeholder feedback through surveys and converting qualitative re…" at bounding box center [273, 365] width 0 height 11
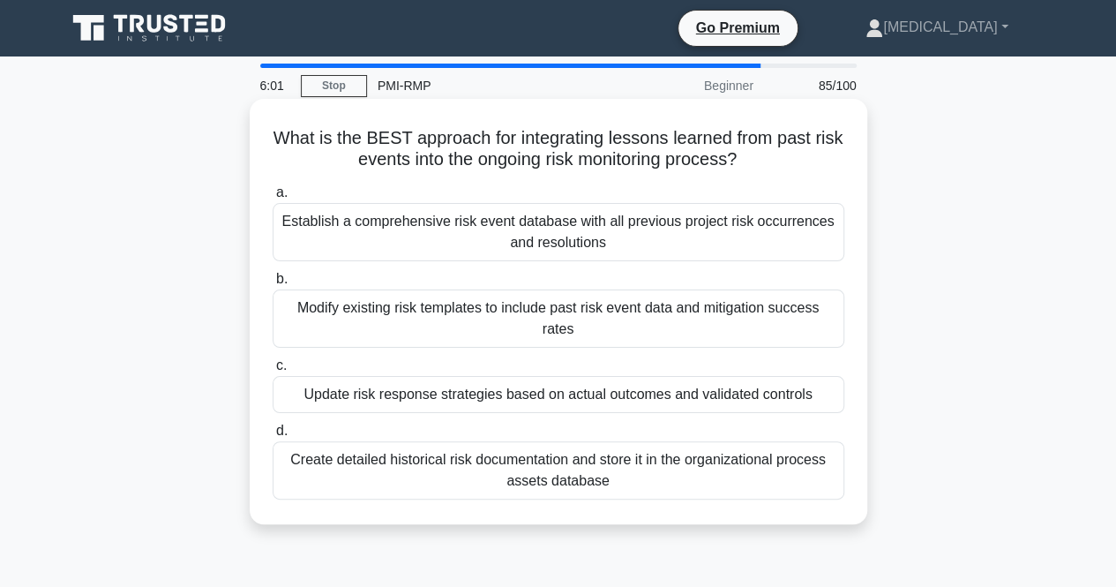
click at [642, 461] on div "Create detailed historical risk documentation and store it in the organizationa…" at bounding box center [559, 470] width 572 height 58
click at [273, 437] on input "d. Create detailed historical risk documentation and store it in the organizati…" at bounding box center [273, 430] width 0 height 11
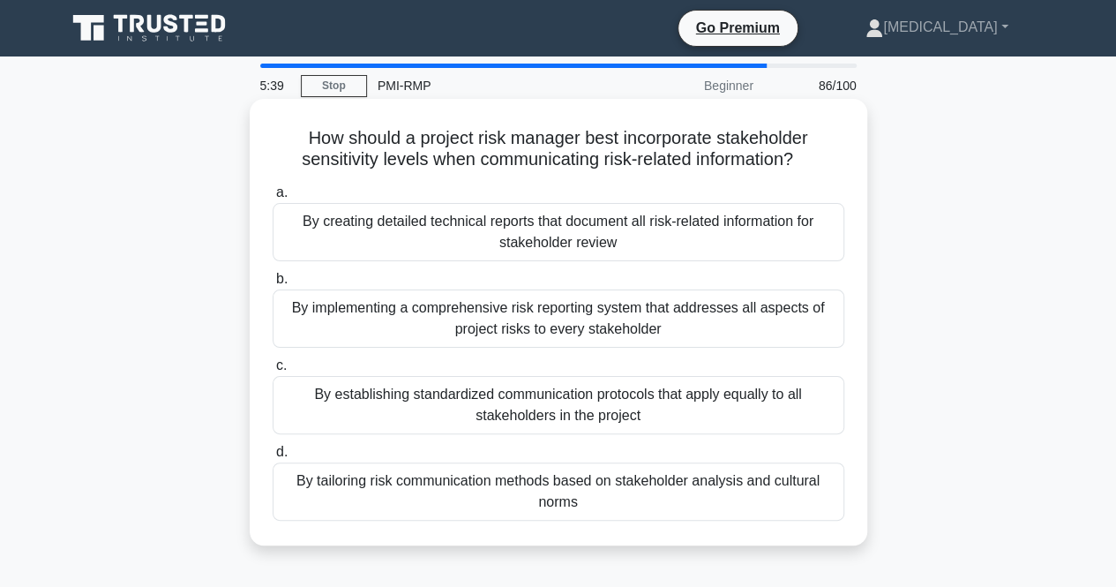
click at [354, 481] on div "By tailoring risk communication methods based on stakeholder analysis and cultu…" at bounding box center [559, 491] width 572 height 58
click at [273, 458] on input "d. By tailoring risk communication methods based on stakeholder analysis and cu…" at bounding box center [273, 451] width 0 height 11
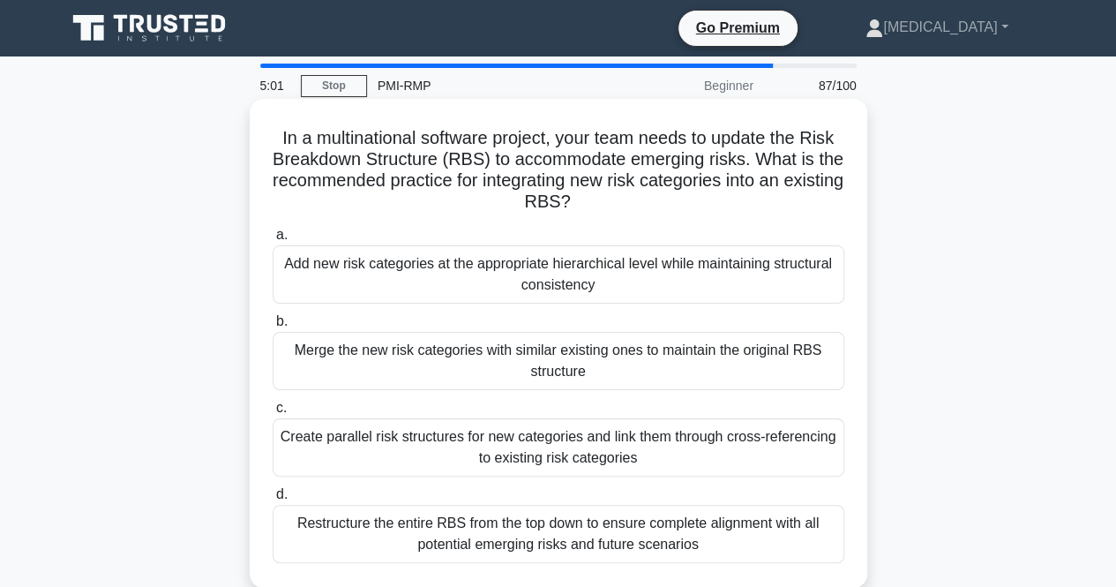
click at [661, 276] on div "Add new risk categories at the appropriate hierarchical level while maintaining…" at bounding box center [559, 274] width 572 height 58
click at [273, 241] on input "a. Add new risk categories at the appropriate hierarchical level while maintain…" at bounding box center [273, 234] width 0 height 11
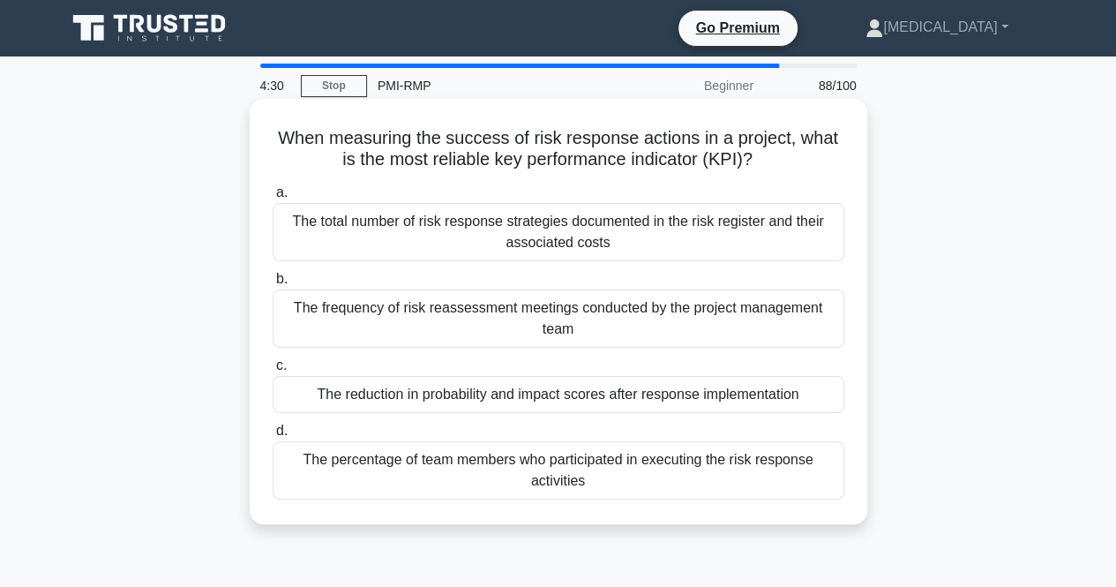
click at [651, 393] on div "The reduction in probability and impact scores after response implementation" at bounding box center [559, 394] width 572 height 37
click at [273, 371] on input "c. The reduction in probability and impact scores after response implementation" at bounding box center [273, 365] width 0 height 11
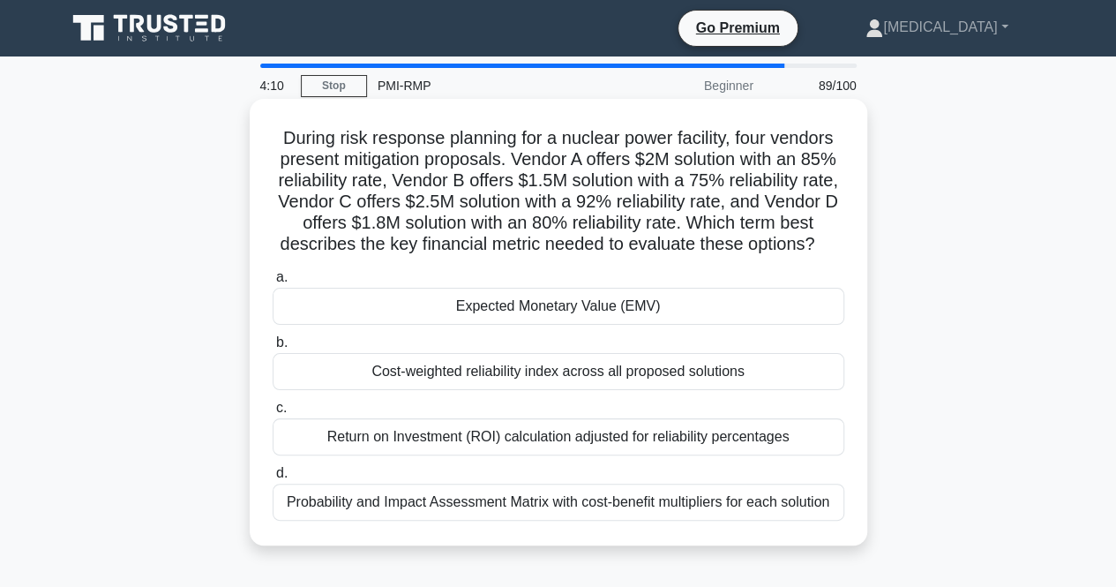
click at [656, 325] on div "Expected Monetary Value (EMV)" at bounding box center [559, 306] width 572 height 37
click at [273, 283] on input "a. Expected Monetary Value (EMV)" at bounding box center [273, 277] width 0 height 11
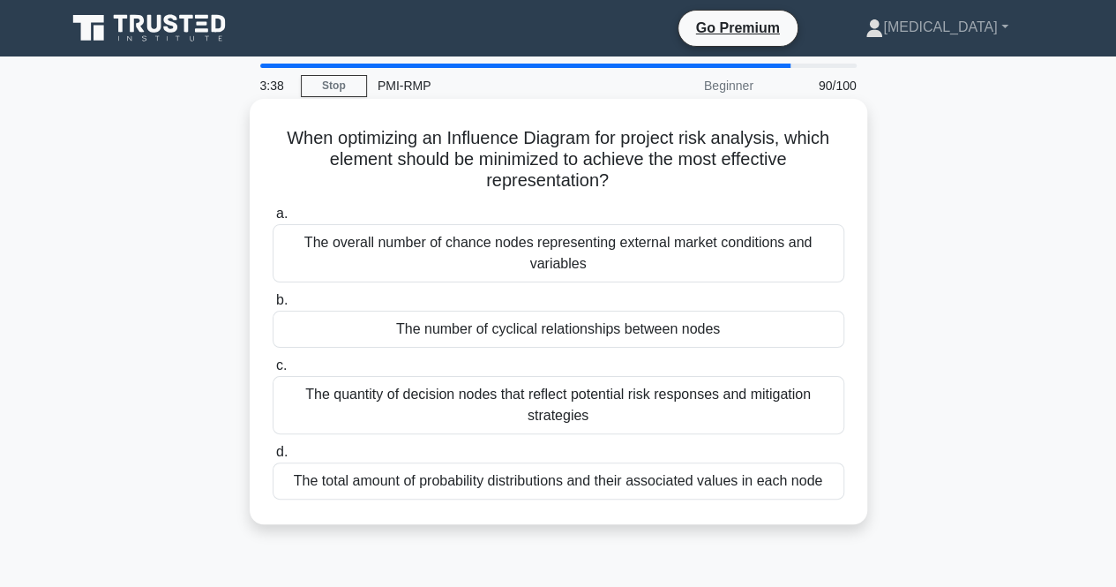
click at [577, 484] on div "The total amount of probability distributions and their associated values in ea…" at bounding box center [559, 480] width 572 height 37
click at [273, 458] on input "d. The total amount of probability distributions and their associated values in…" at bounding box center [273, 451] width 0 height 11
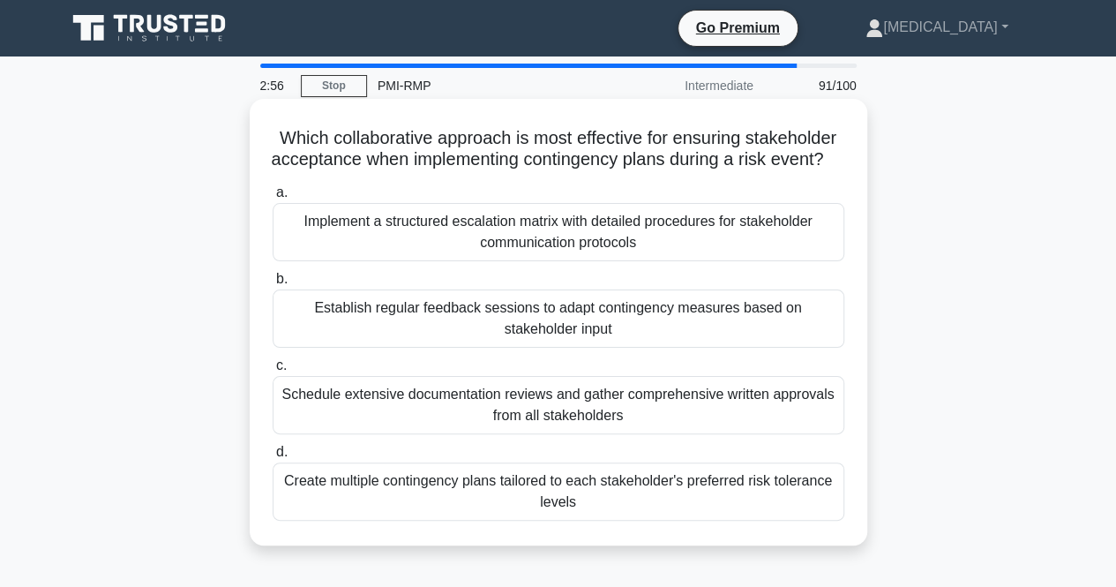
click at [523, 261] on div "Implement a structured escalation matrix with detailed procedures for stakehold…" at bounding box center [559, 232] width 572 height 58
click at [273, 199] on input "a. Implement a structured escalation matrix with detailed procedures for stakeh…" at bounding box center [273, 192] width 0 height 11
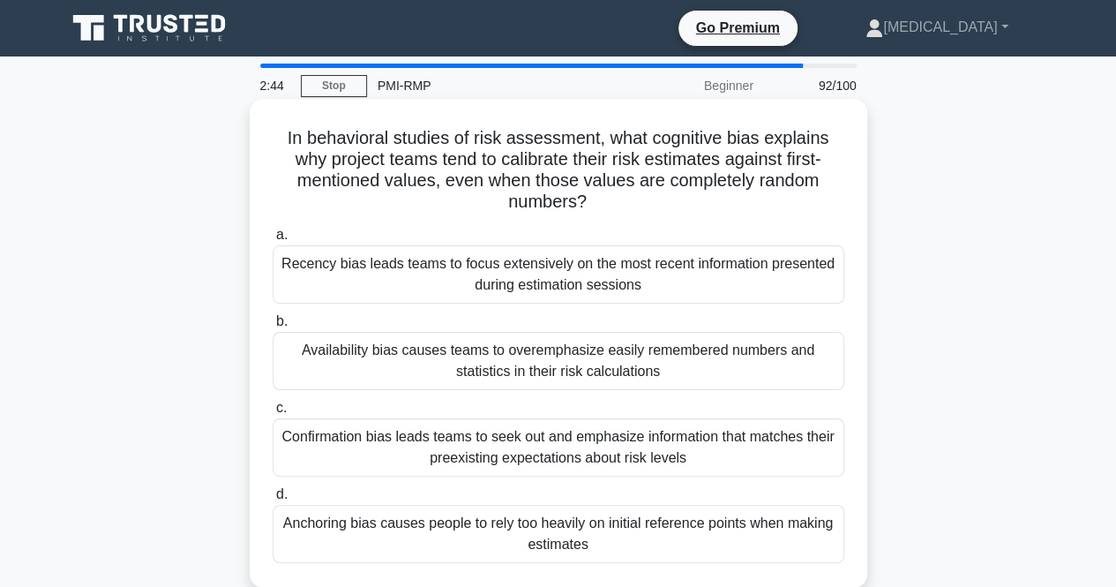
click at [513, 527] on div "Anchoring bias causes people to rely too heavily on initial reference points wh…" at bounding box center [559, 534] width 572 height 58
click at [273, 500] on input "d. Anchoring bias causes people to rely too heavily on initial reference points…" at bounding box center [273, 494] width 0 height 11
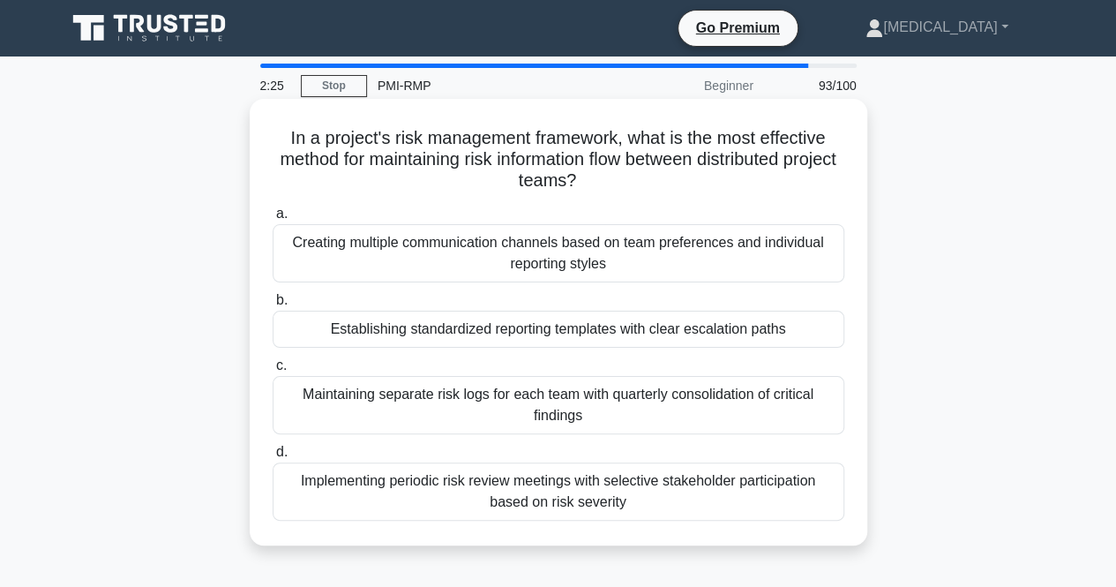
click at [480, 335] on div "Establishing standardized reporting templates with clear escalation paths" at bounding box center [559, 329] width 572 height 37
click at [273, 306] on input "b. Establishing standardized reporting templates with clear escalation paths" at bounding box center [273, 300] width 0 height 11
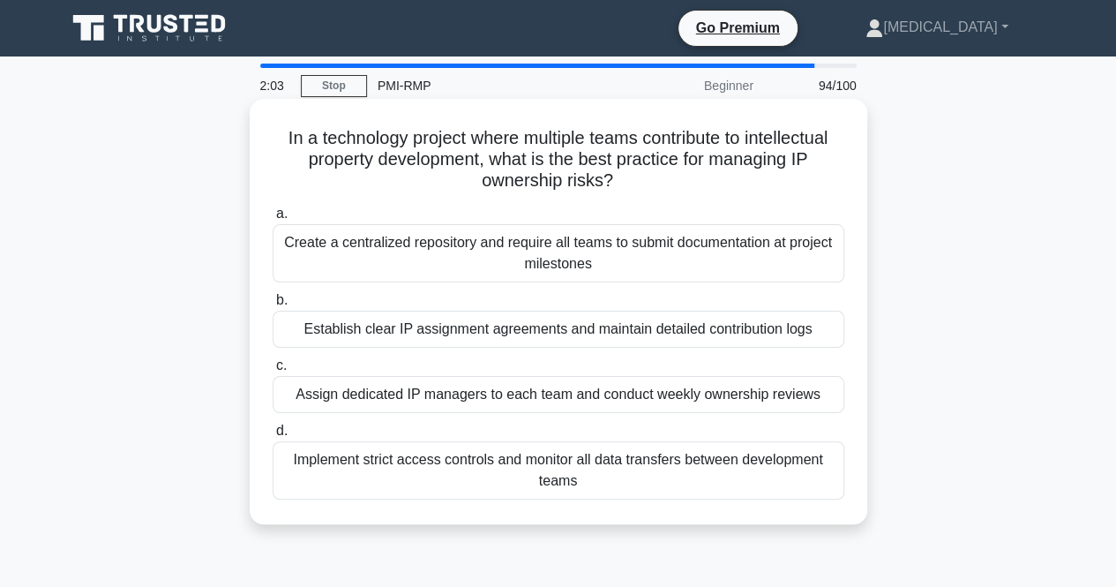
click at [474, 475] on div "Implement strict access controls and monitor all data transfers between develop…" at bounding box center [559, 470] width 572 height 58
click at [273, 437] on input "d. Implement strict access controls and monitor all data transfers between deve…" at bounding box center [273, 430] width 0 height 11
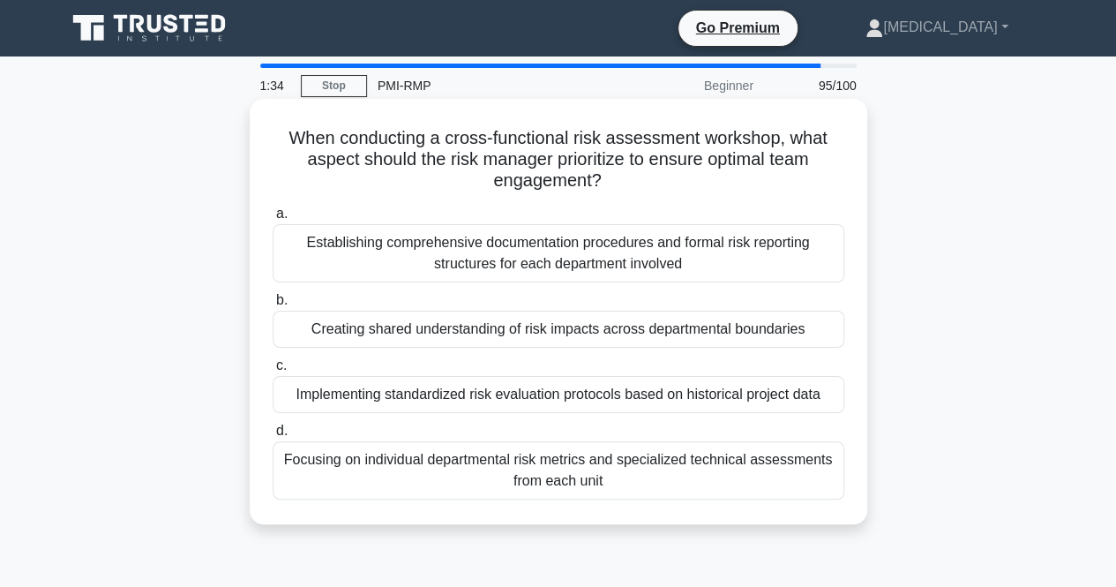
click at [480, 340] on div "Creating shared understanding of risk impacts across departmental boundaries" at bounding box center [559, 329] width 572 height 37
click at [273, 306] on input "b. Creating shared understanding of risk impacts across departmental boundaries" at bounding box center [273, 300] width 0 height 11
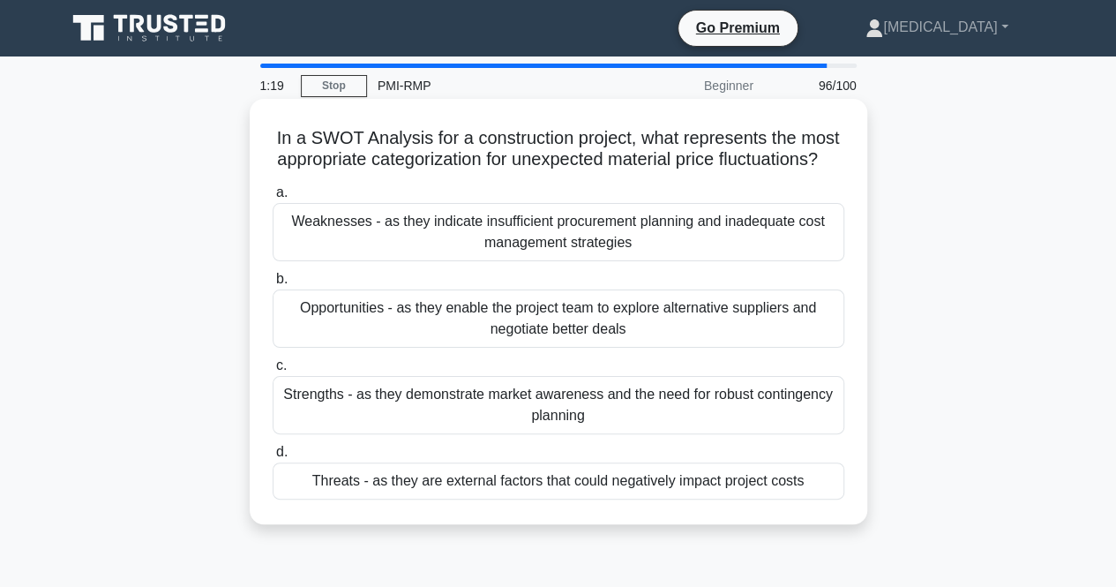
click at [434, 499] on div "Threats - as they are external factors that could negatively impact project cos…" at bounding box center [559, 480] width 572 height 37
click at [273, 458] on input "d. Threats - as they are external factors that could negatively impact project …" at bounding box center [273, 451] width 0 height 11
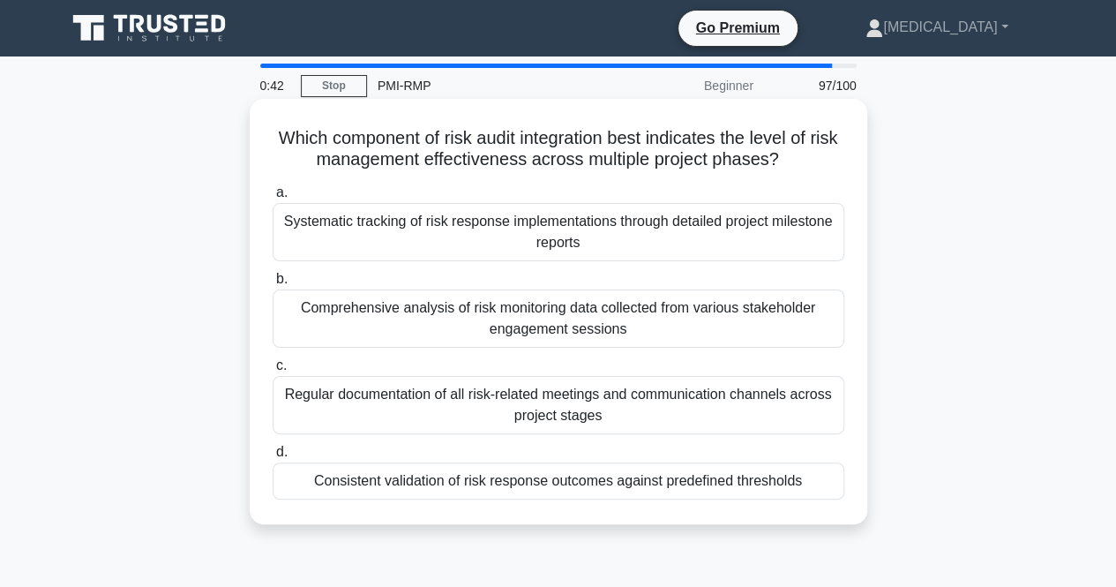
click at [594, 488] on div "Consistent validation of risk response outcomes against predefined thresholds" at bounding box center [559, 480] width 572 height 37
click at [273, 458] on input "d. Consistent validation of risk response outcomes against predefined thresholds" at bounding box center [273, 451] width 0 height 11
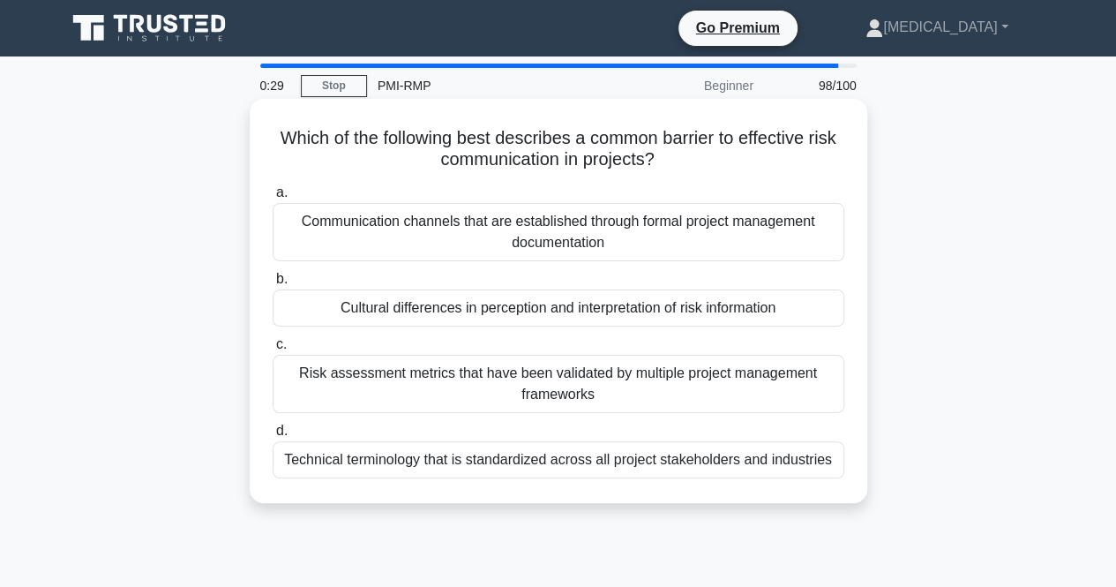
click at [558, 310] on div "Cultural differences in perception and interpretation of risk information" at bounding box center [559, 307] width 572 height 37
click at [273, 285] on input "b. Cultural differences in perception and interpretation of risk information" at bounding box center [273, 279] width 0 height 11
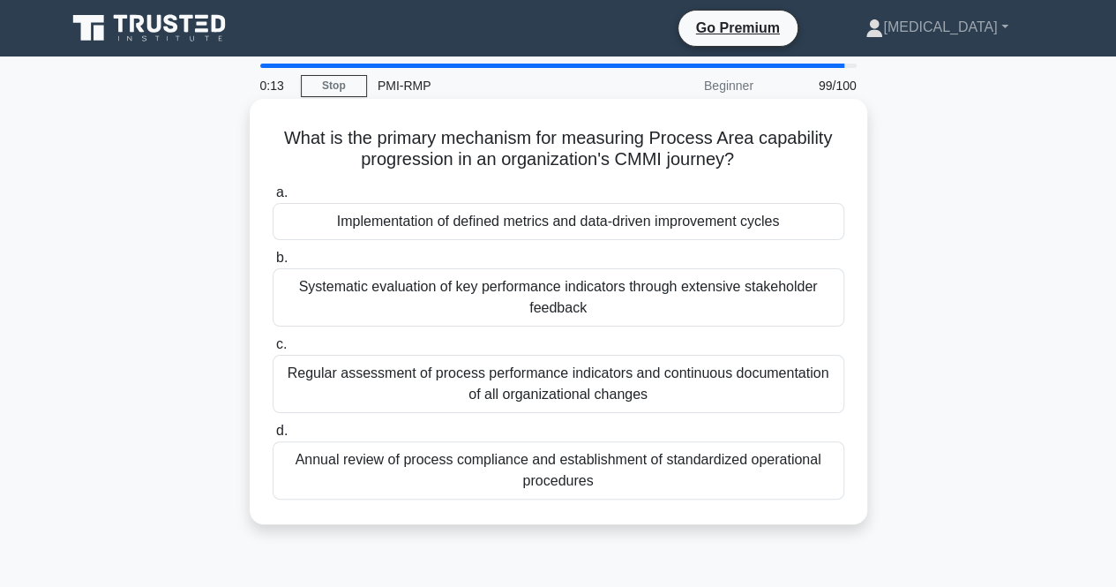
click at [496, 372] on div "Regular assessment of process performance indicators and continuous documentati…" at bounding box center [559, 384] width 572 height 58
click at [273, 350] on input "c. Regular assessment of process performance indicators and continuous document…" at bounding box center [273, 344] width 0 height 11
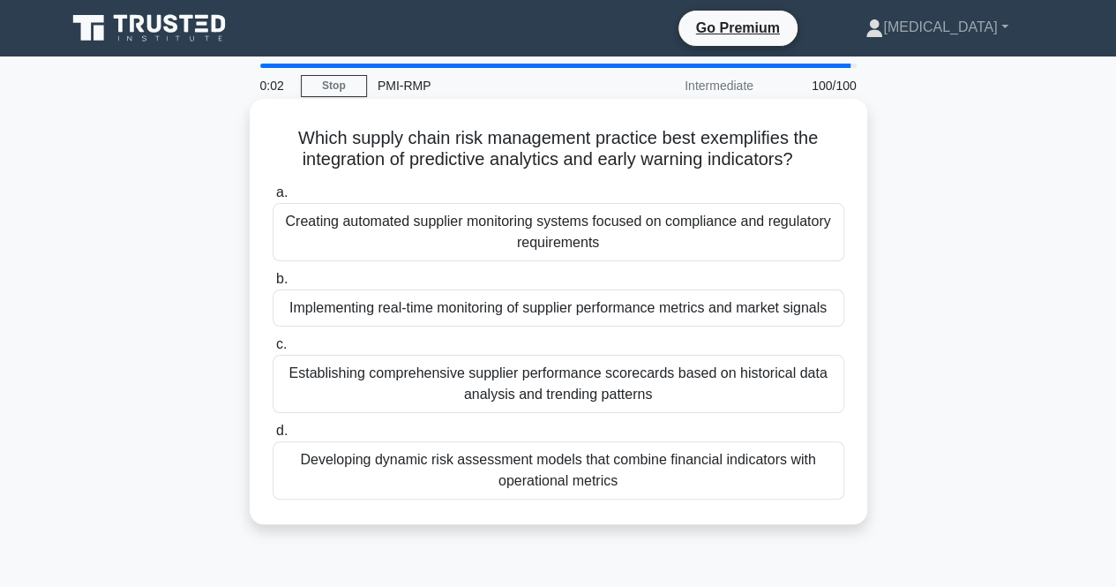
click at [529, 373] on div "Establishing comprehensive supplier performance scorecards based on historical …" at bounding box center [559, 384] width 572 height 58
click at [273, 350] on input "c. Establishing comprehensive supplier performance scorecards based on historic…" at bounding box center [273, 344] width 0 height 11
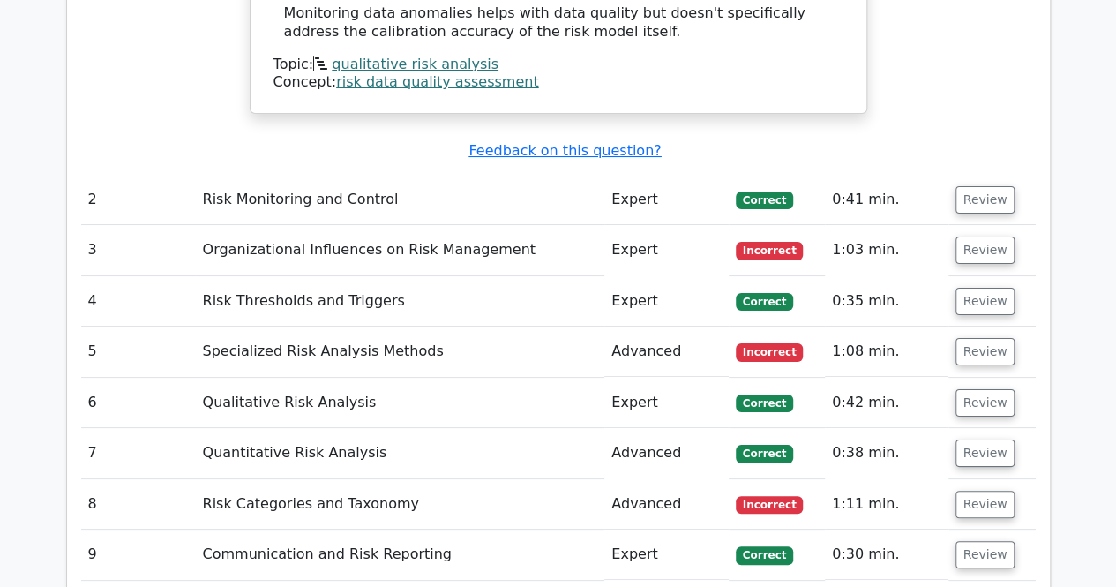
scroll to position [3272, 0]
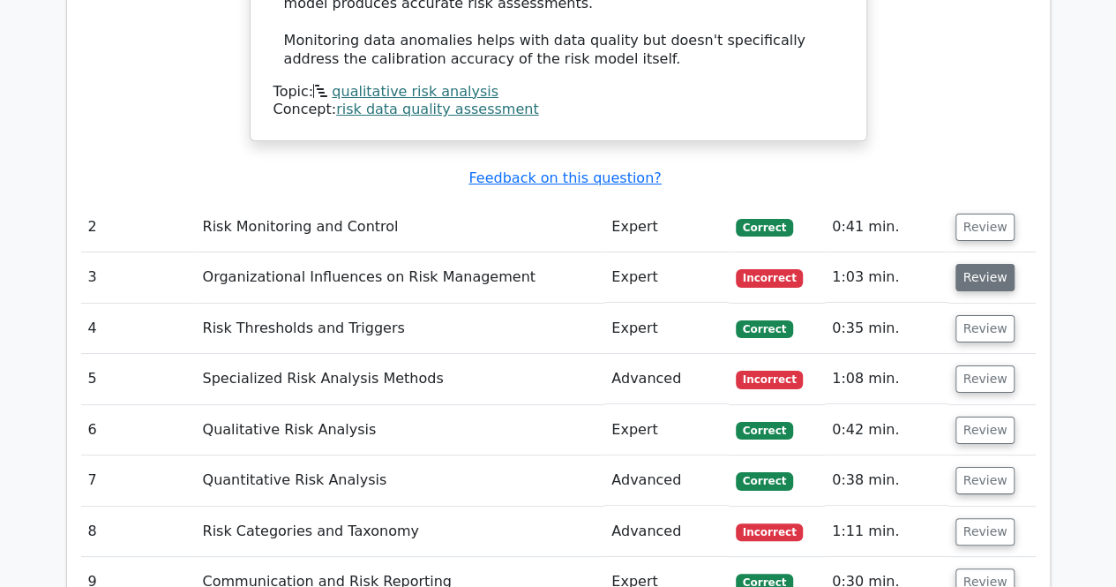
click at [977, 264] on button "Review" at bounding box center [986, 277] width 60 height 27
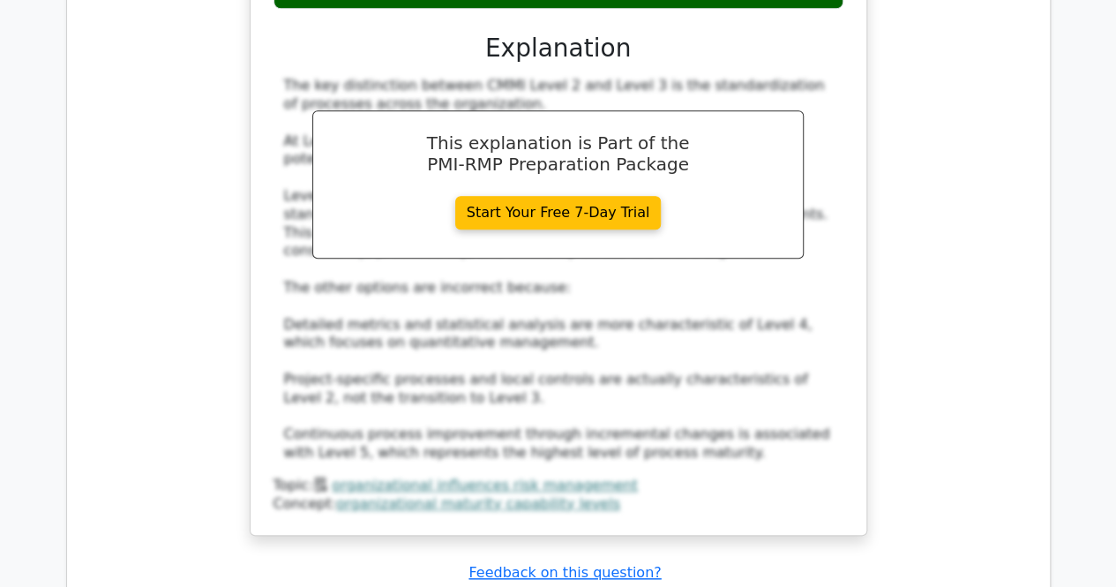
scroll to position [4155, 0]
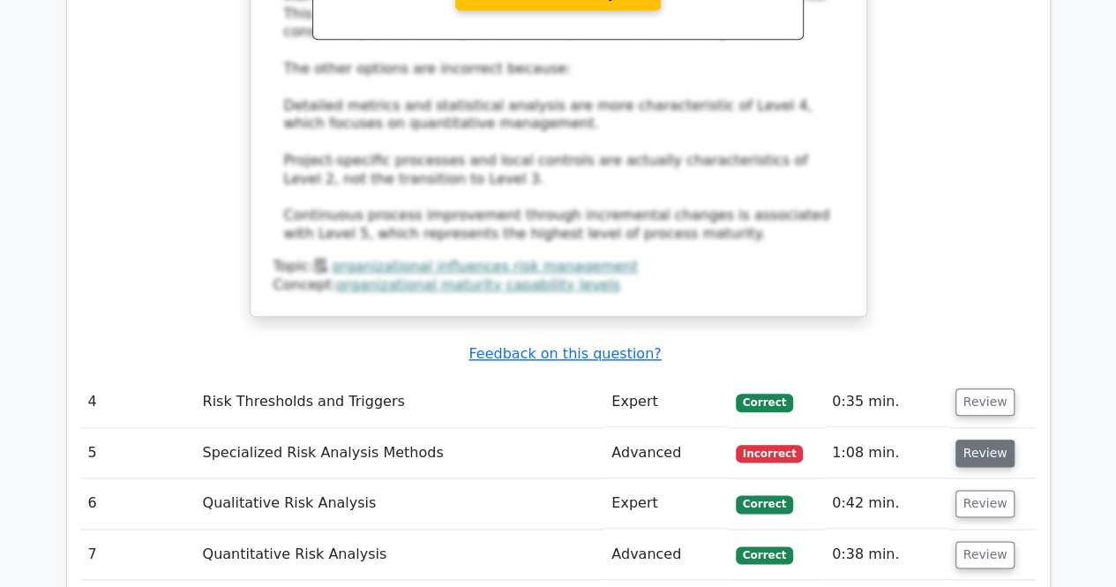
click at [977, 439] on button "Review" at bounding box center [986, 452] width 60 height 27
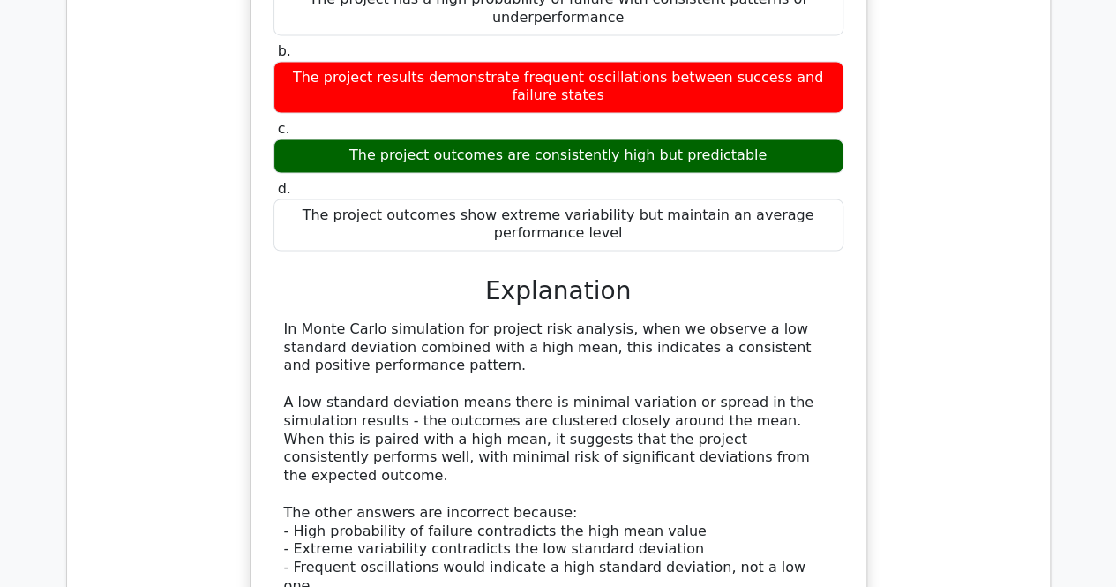
scroll to position [5213, 0]
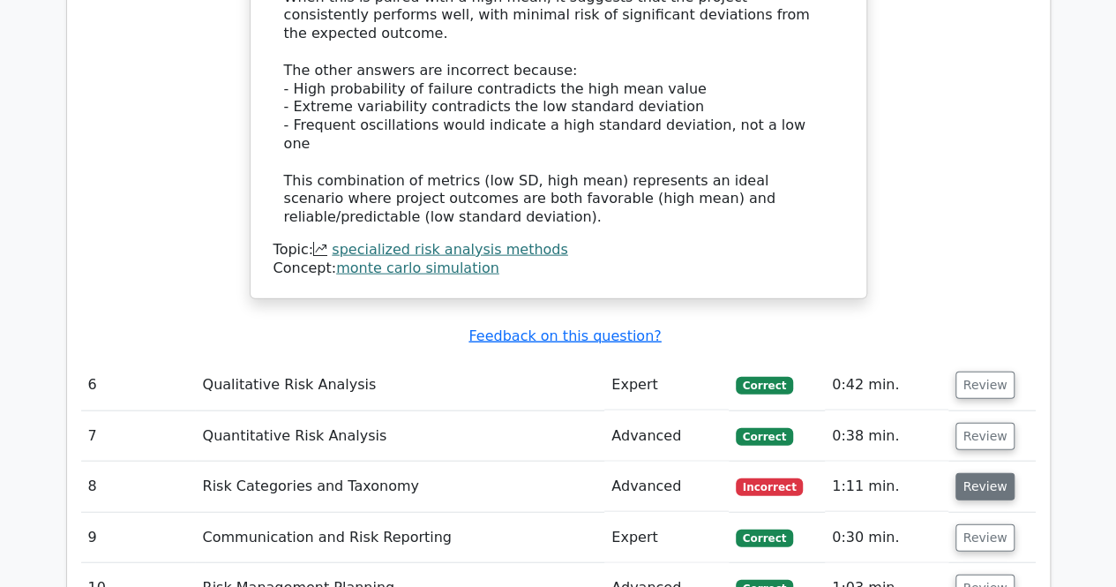
click at [963, 473] on button "Review" at bounding box center [986, 486] width 60 height 27
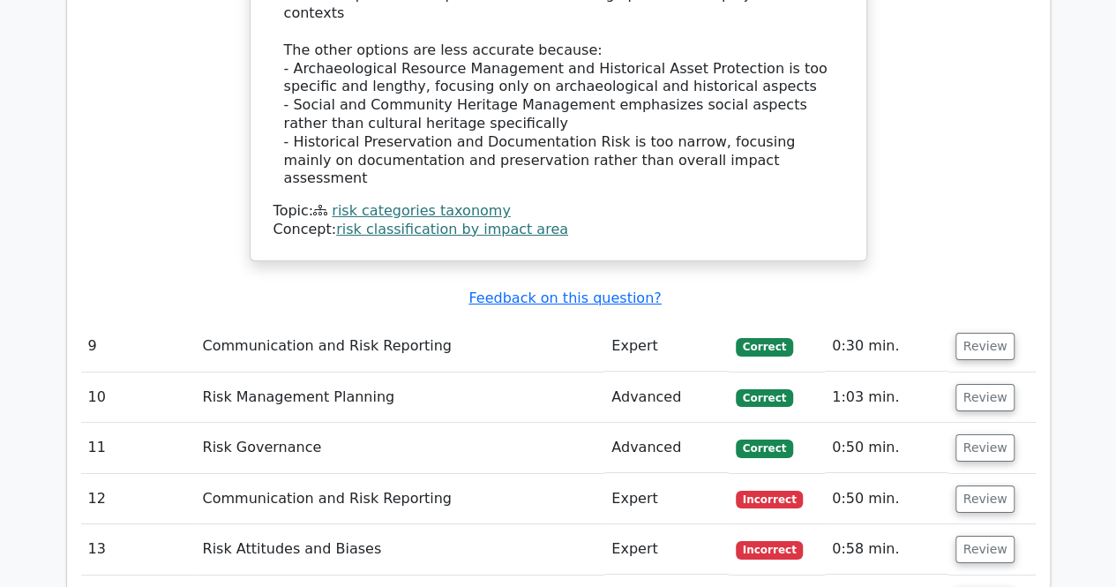
scroll to position [6272, 0]
click at [983, 484] on button "Review" at bounding box center [986, 497] width 60 height 27
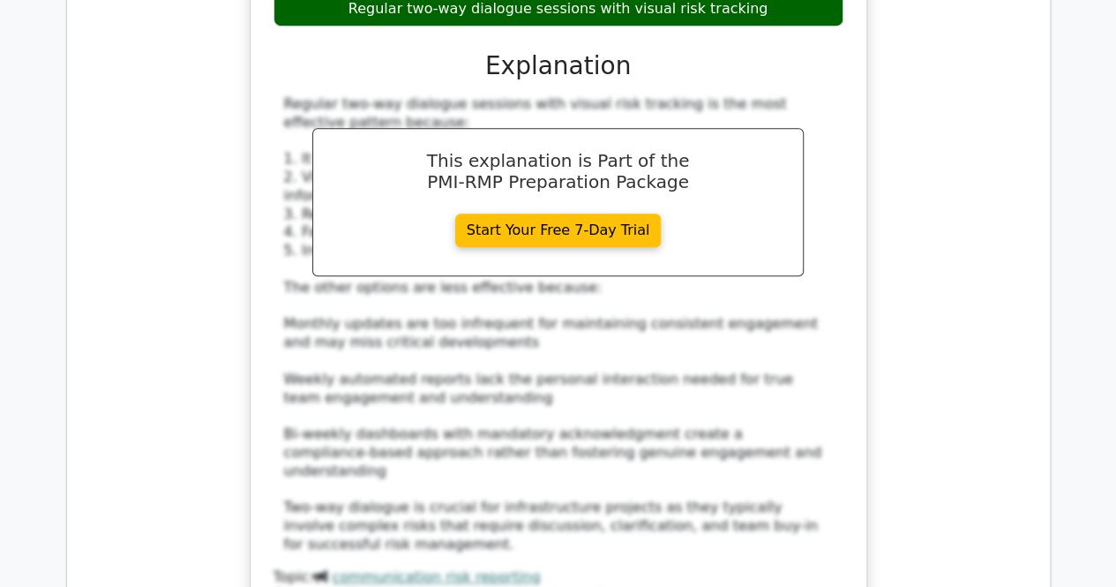
scroll to position [7160, 0]
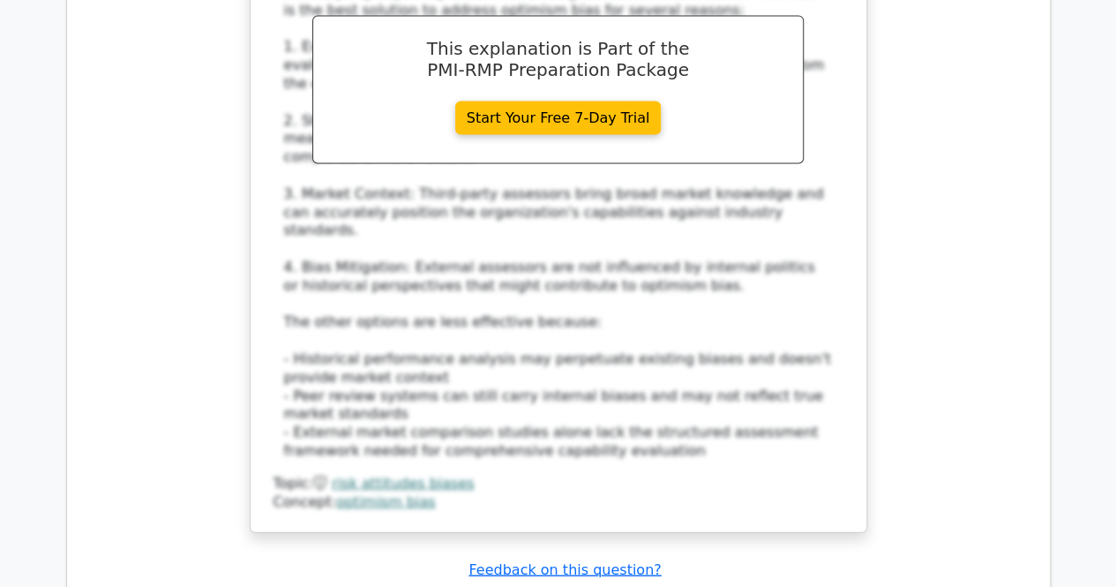
scroll to position [8394, 0]
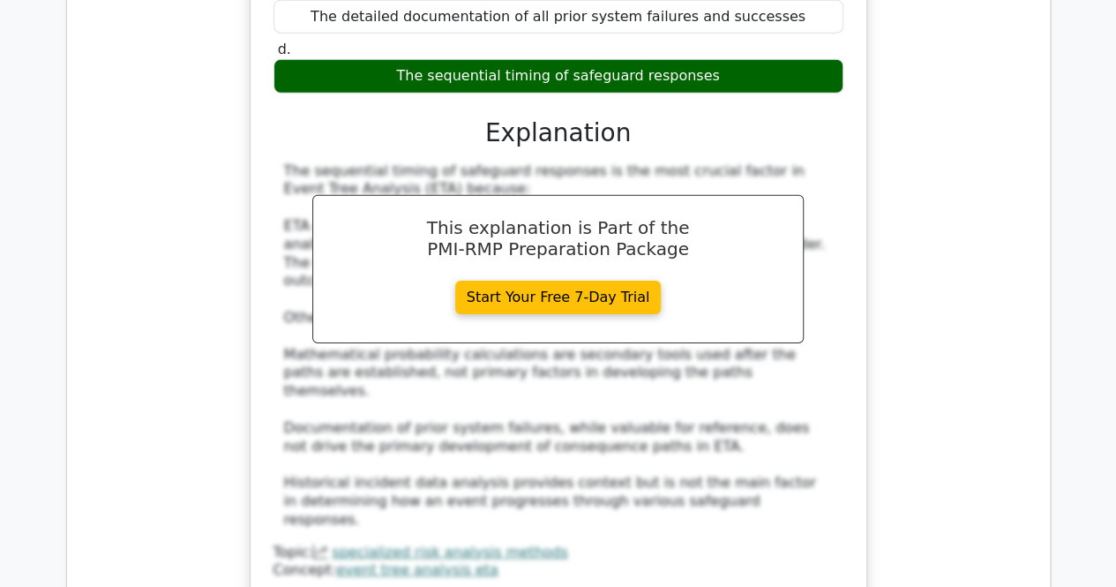
scroll to position [9364, 0]
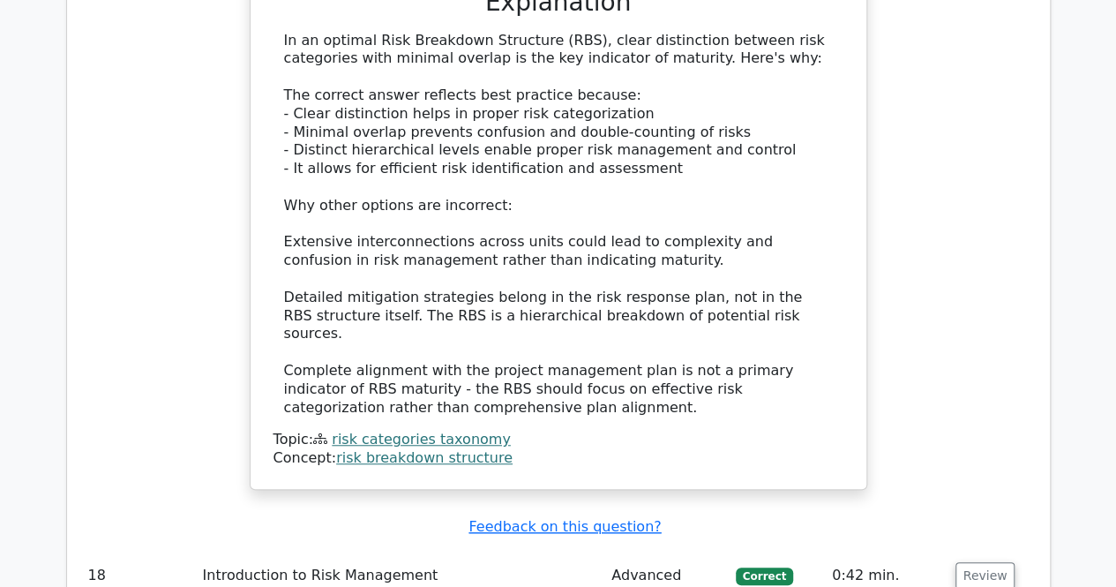
scroll to position [10549, 0]
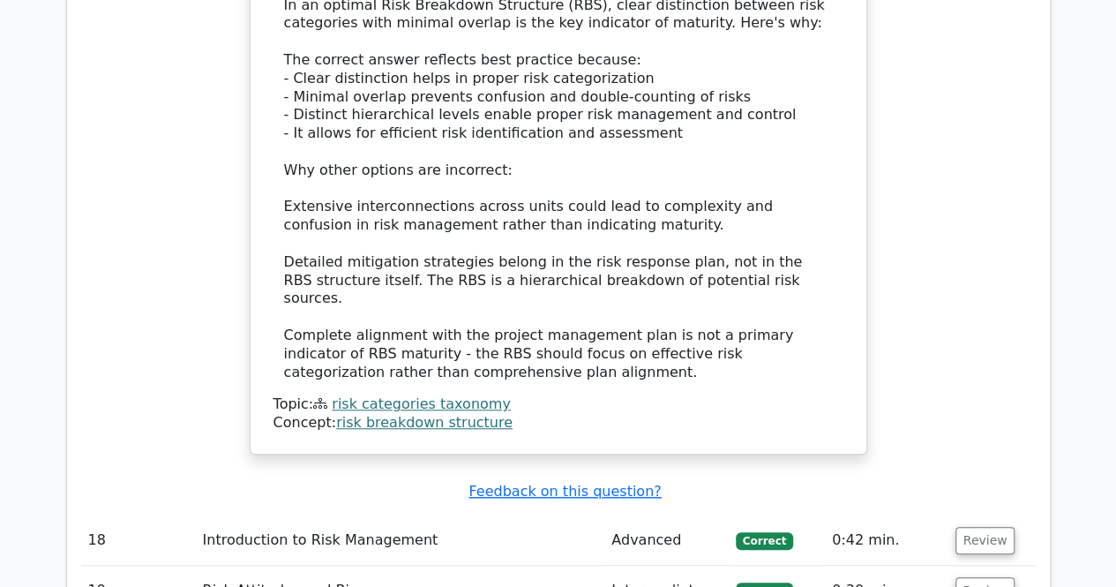
scroll to position [10575, 0]
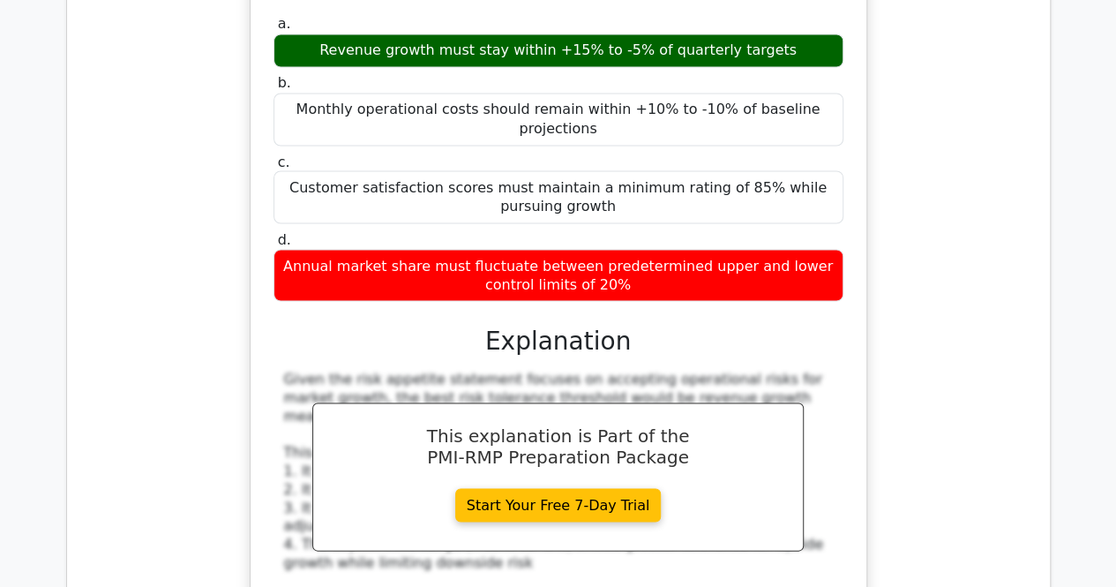
scroll to position [11584, 0]
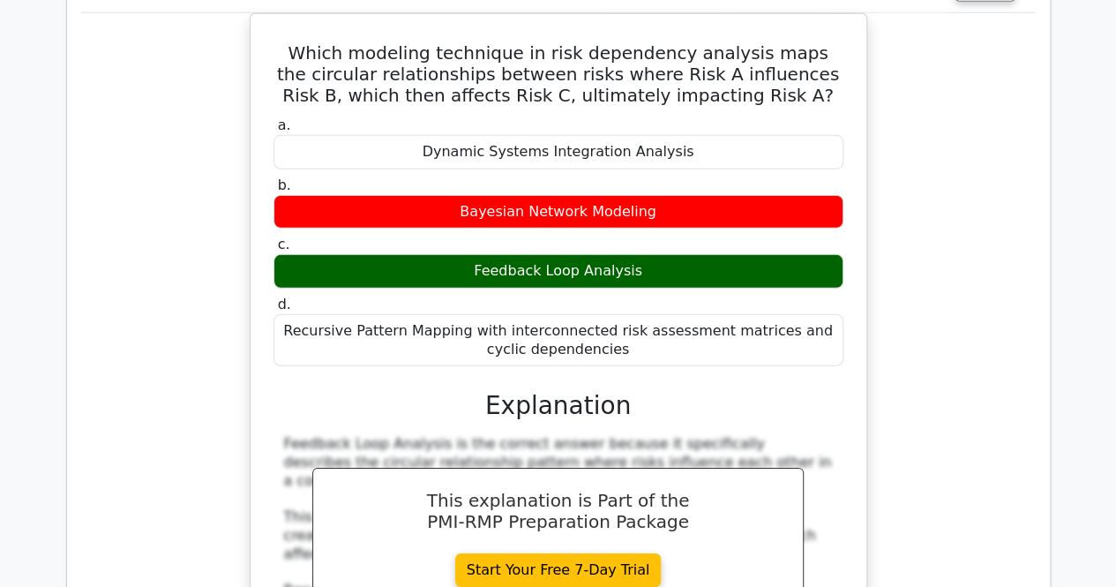
scroll to position [12572, 0]
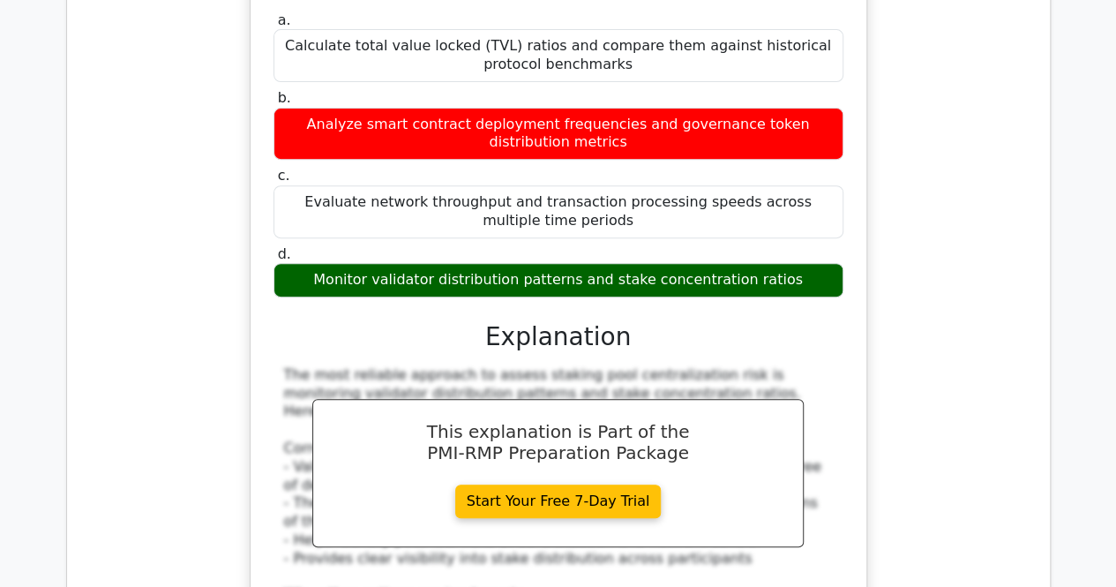
scroll to position [13735, 0]
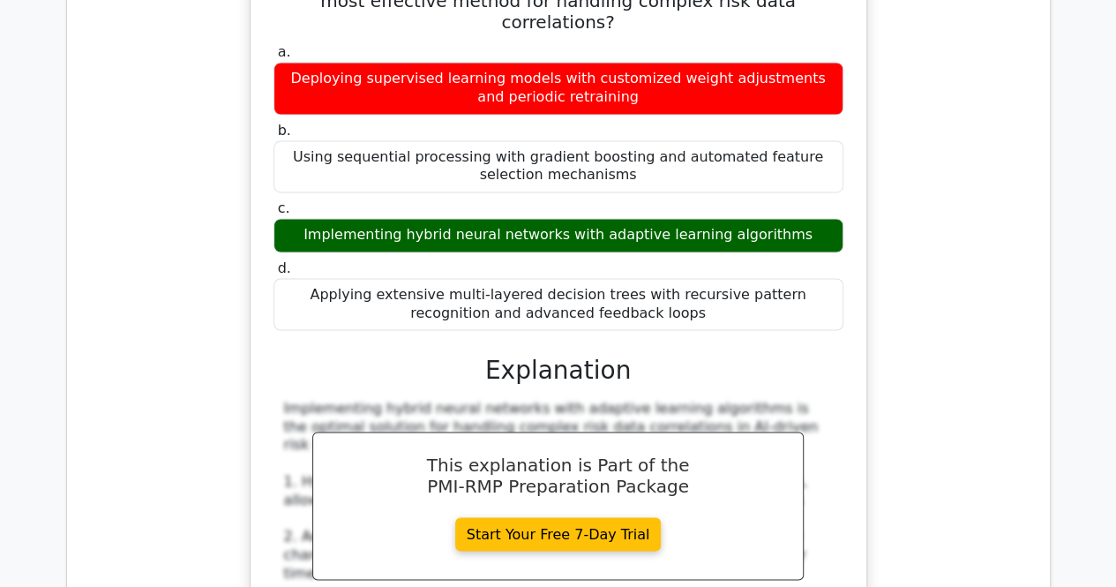
scroll to position [14775, 0]
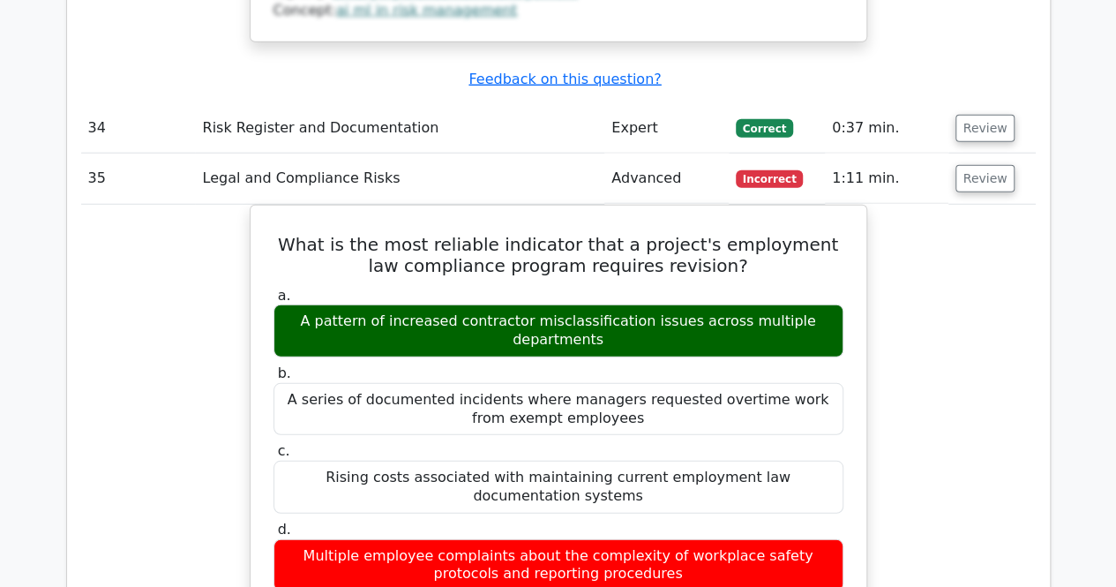
scroll to position [15686, 0]
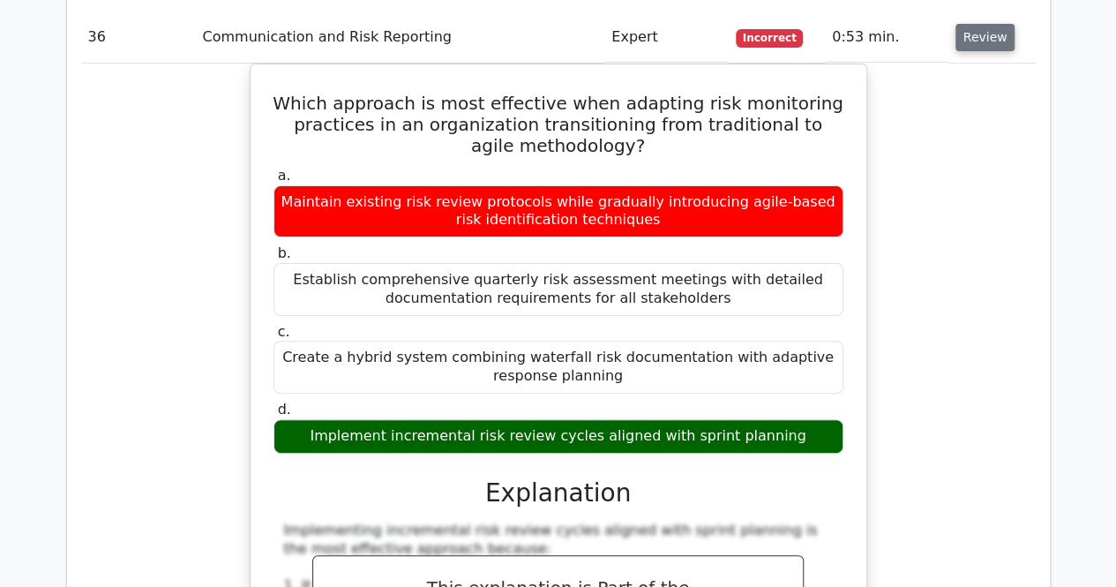
scroll to position [16817, 0]
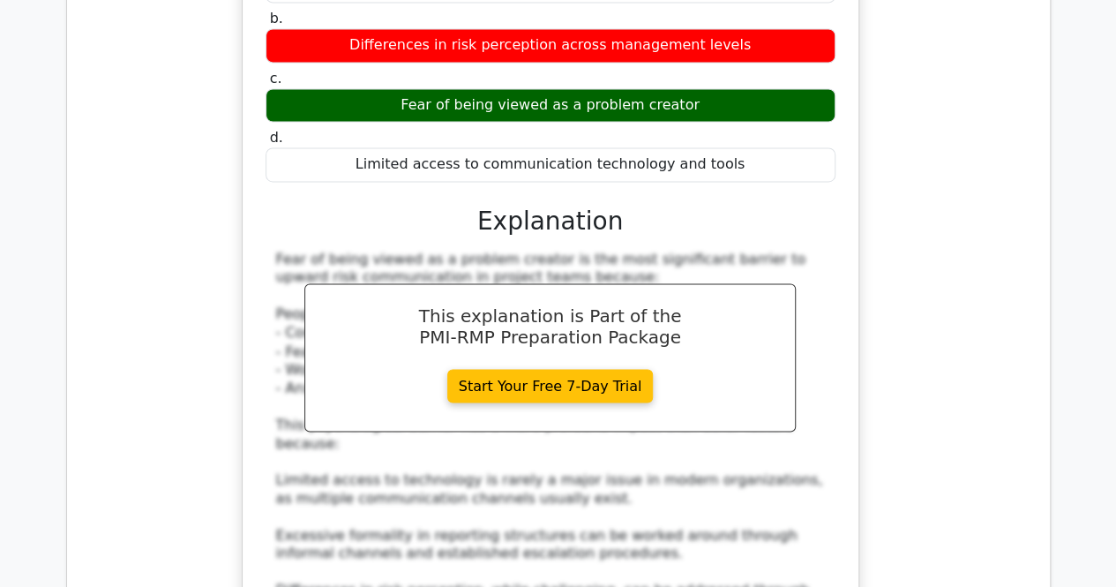
scroll to position [18069, 0]
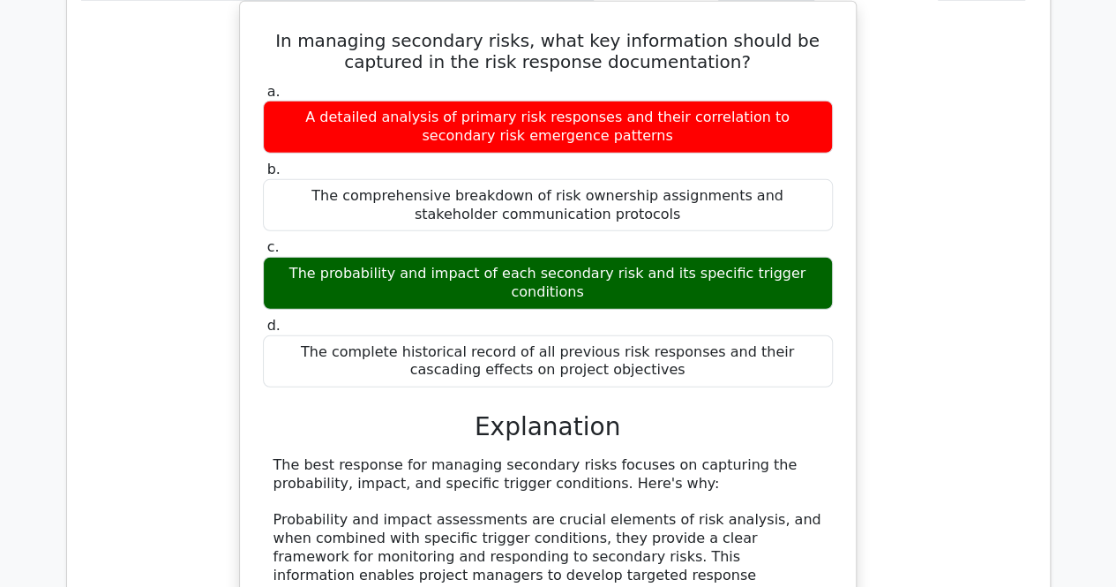
scroll to position [0, 0]
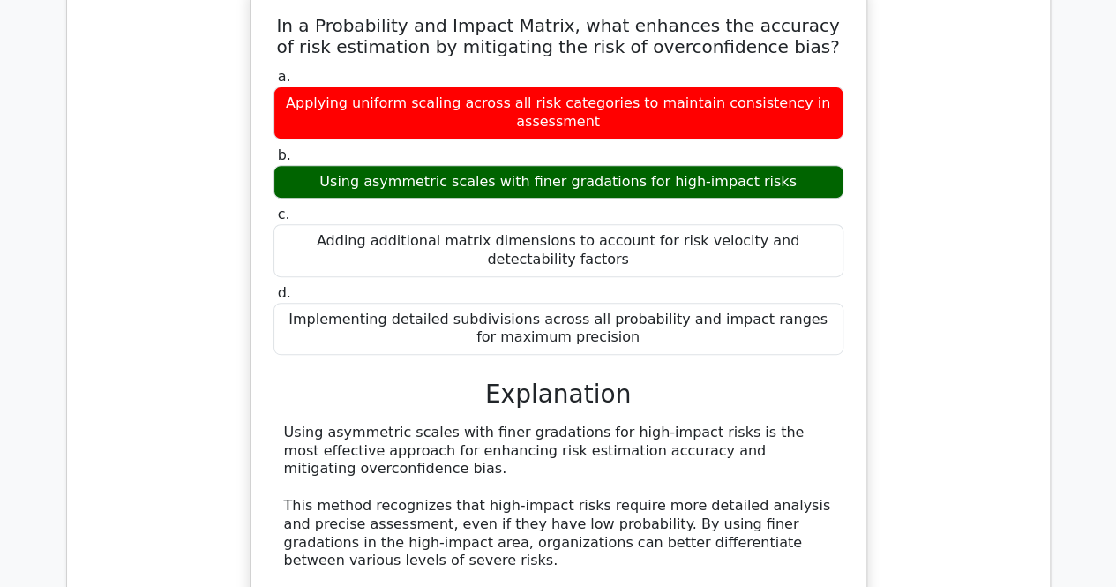
scroll to position [20372, 0]
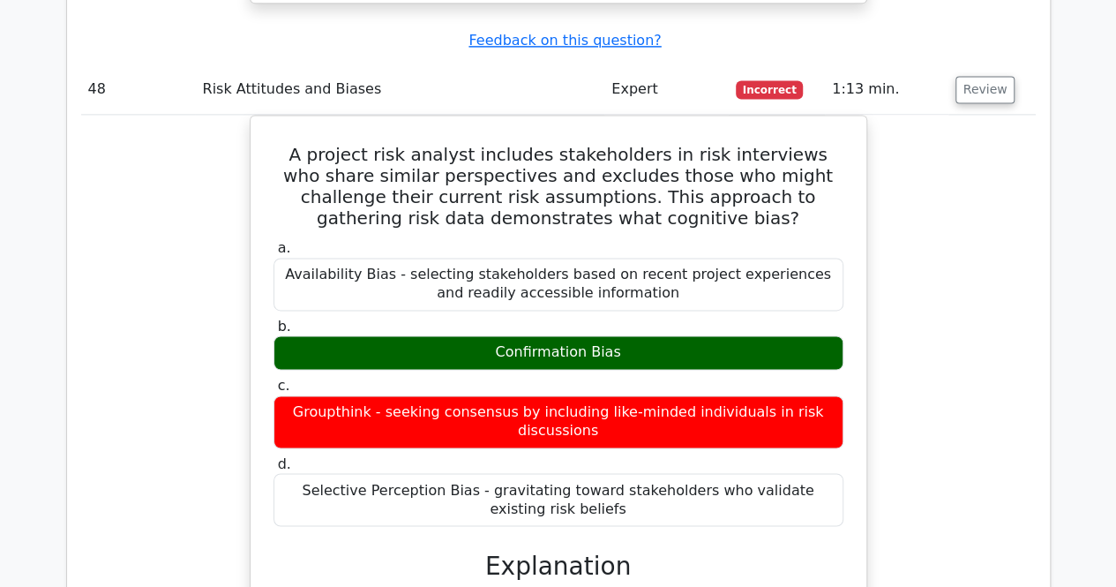
scroll to position [21277, 0]
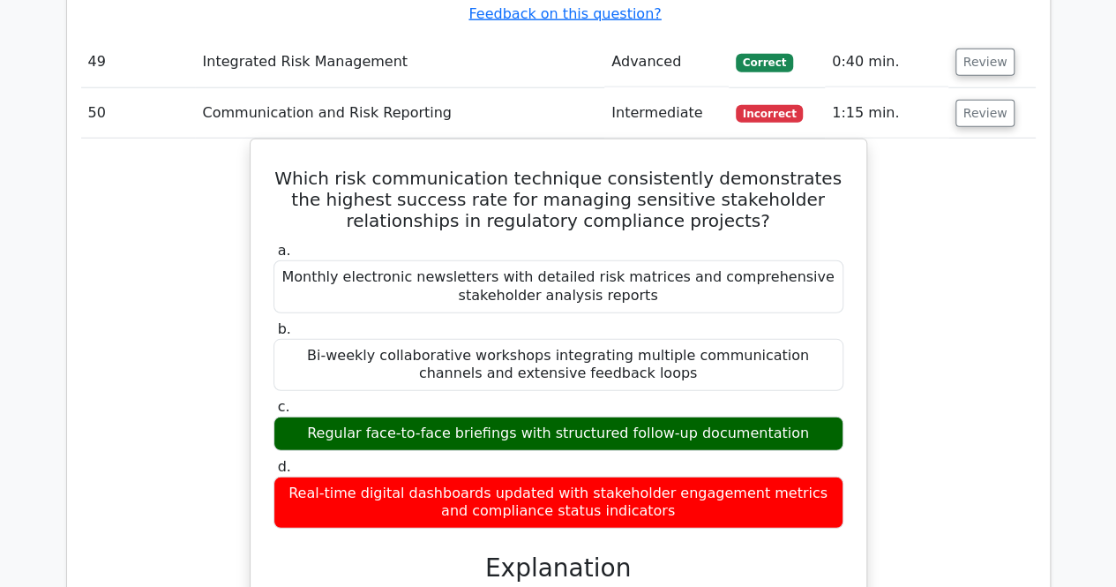
scroll to position [22369, 0]
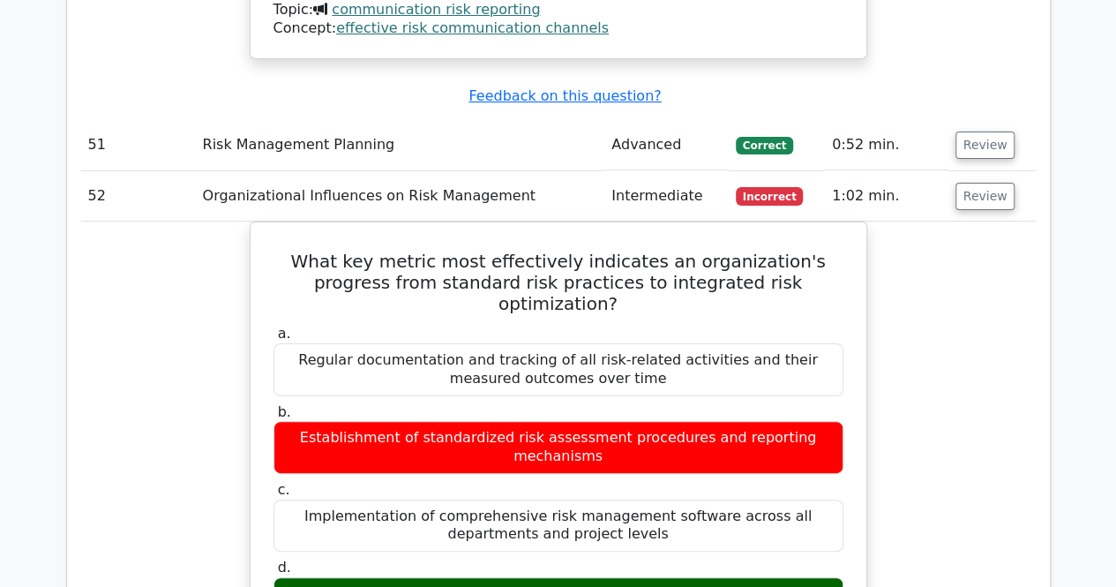
scroll to position [23437, 0]
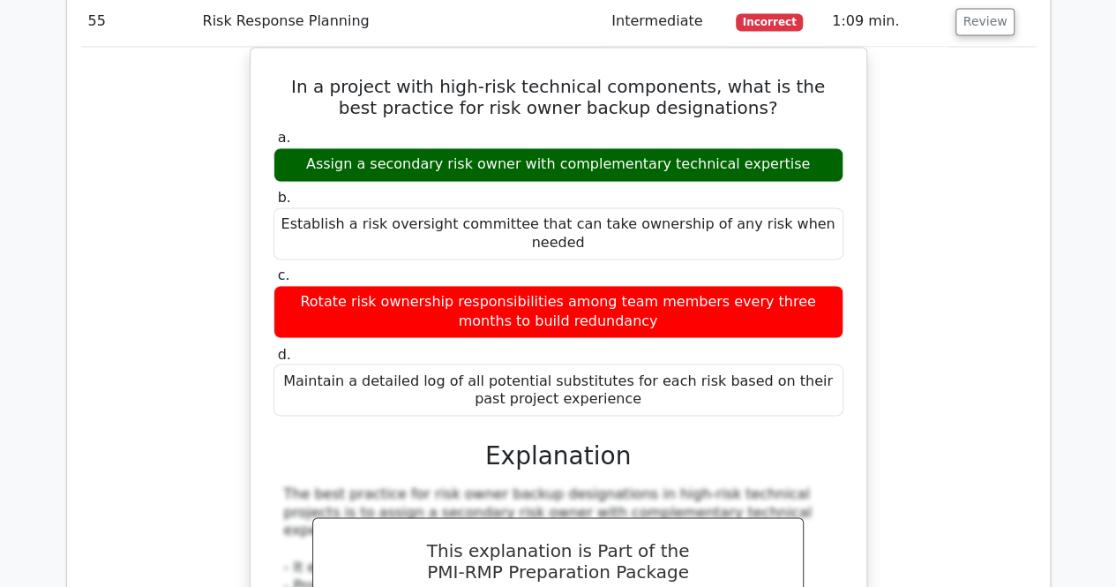
scroll to position [24805, 0]
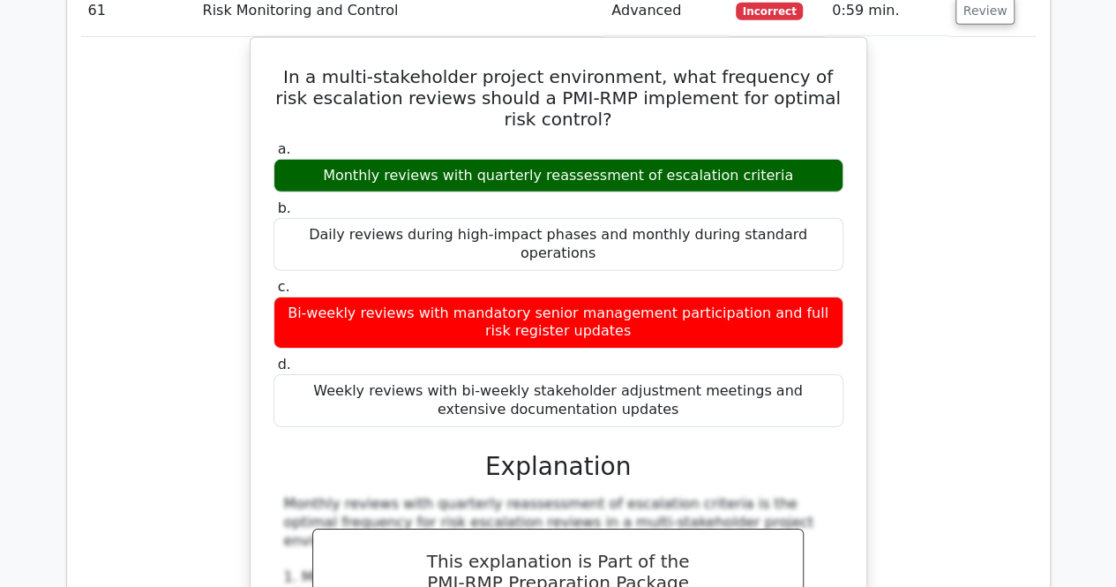
scroll to position [26084, 0]
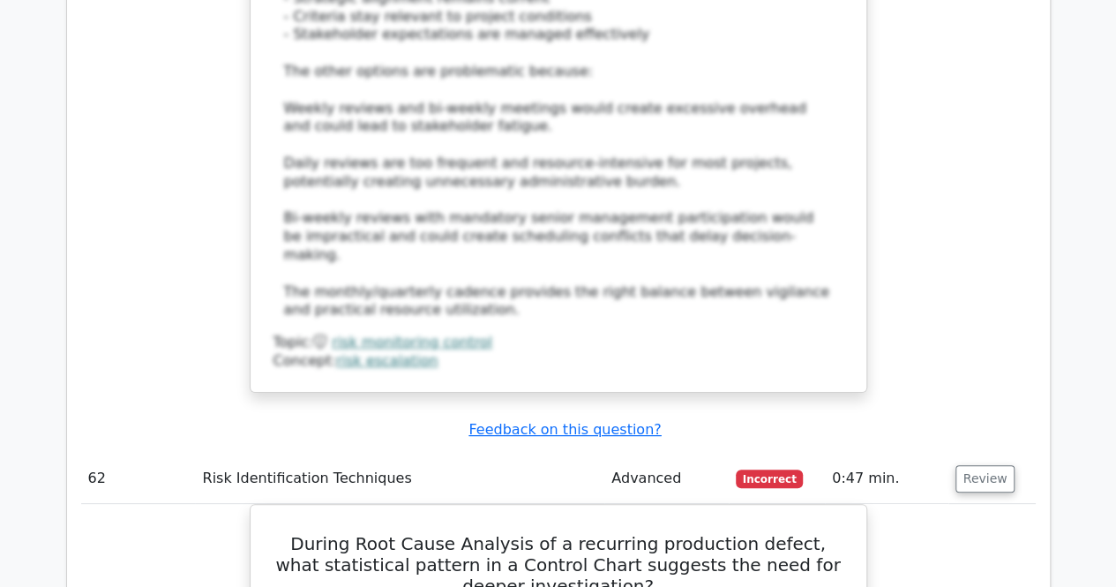
scroll to position [26791, 0]
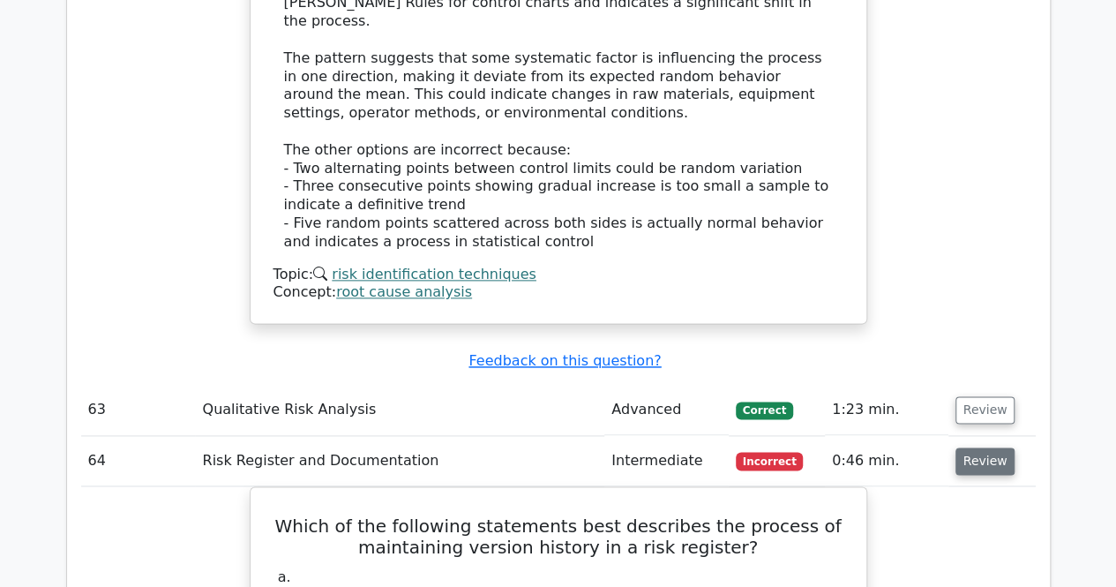
scroll to position [27760, 0]
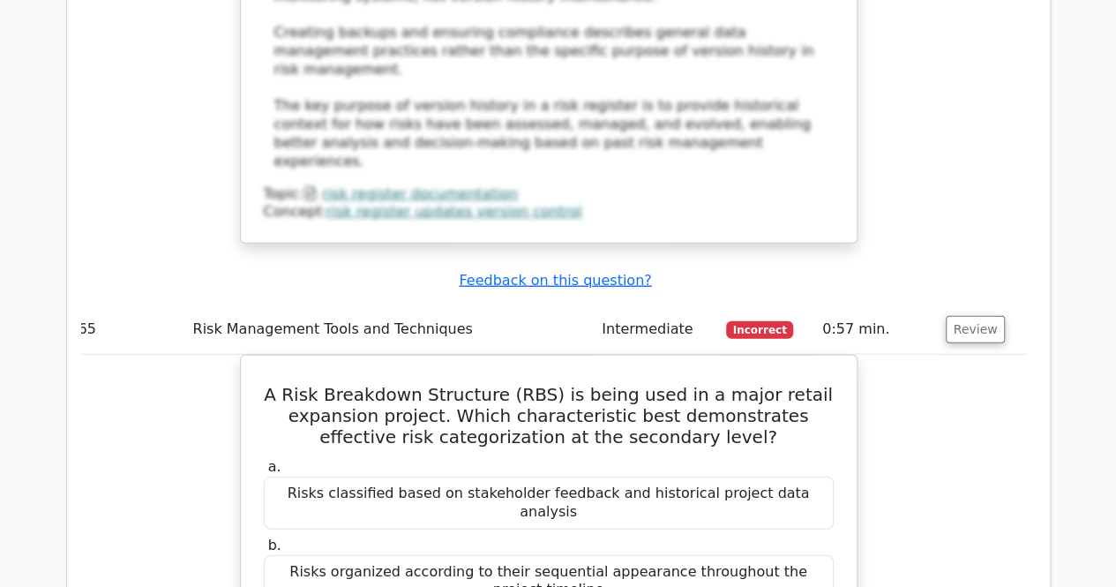
scroll to position [28952, 0]
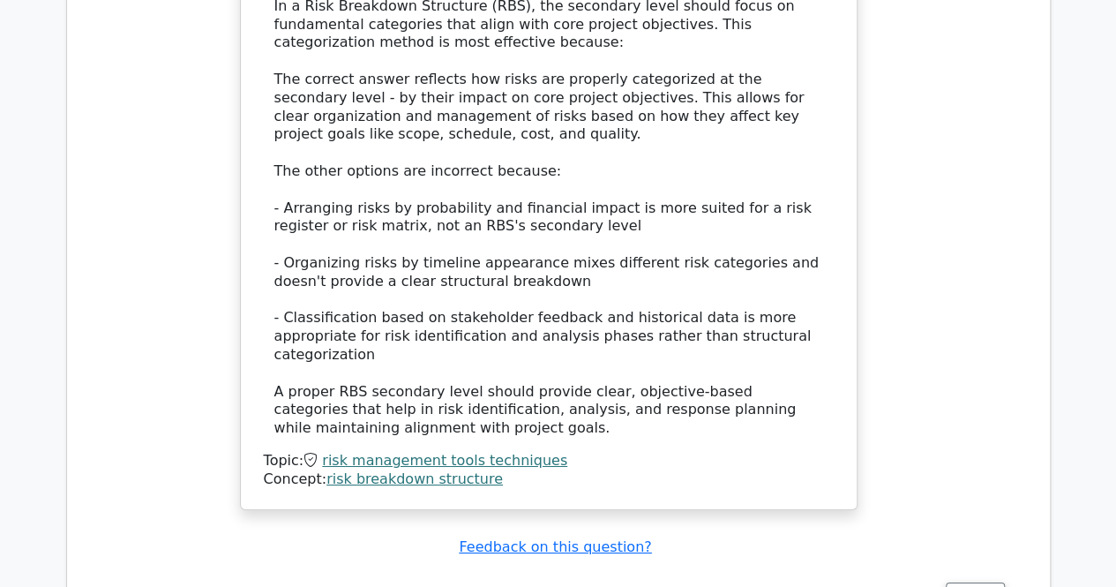
scroll to position [29772, 0]
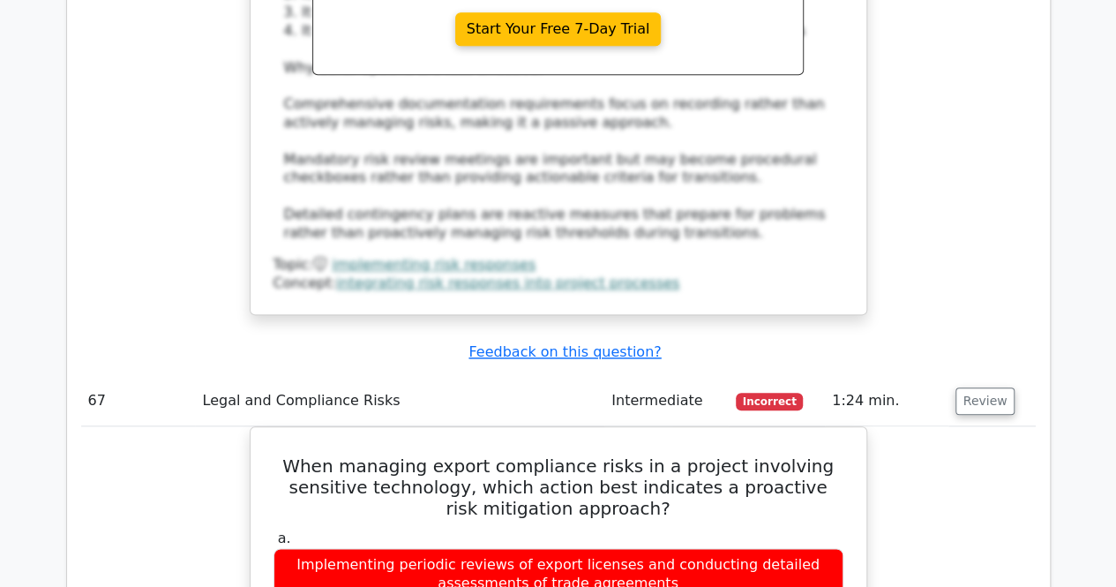
scroll to position [30929, 0]
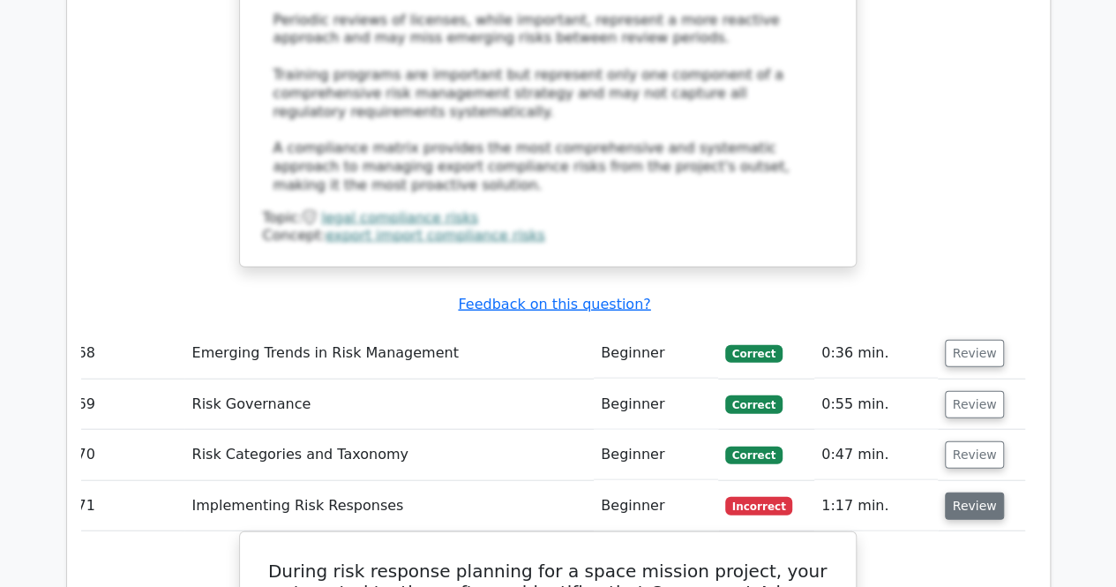
scroll to position [32065, 0]
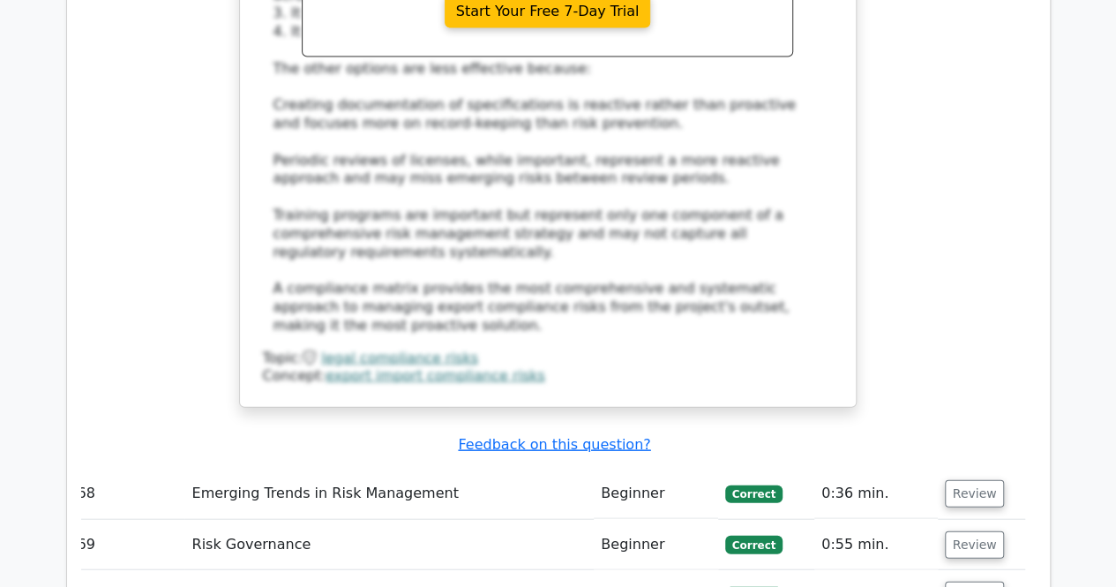
scroll to position [31925, 0]
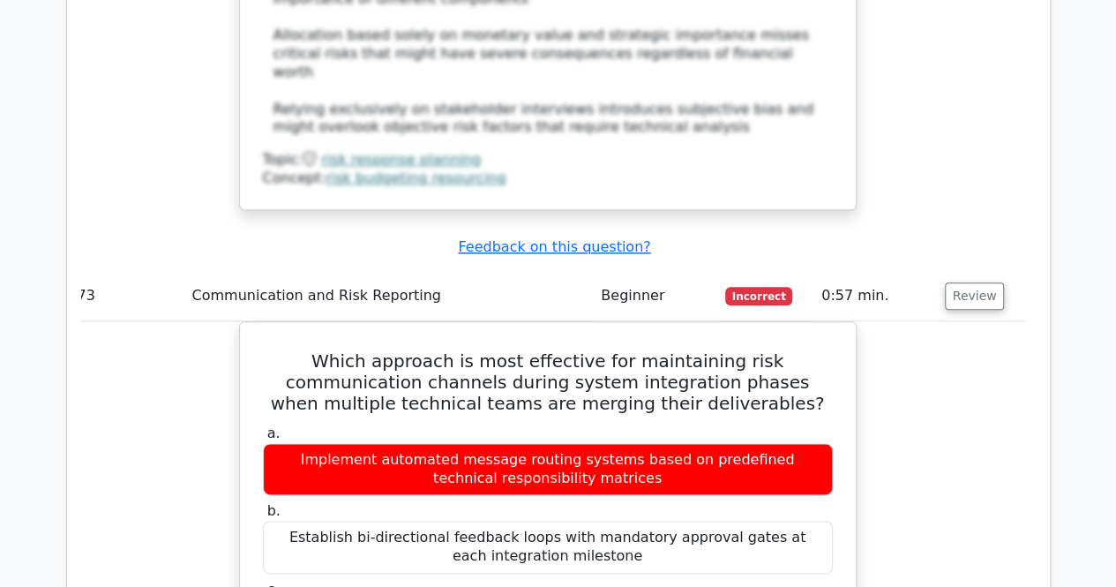
scroll to position [0, 0]
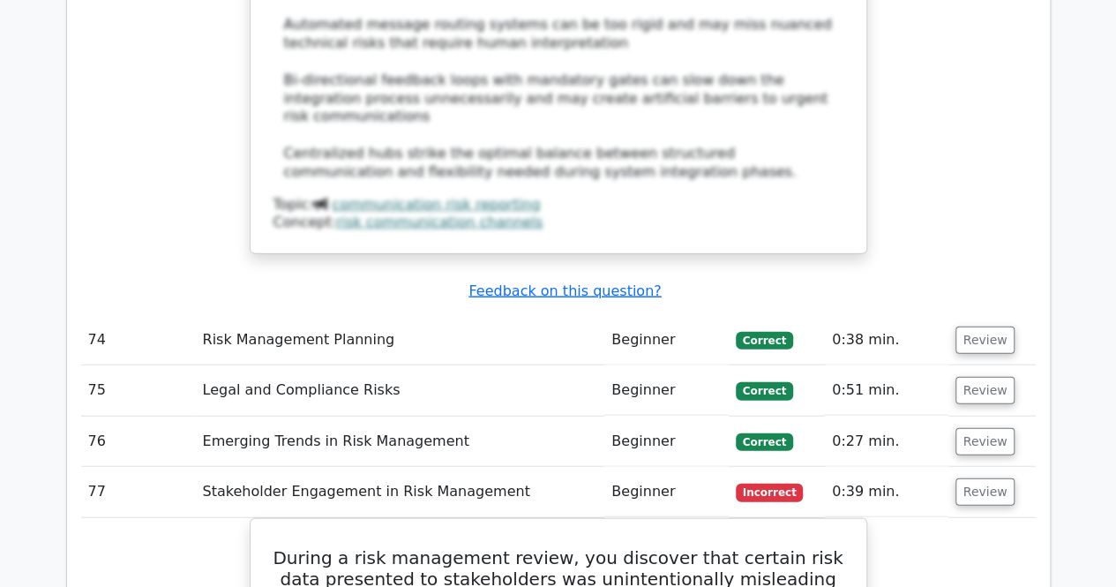
scroll to position [35432, 0]
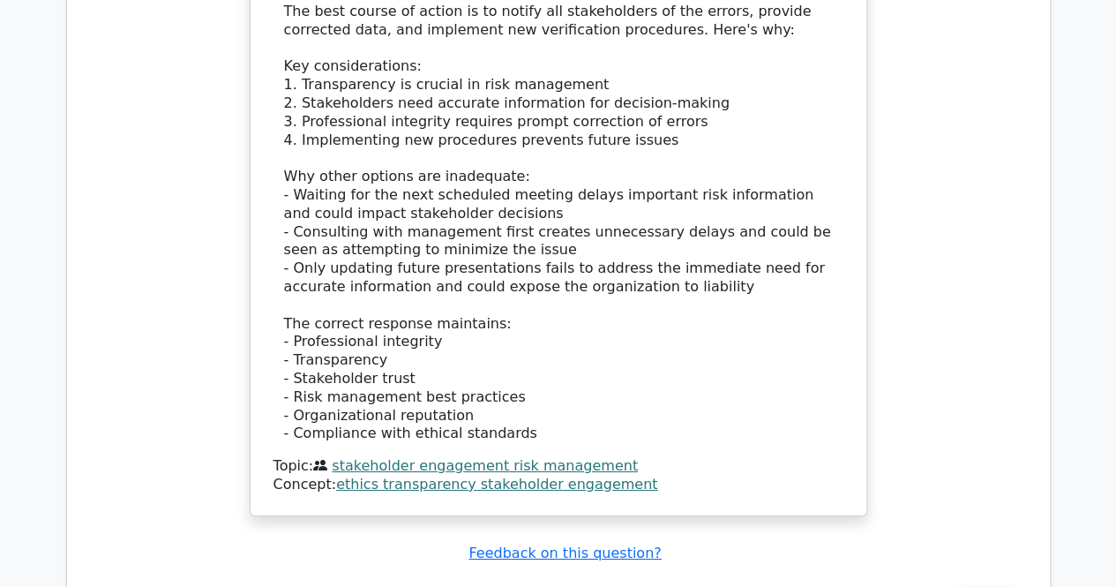
scroll to position [36453, 0]
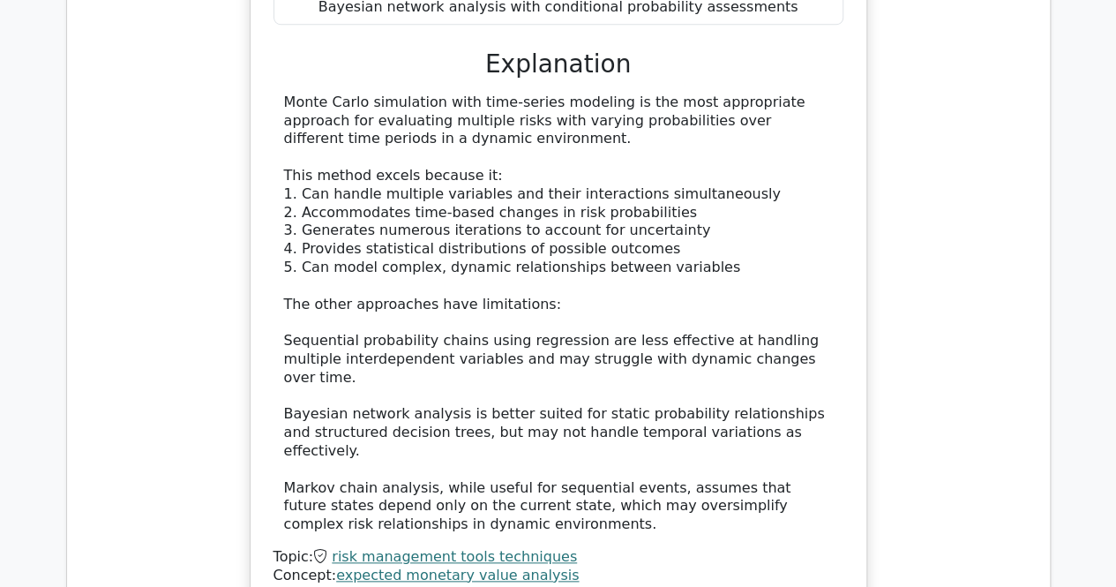
scroll to position [37501, 0]
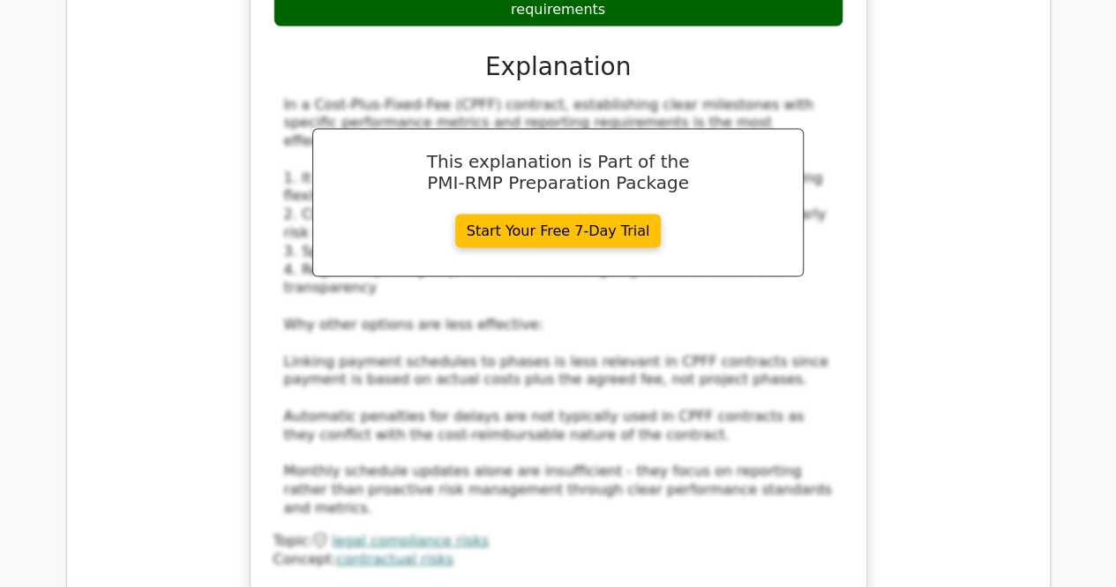
scroll to position [38630, 0]
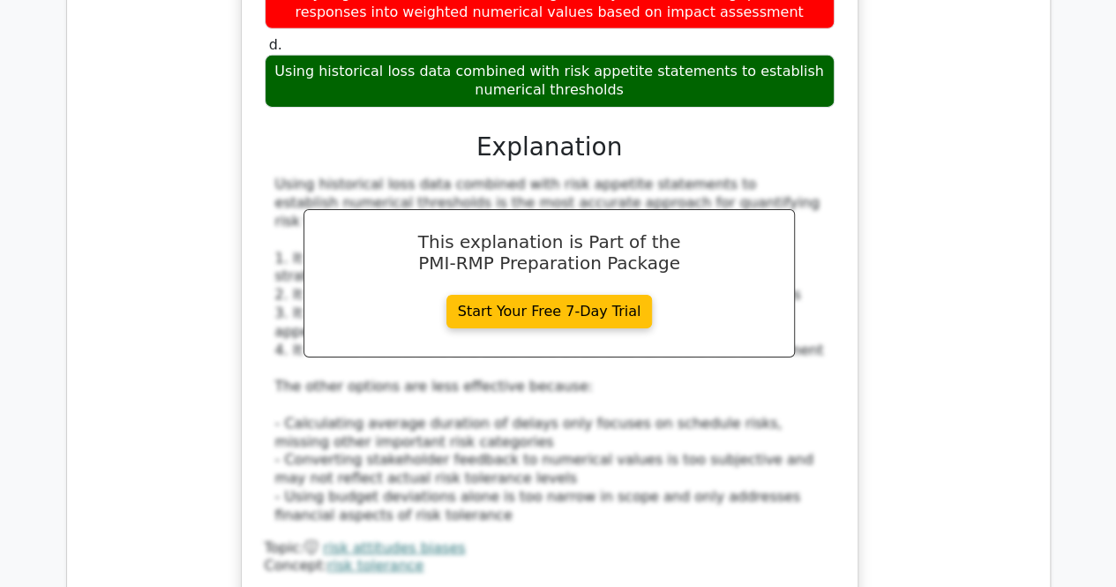
scroll to position [0, 0]
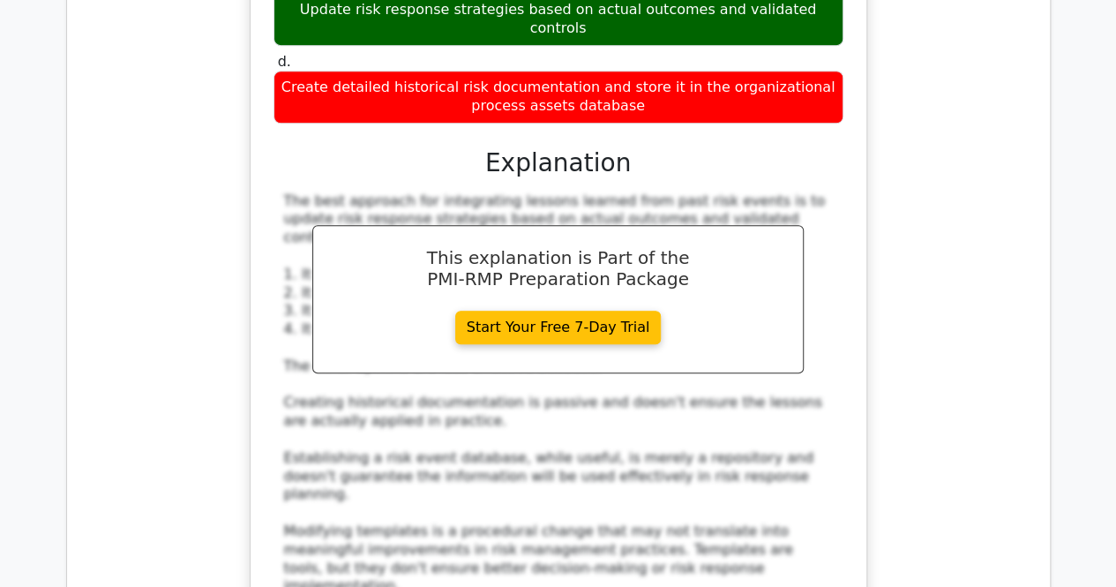
scroll to position [40670, 0]
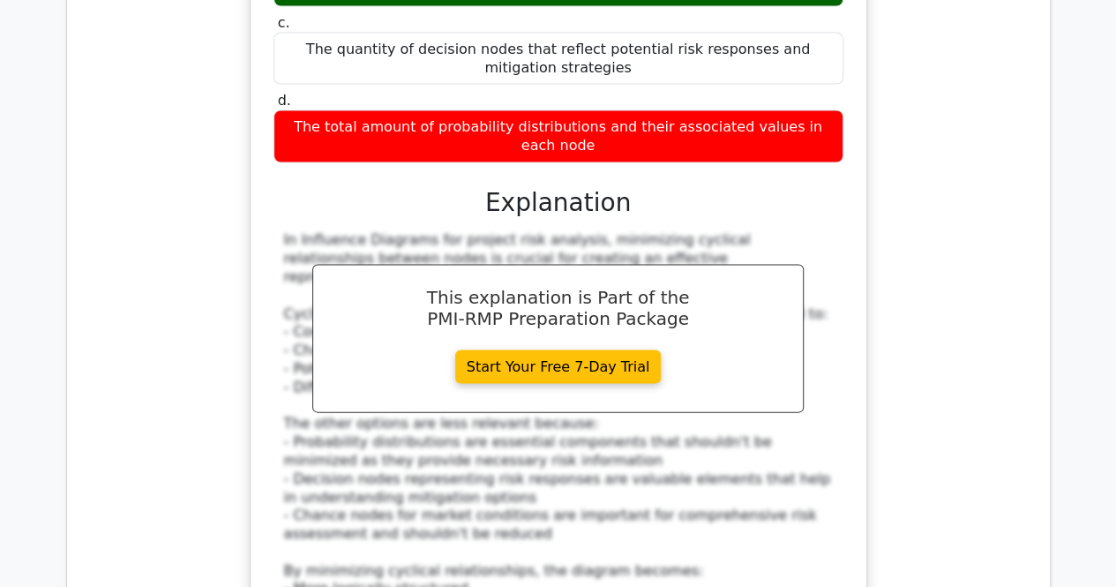
scroll to position [41865, 0]
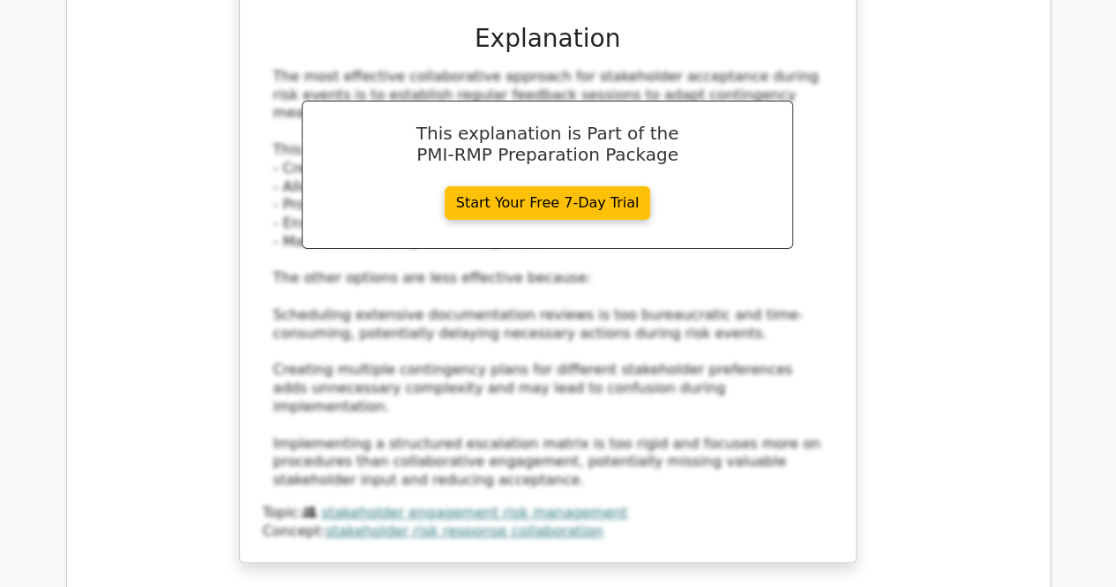
scroll to position [43113, 0]
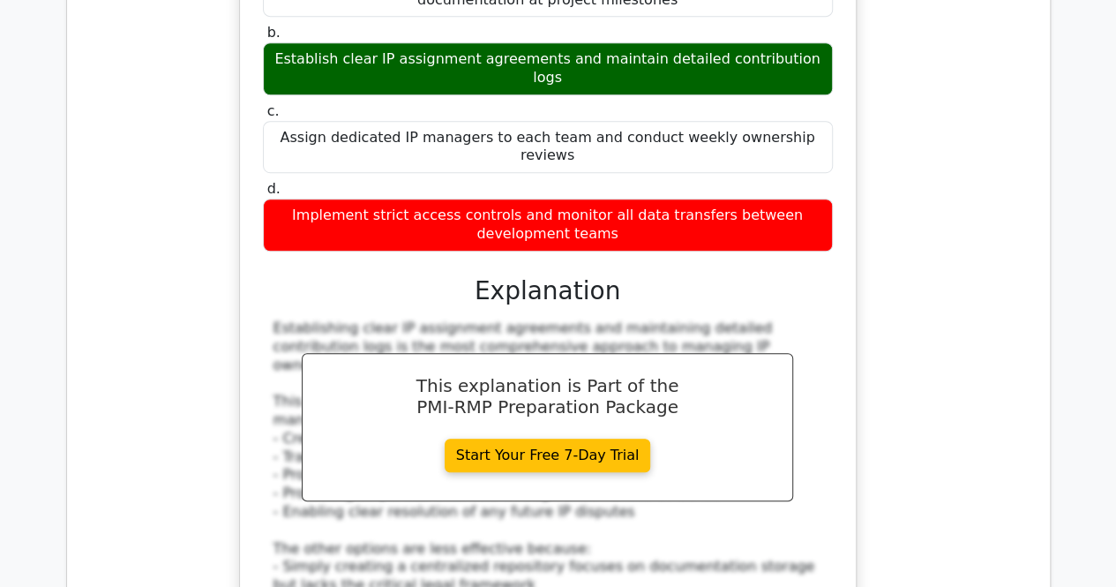
scroll to position [44052, 0]
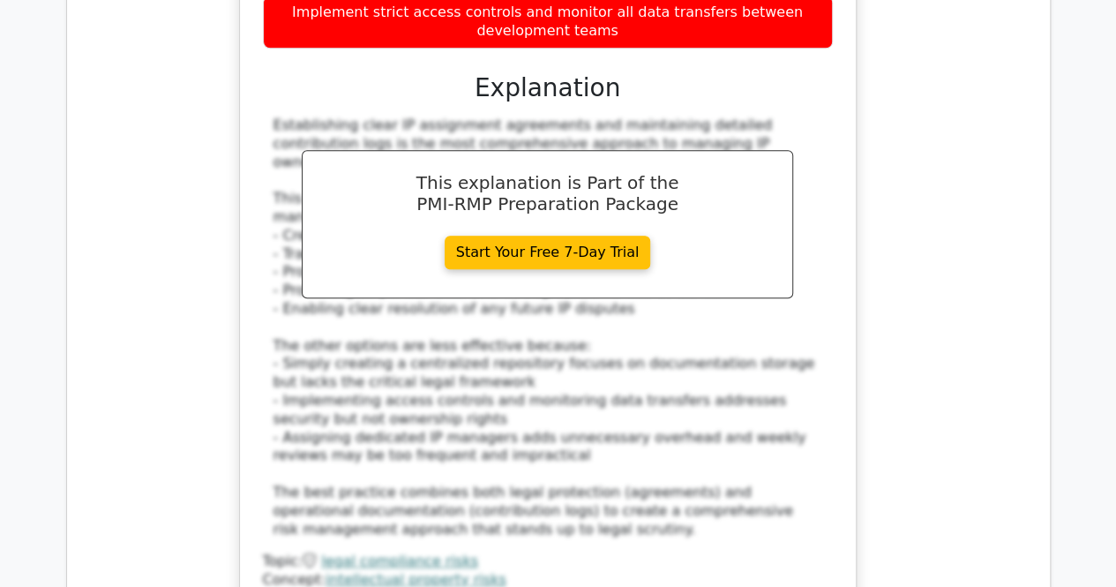
scroll to position [44247, 0]
